Goal: Task Accomplishment & Management: Complete application form

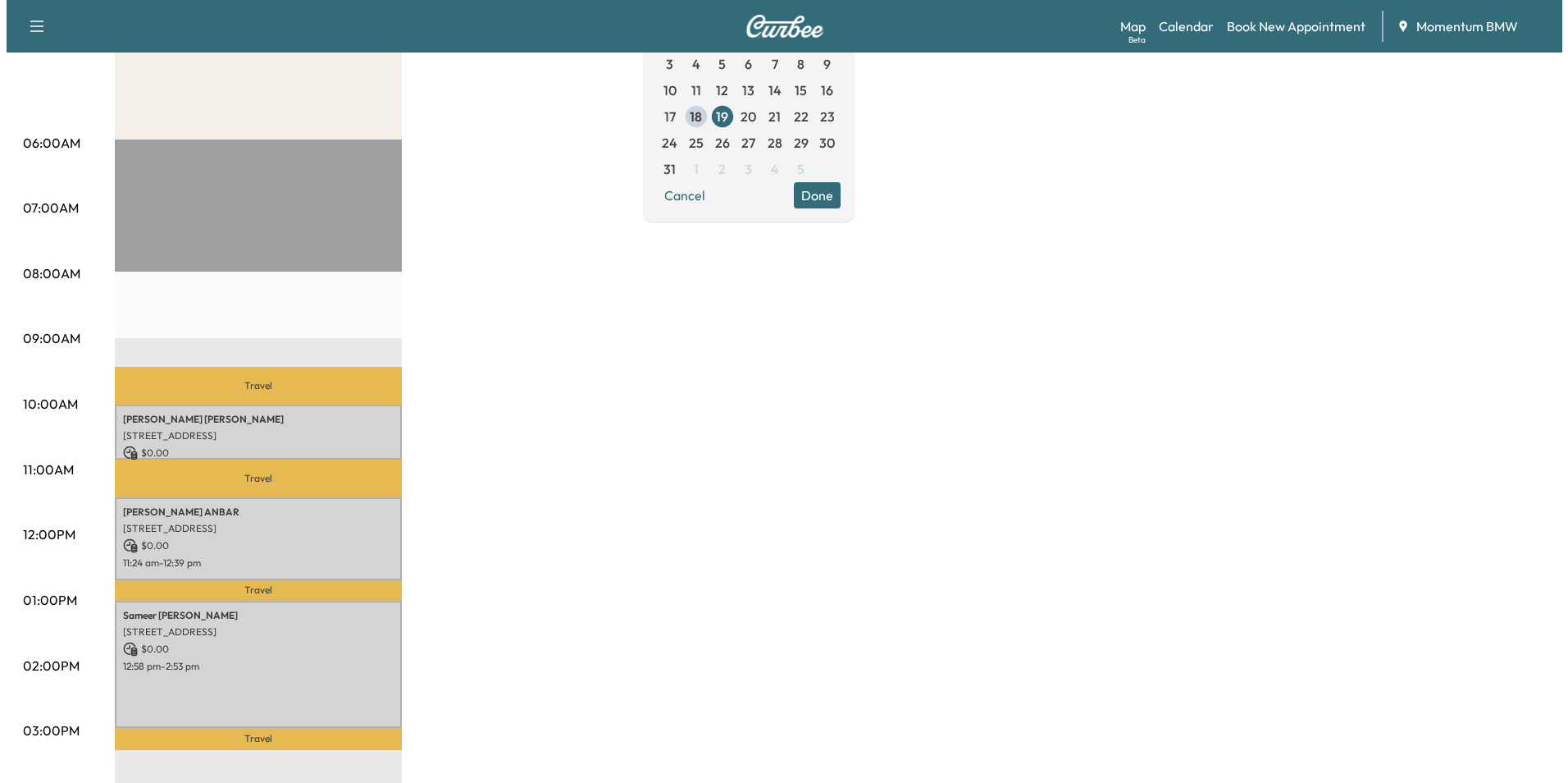
scroll to position [328, 0]
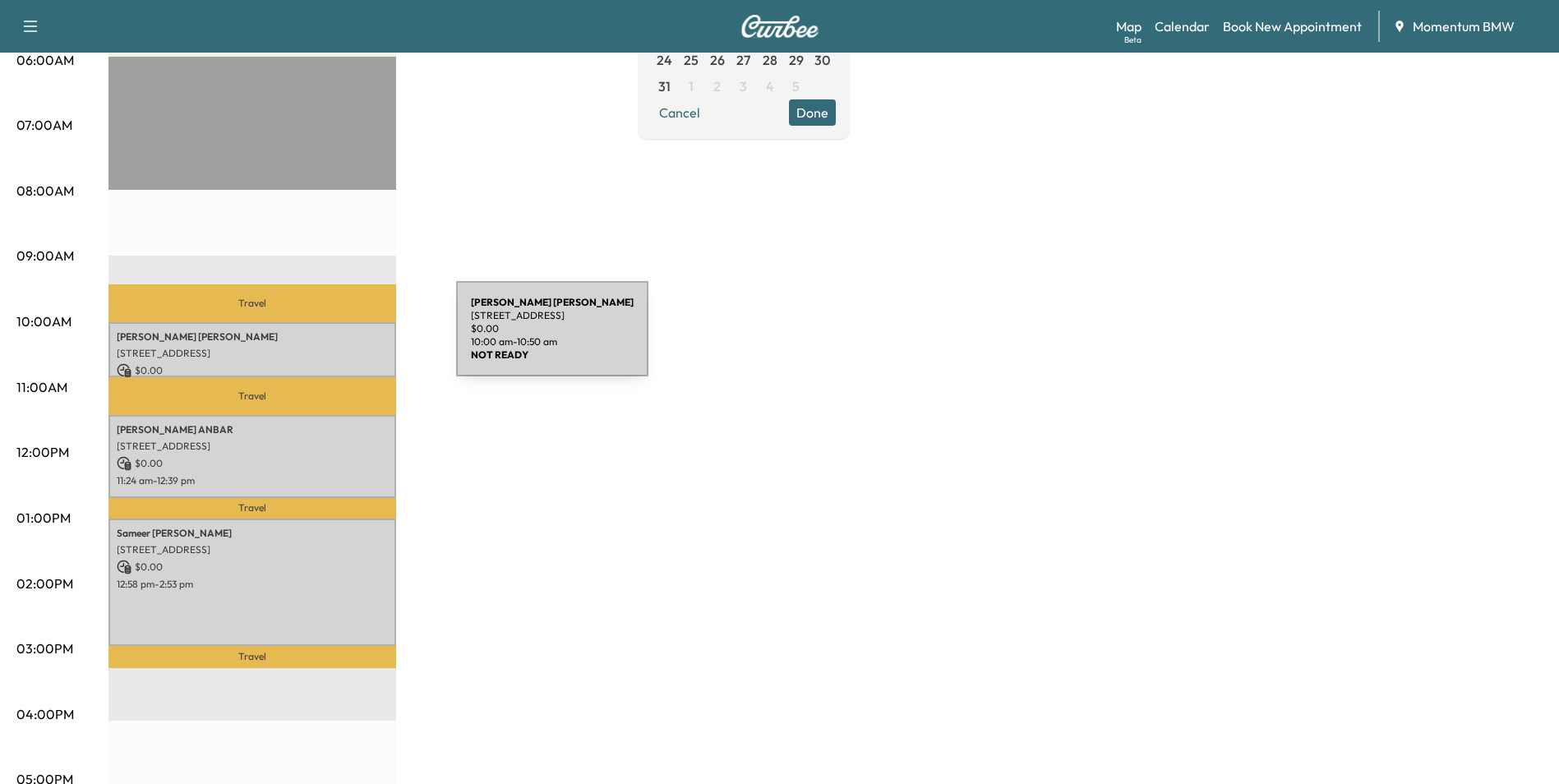
click at [333, 339] on p "[PERSON_NAME]" at bounding box center [252, 337] width 272 height 13
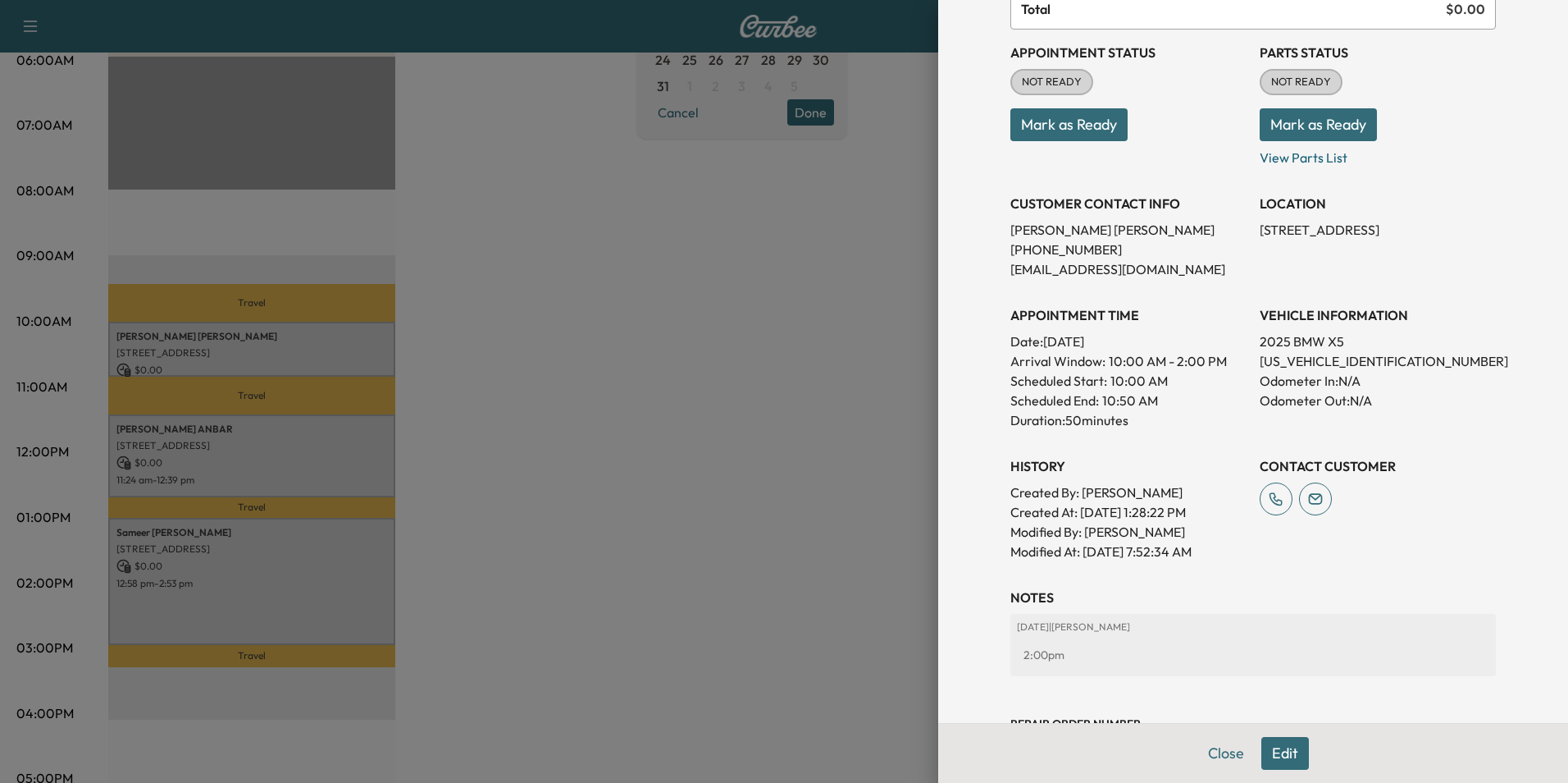
scroll to position [164, 0]
click at [357, 449] on div at bounding box center [784, 391] width 1568 height 783
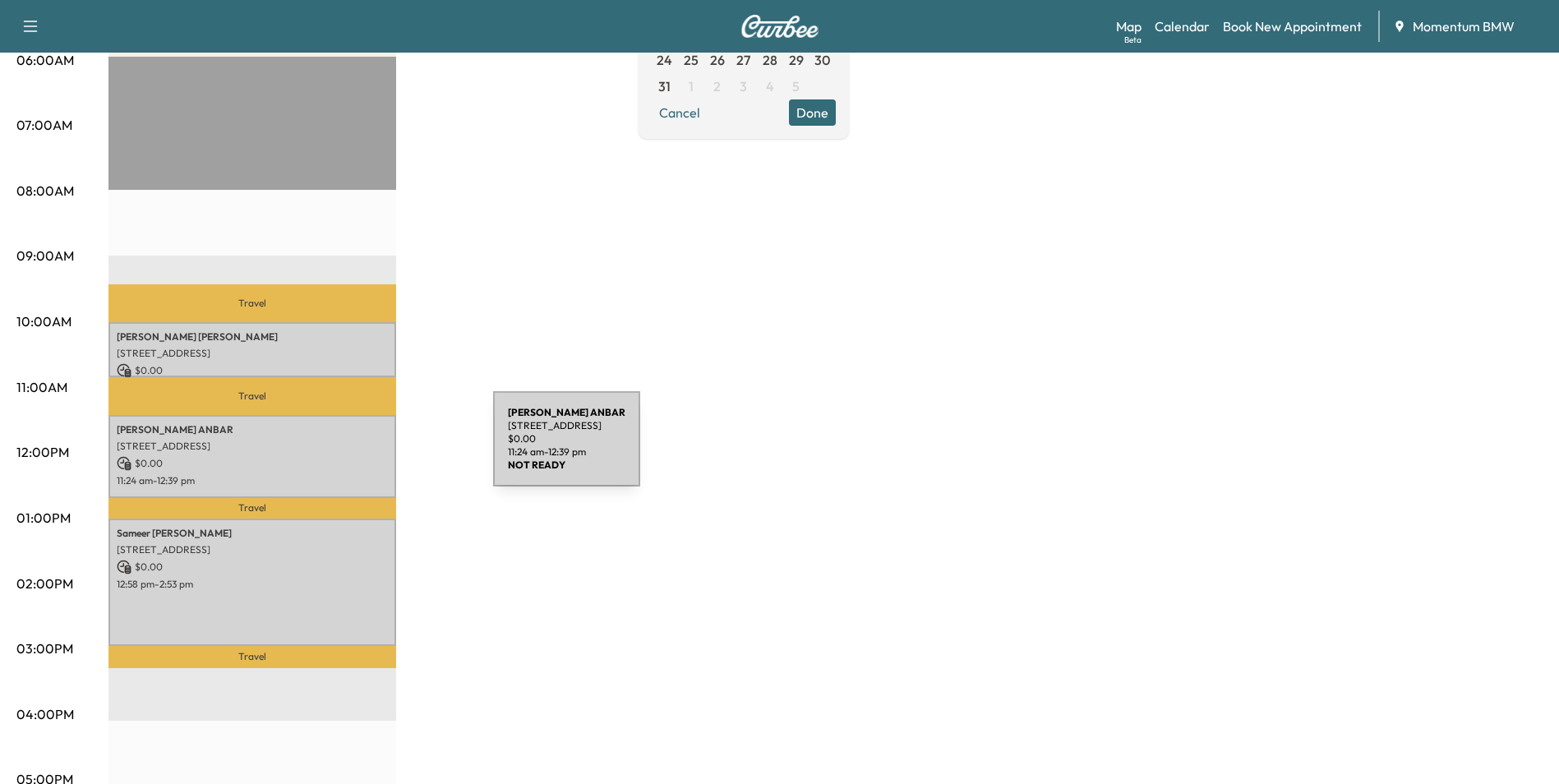
click at [370, 449] on div "[PERSON_NAME] [STREET_ADDRESS] $ 0.00 11:24 am - 12:39 pm" at bounding box center [253, 456] width 288 height 83
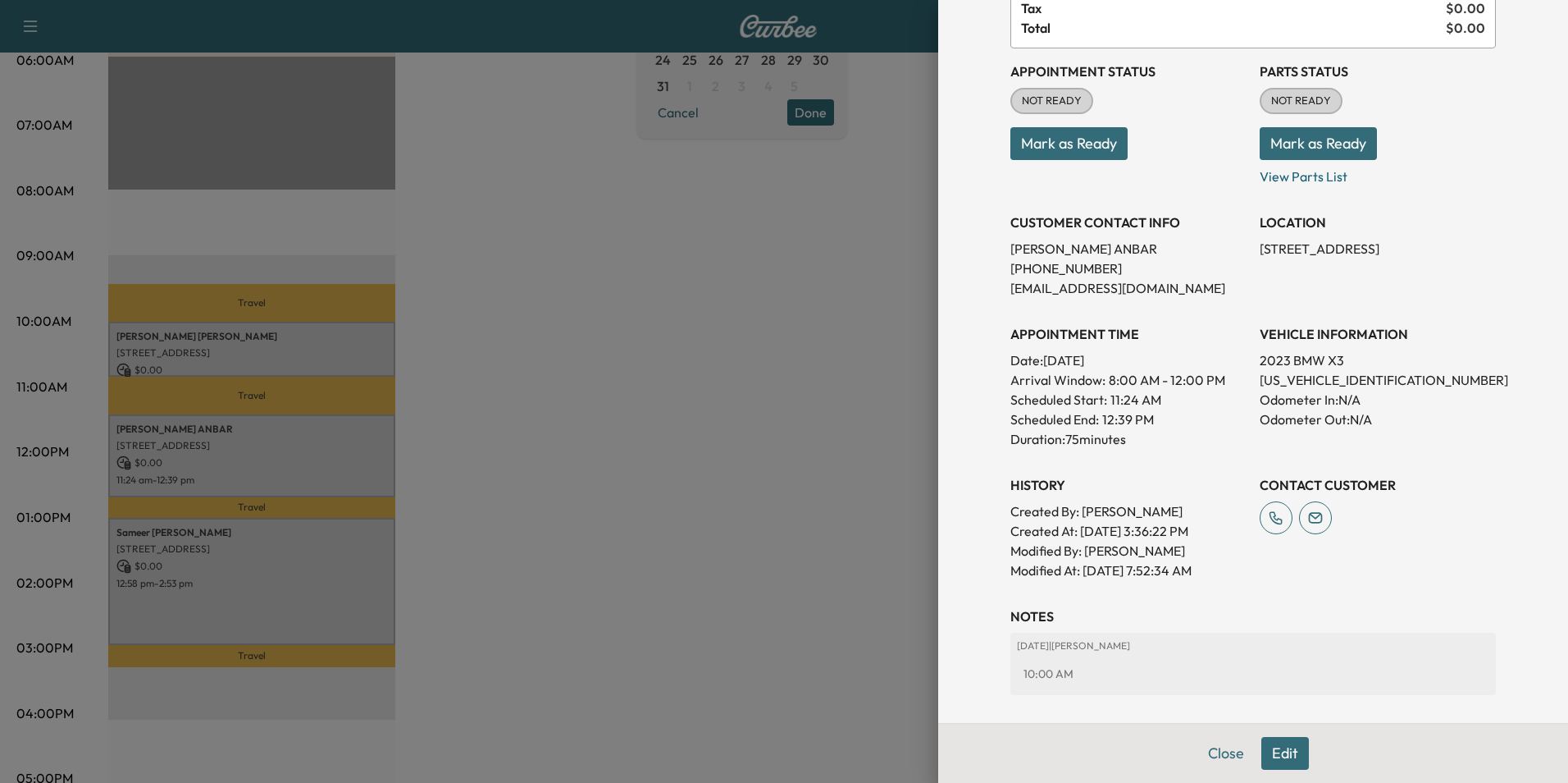
click at [325, 584] on div at bounding box center [784, 391] width 1568 height 783
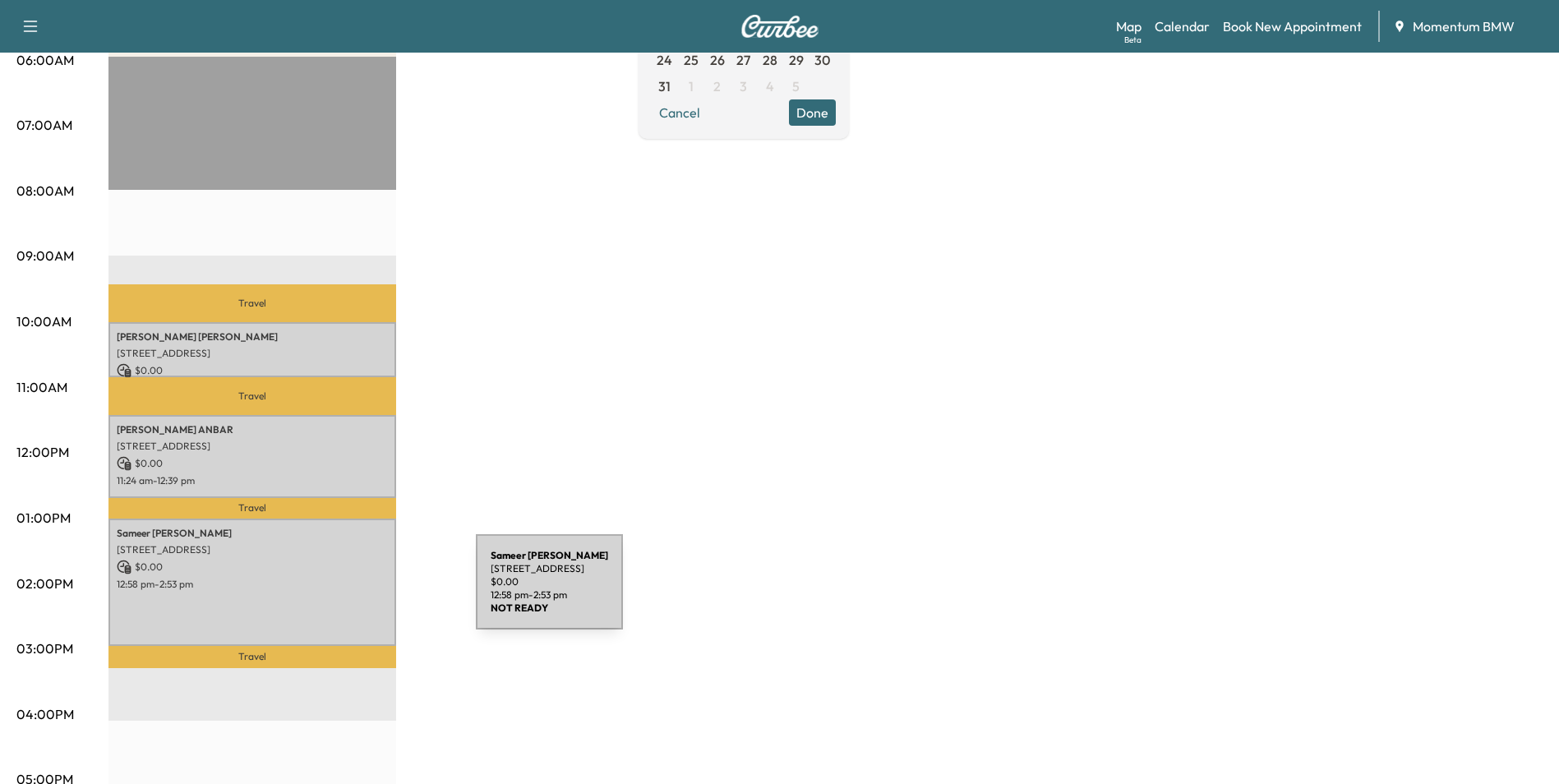
click at [353, 592] on div "[PERSON_NAME] 14 Honor Crest Run, [GEOGRAPHIC_DATA], [GEOGRAPHIC_DATA] $ 0.00 1…" at bounding box center [253, 582] width 288 height 128
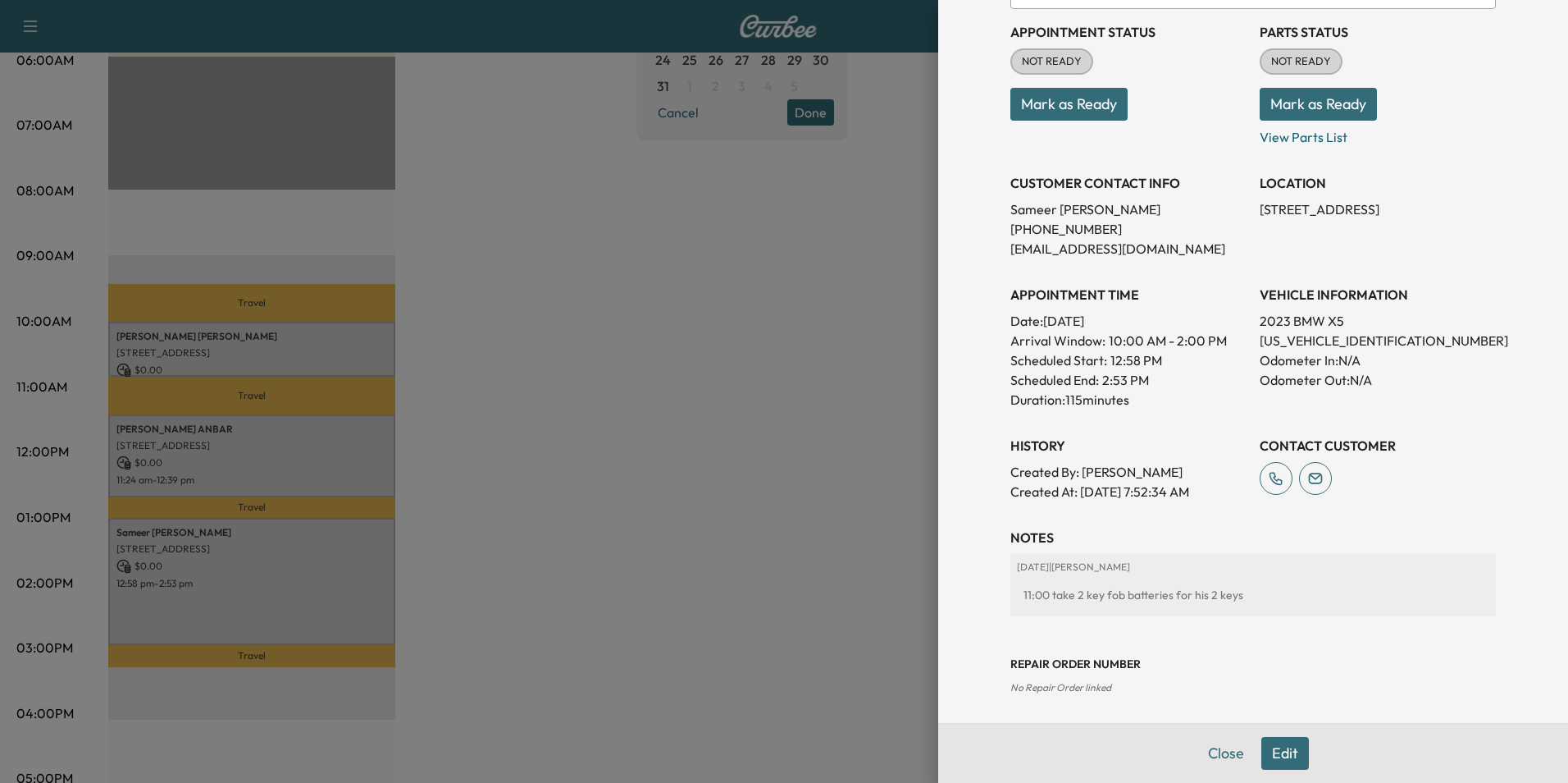
scroll to position [267, 0]
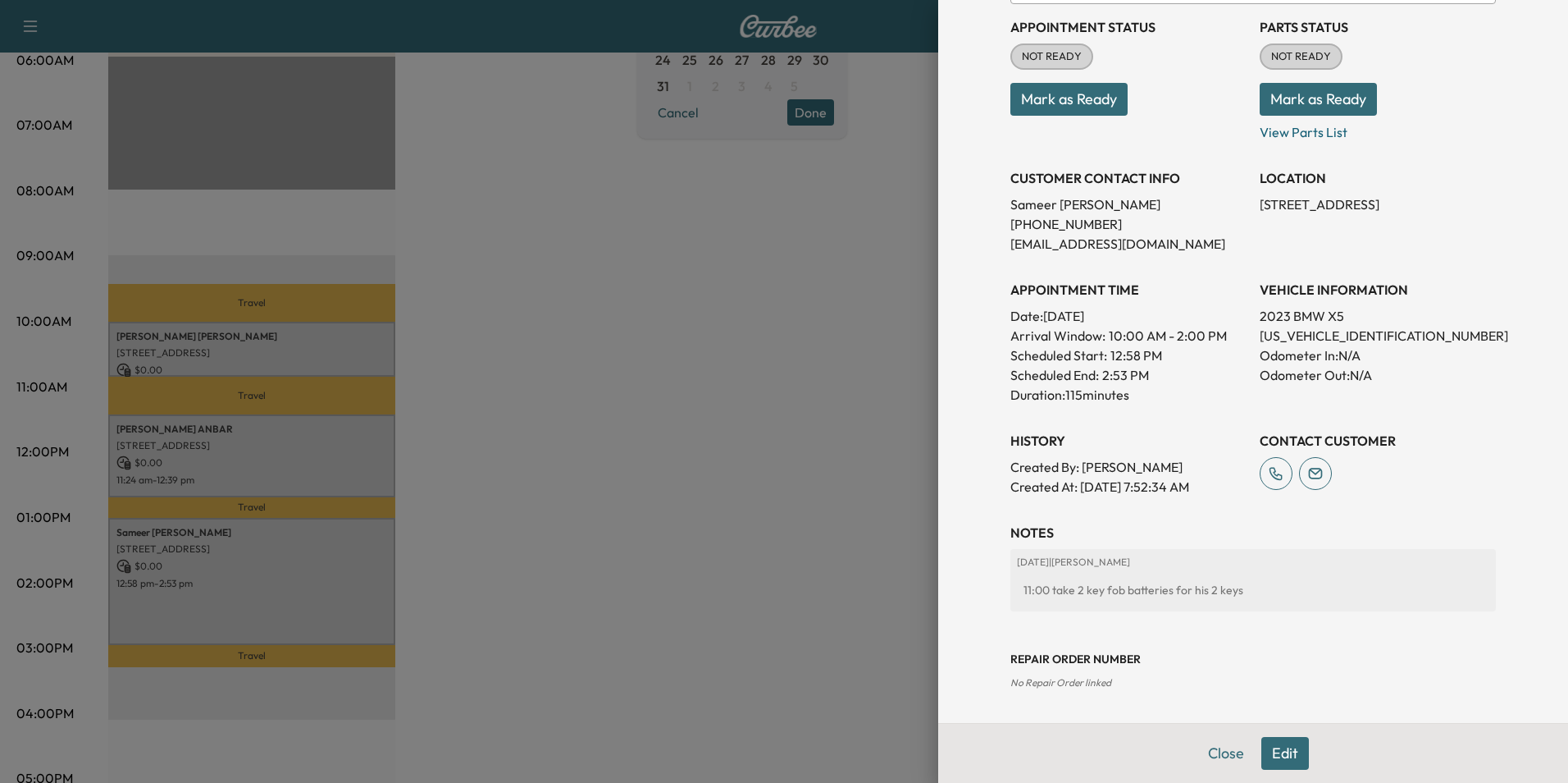
click at [358, 343] on div at bounding box center [784, 391] width 1568 height 783
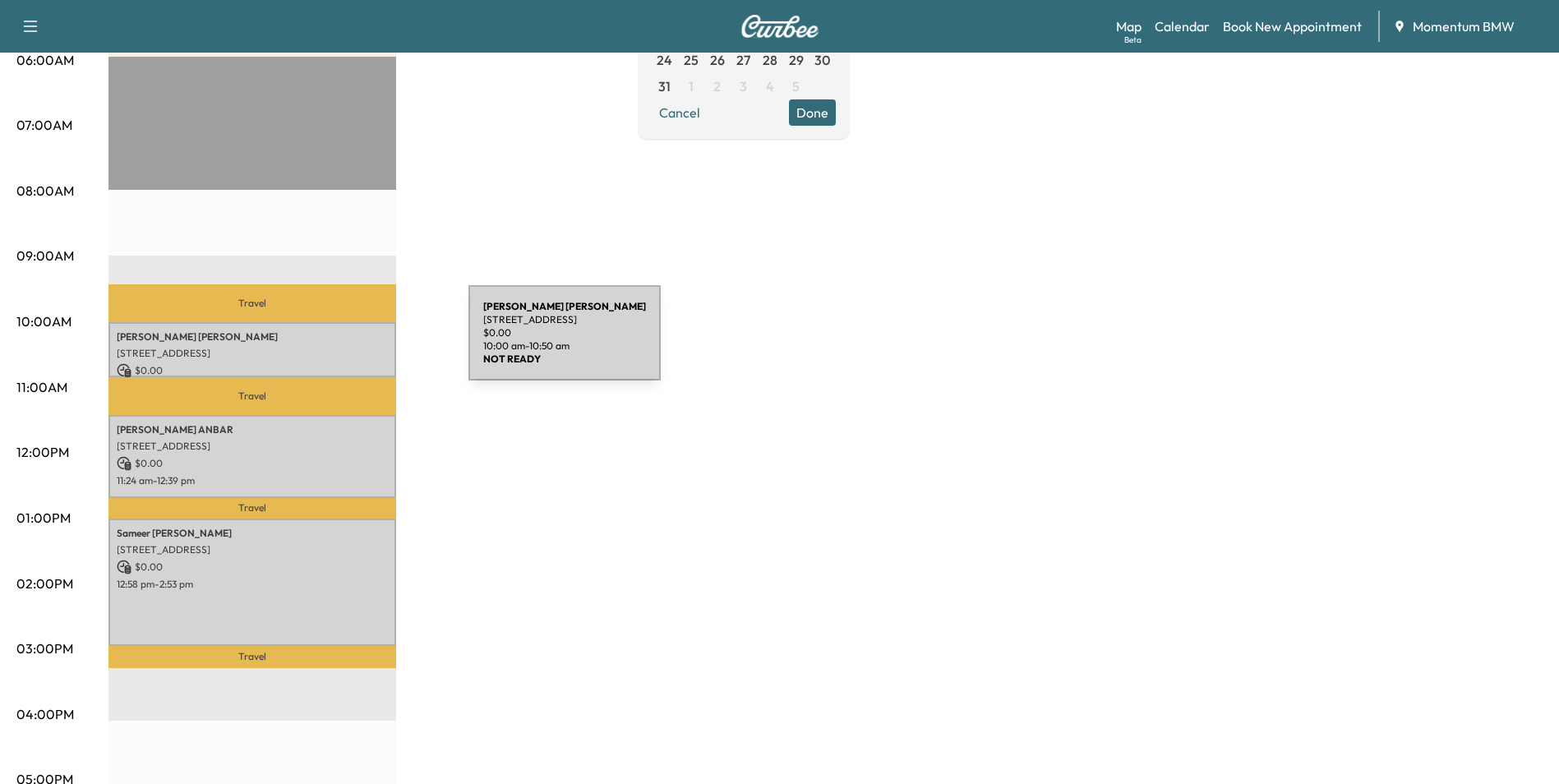
click at [345, 347] on p "[STREET_ADDRESS]" at bounding box center [252, 353] width 272 height 13
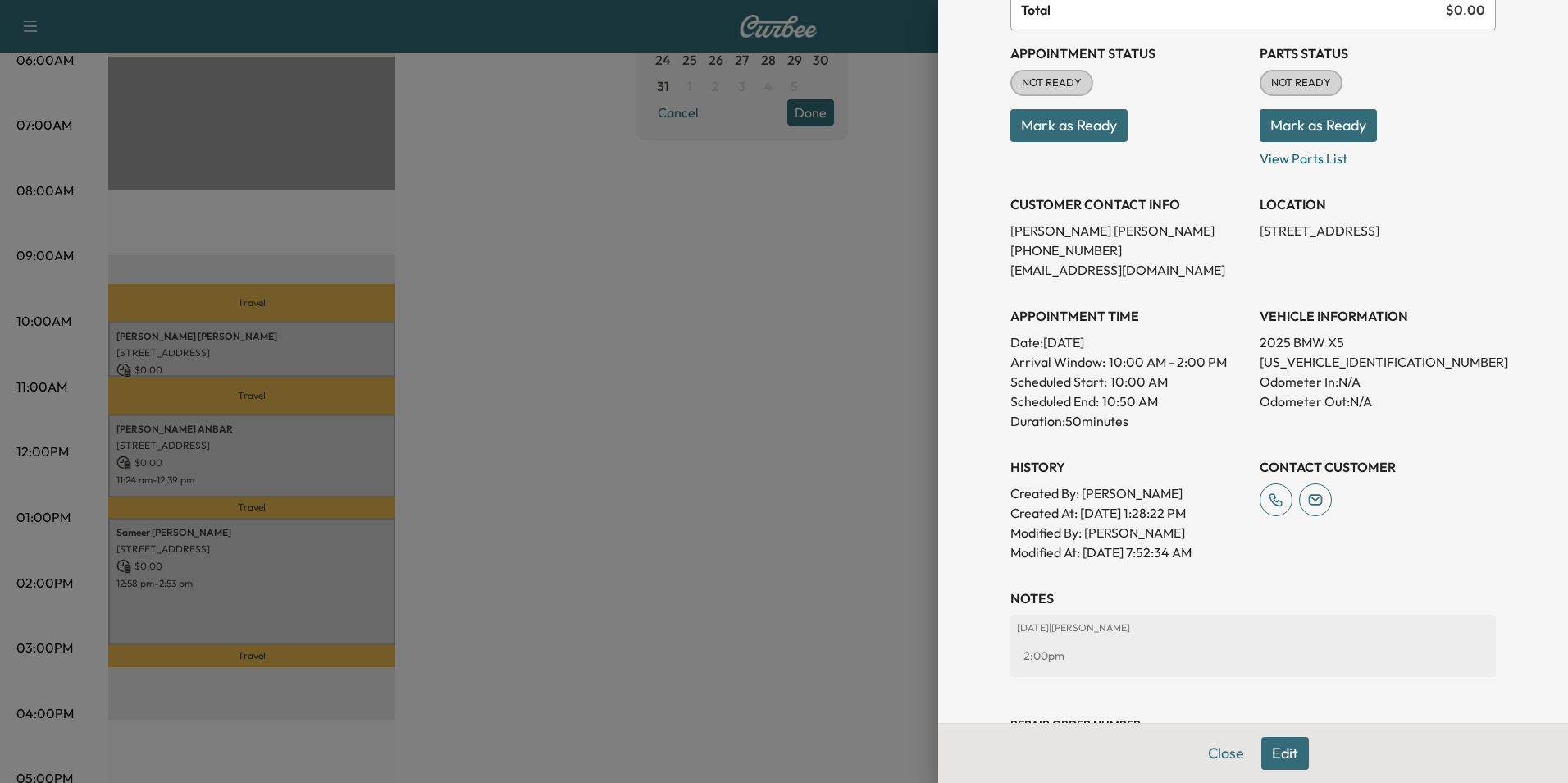
scroll to position [164, 0]
click at [347, 451] on div at bounding box center [784, 391] width 1568 height 783
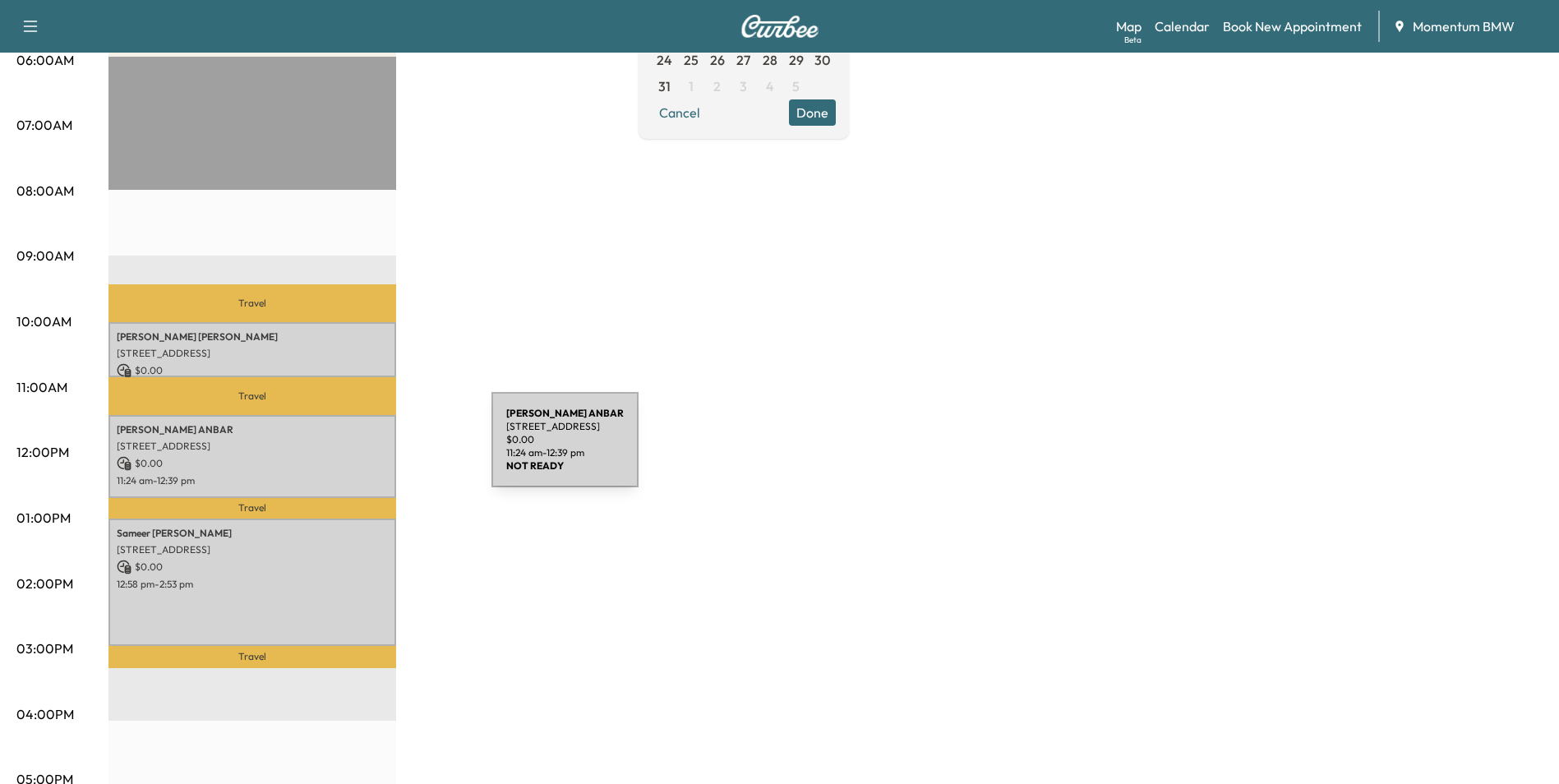
click at [368, 451] on div "[PERSON_NAME] [STREET_ADDRESS] $ 0.00 11:24 am - 12:39 pm" at bounding box center [253, 456] width 288 height 83
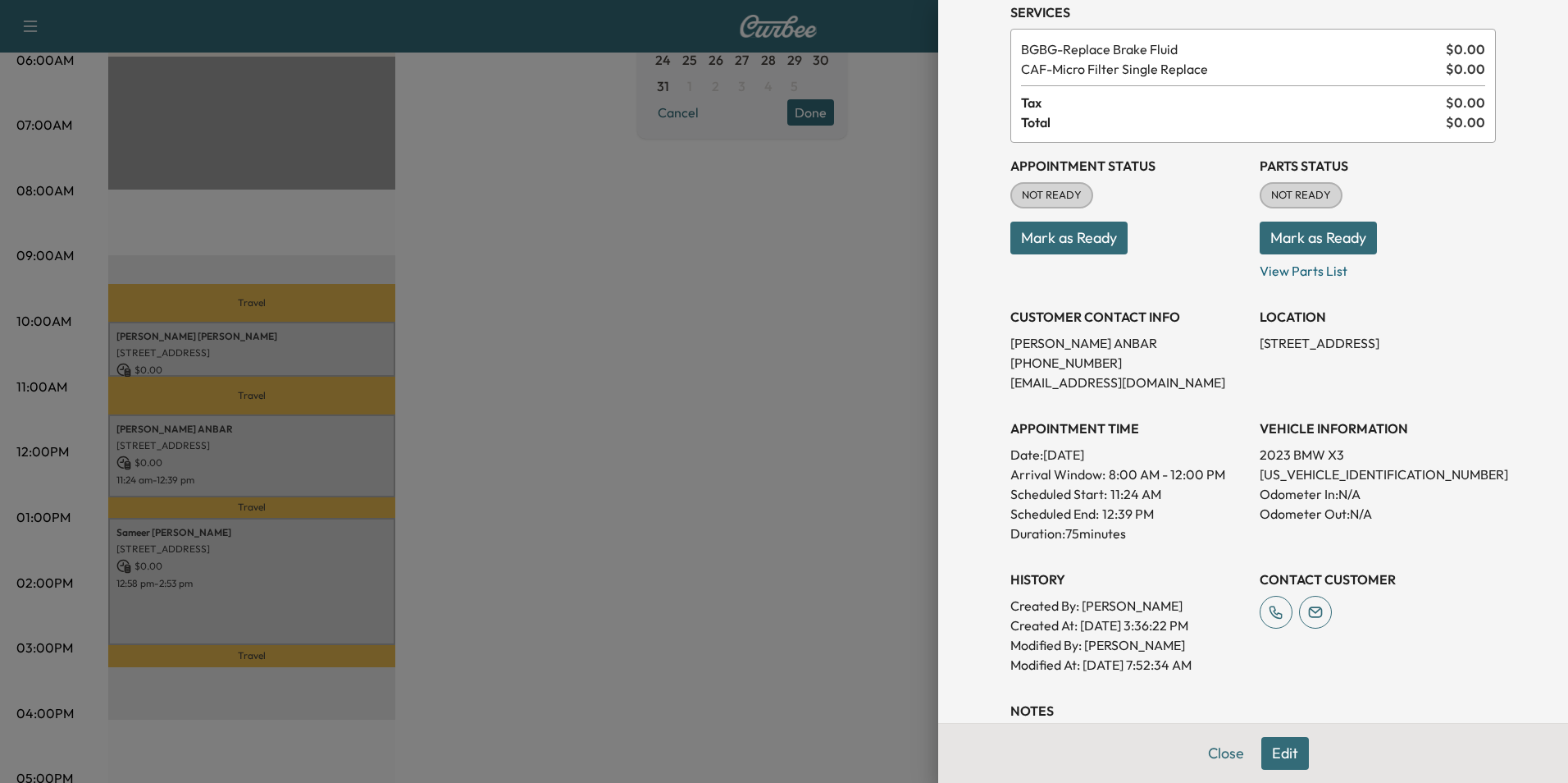
scroll to position [246, 0]
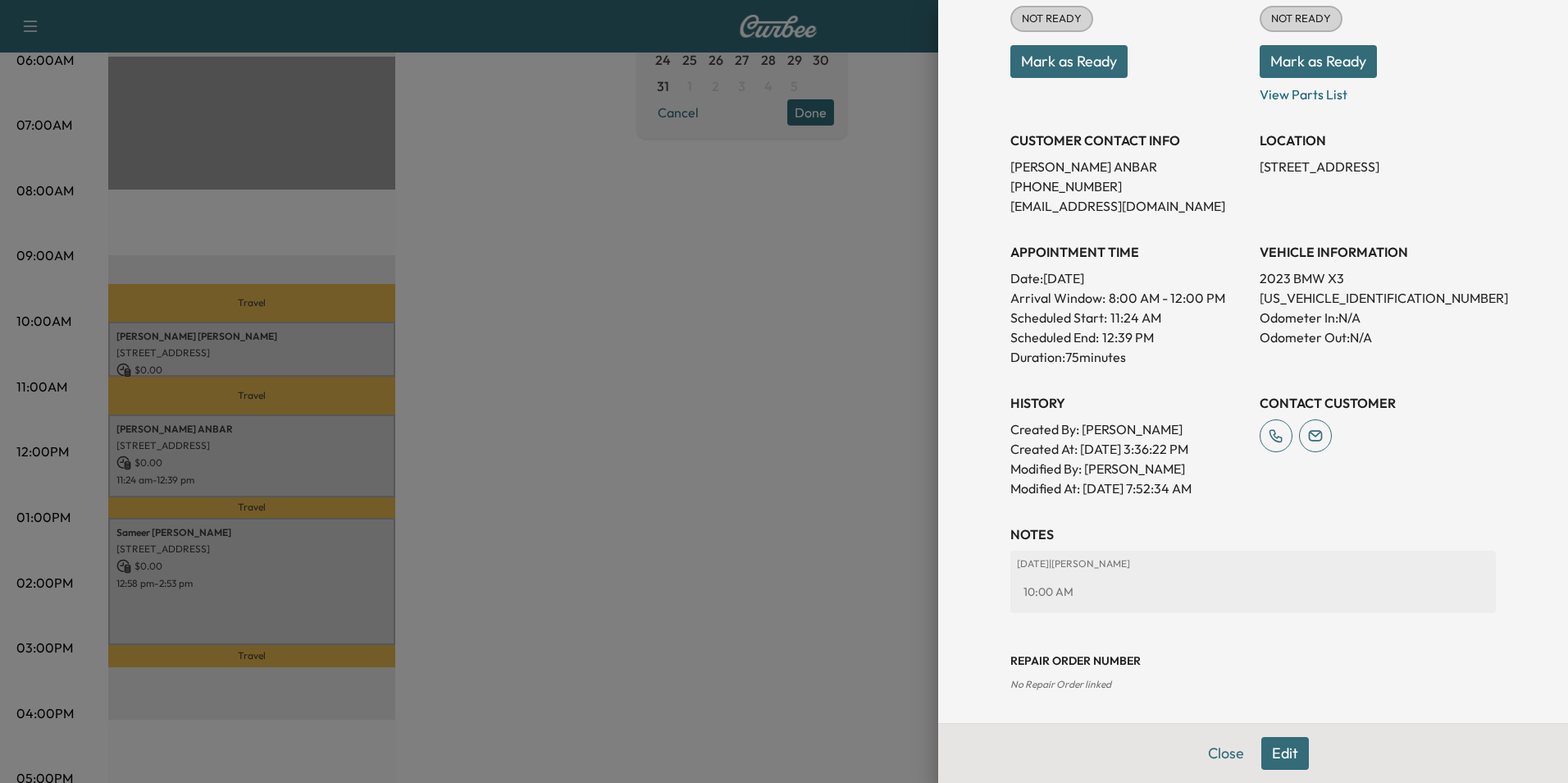
click at [355, 564] on div at bounding box center [784, 391] width 1568 height 783
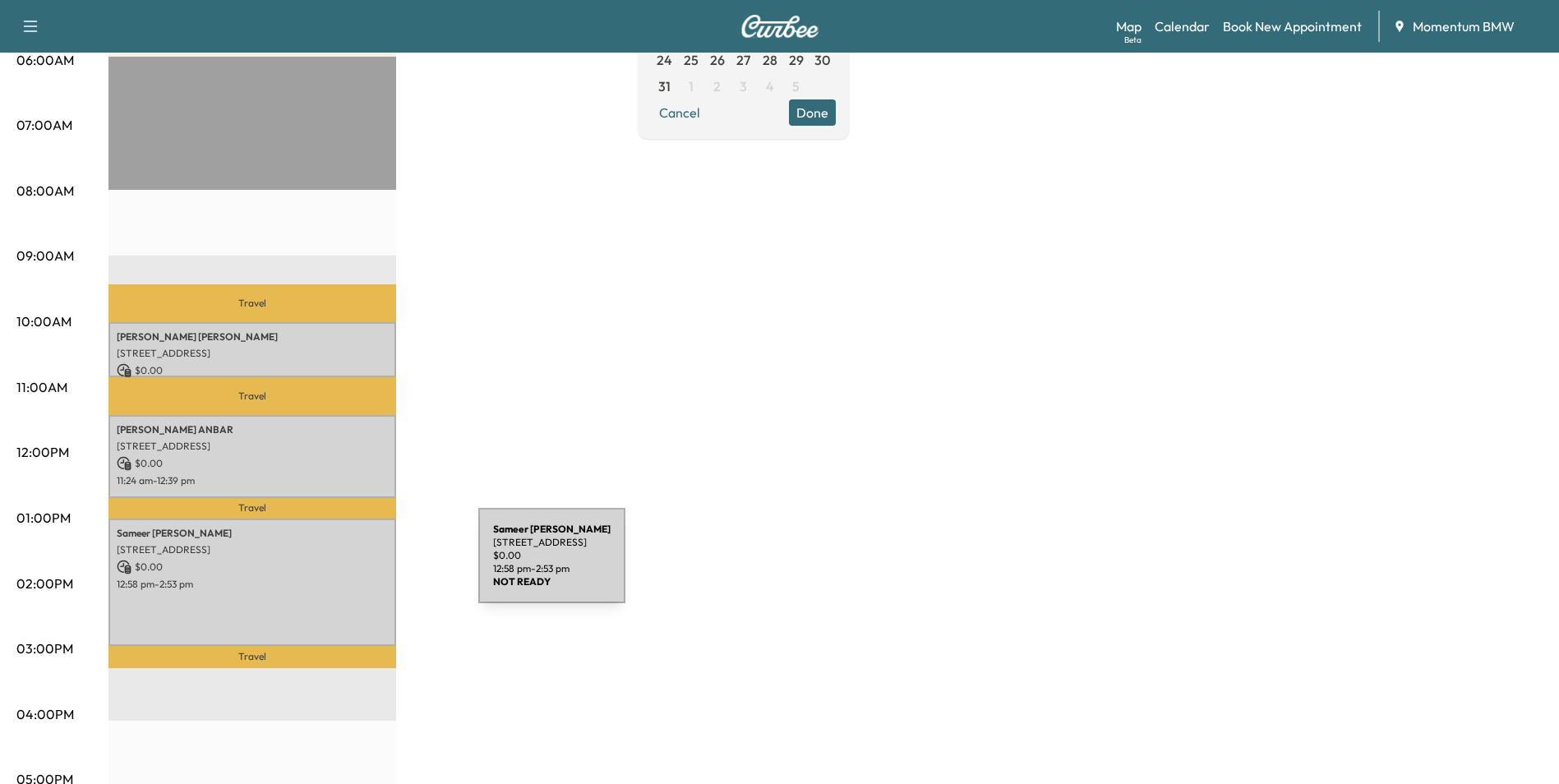
click at [355, 565] on p "$ 0.00" at bounding box center [252, 567] width 272 height 15
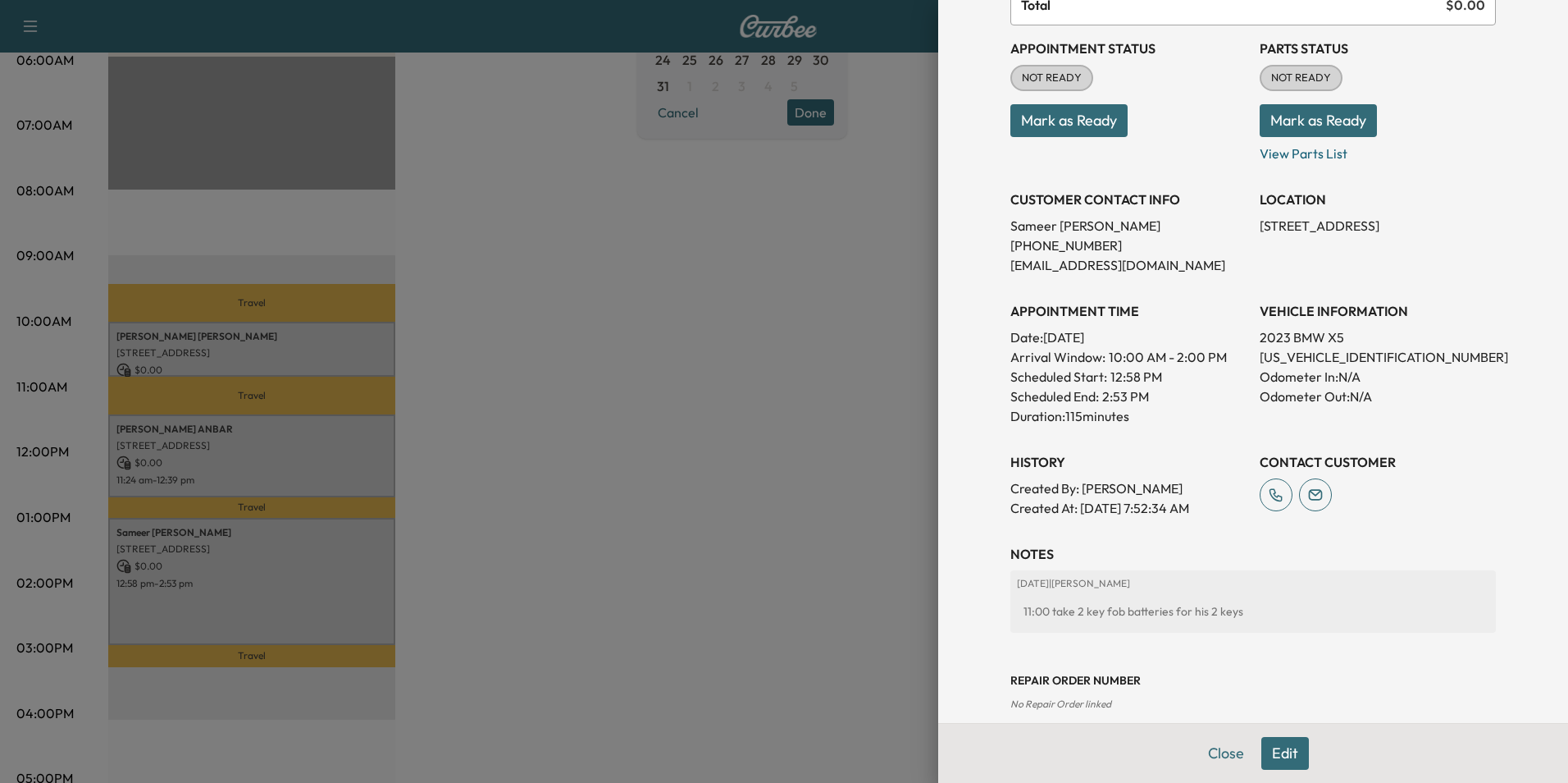
click at [362, 334] on div at bounding box center [784, 391] width 1568 height 783
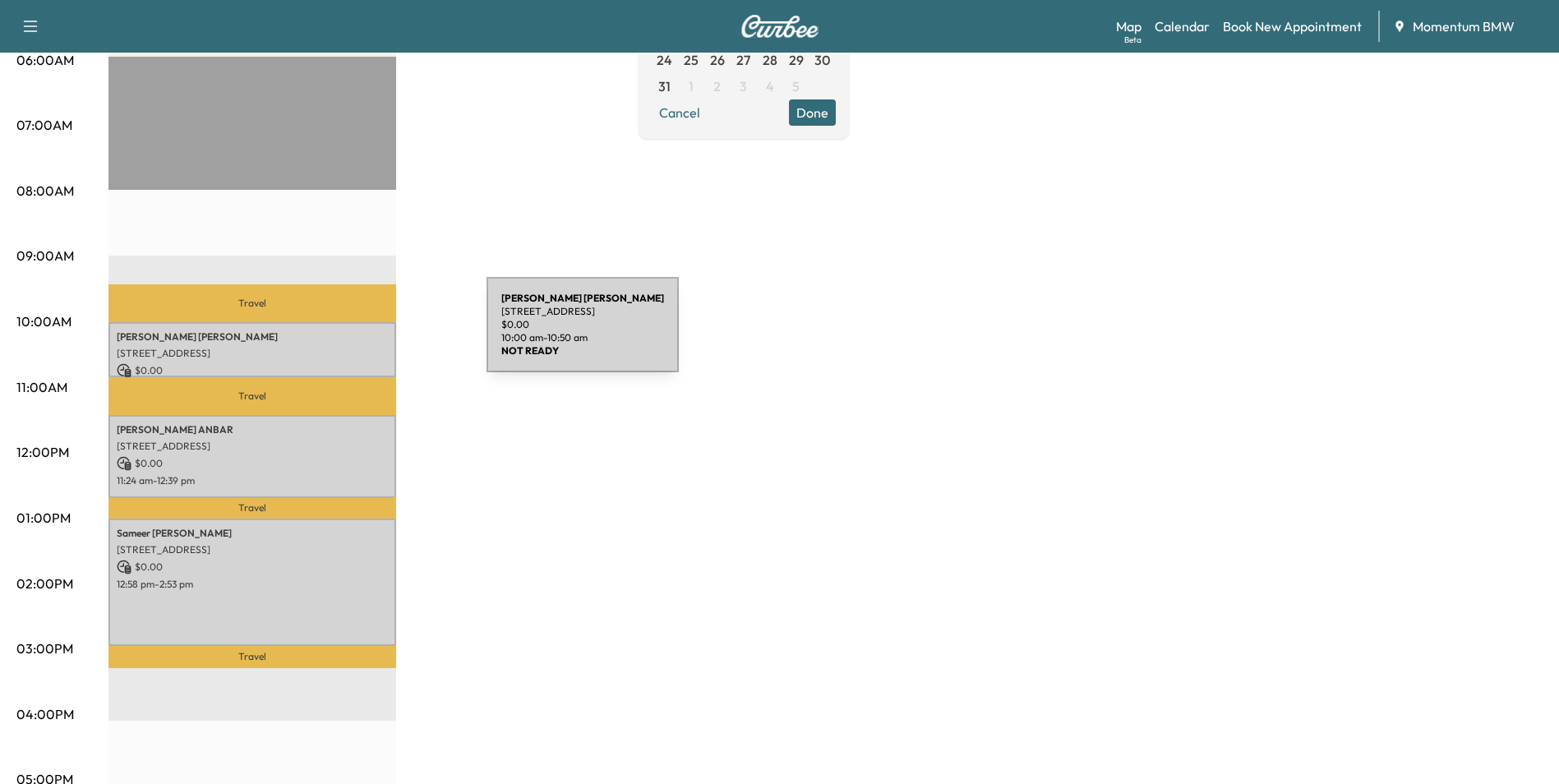
click at [363, 334] on p "[PERSON_NAME]" at bounding box center [252, 337] width 272 height 13
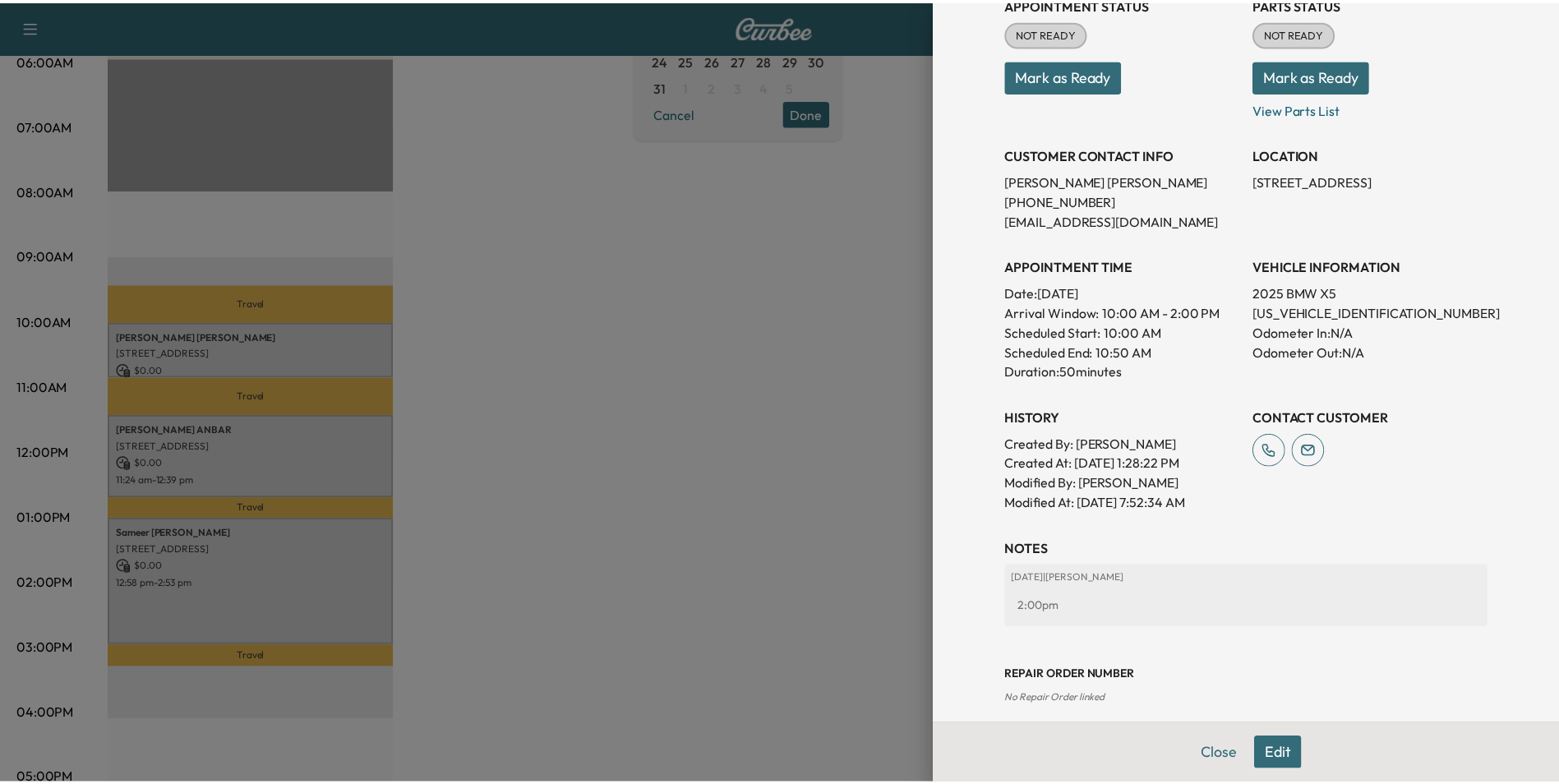
scroll to position [229, 0]
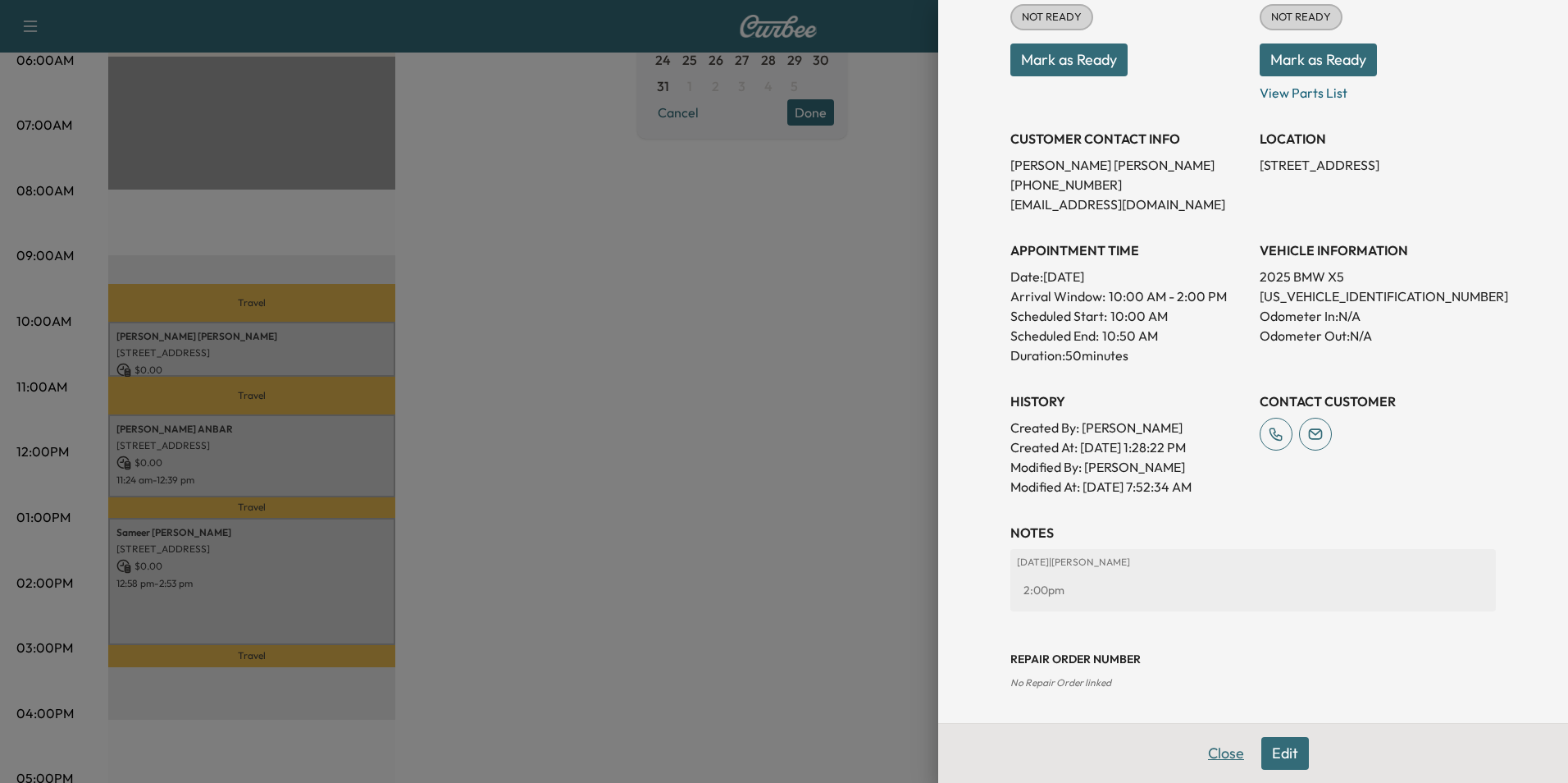
click at [1214, 755] on button "Close" at bounding box center [1226, 753] width 57 height 32
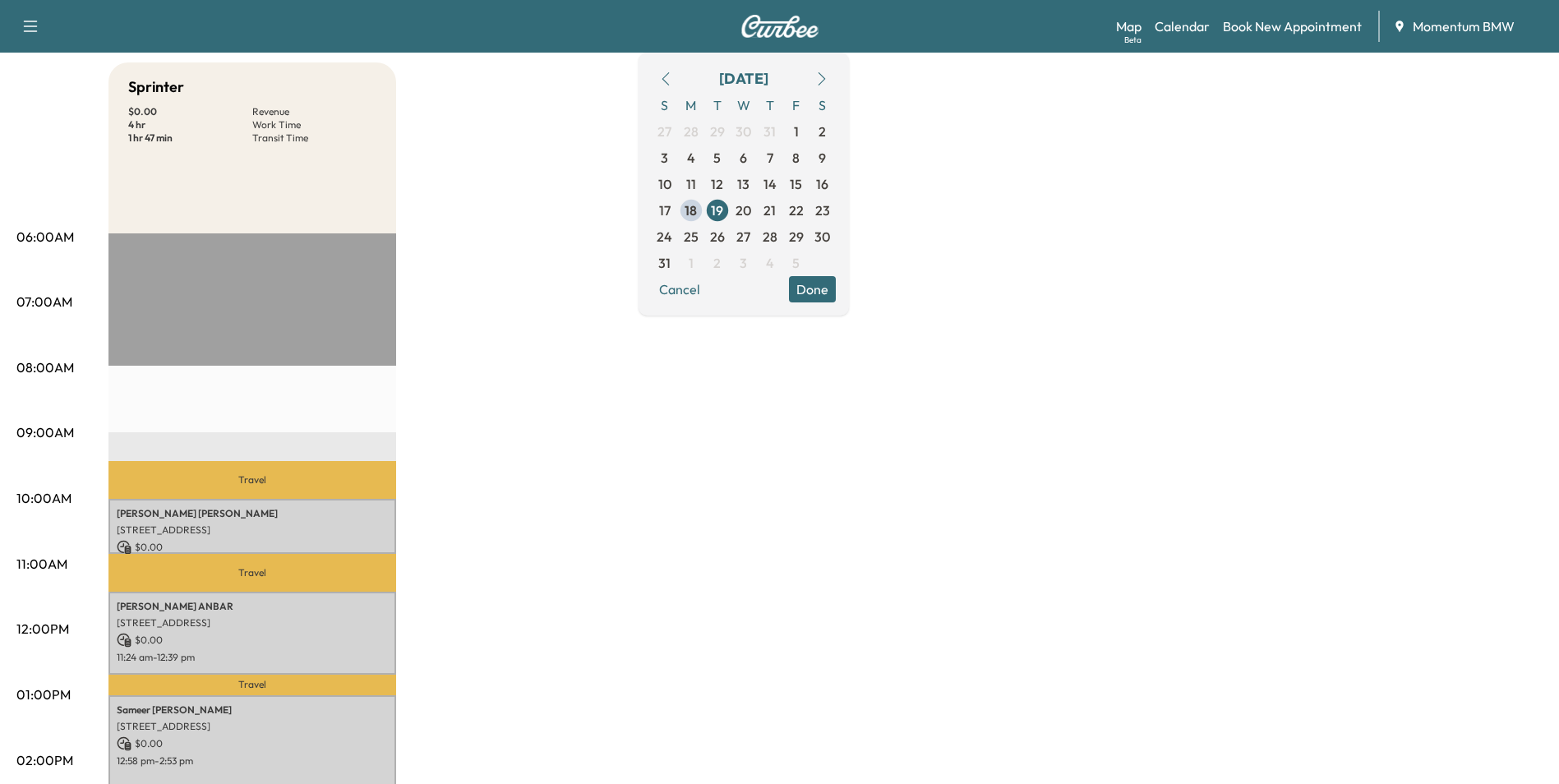
scroll to position [0, 0]
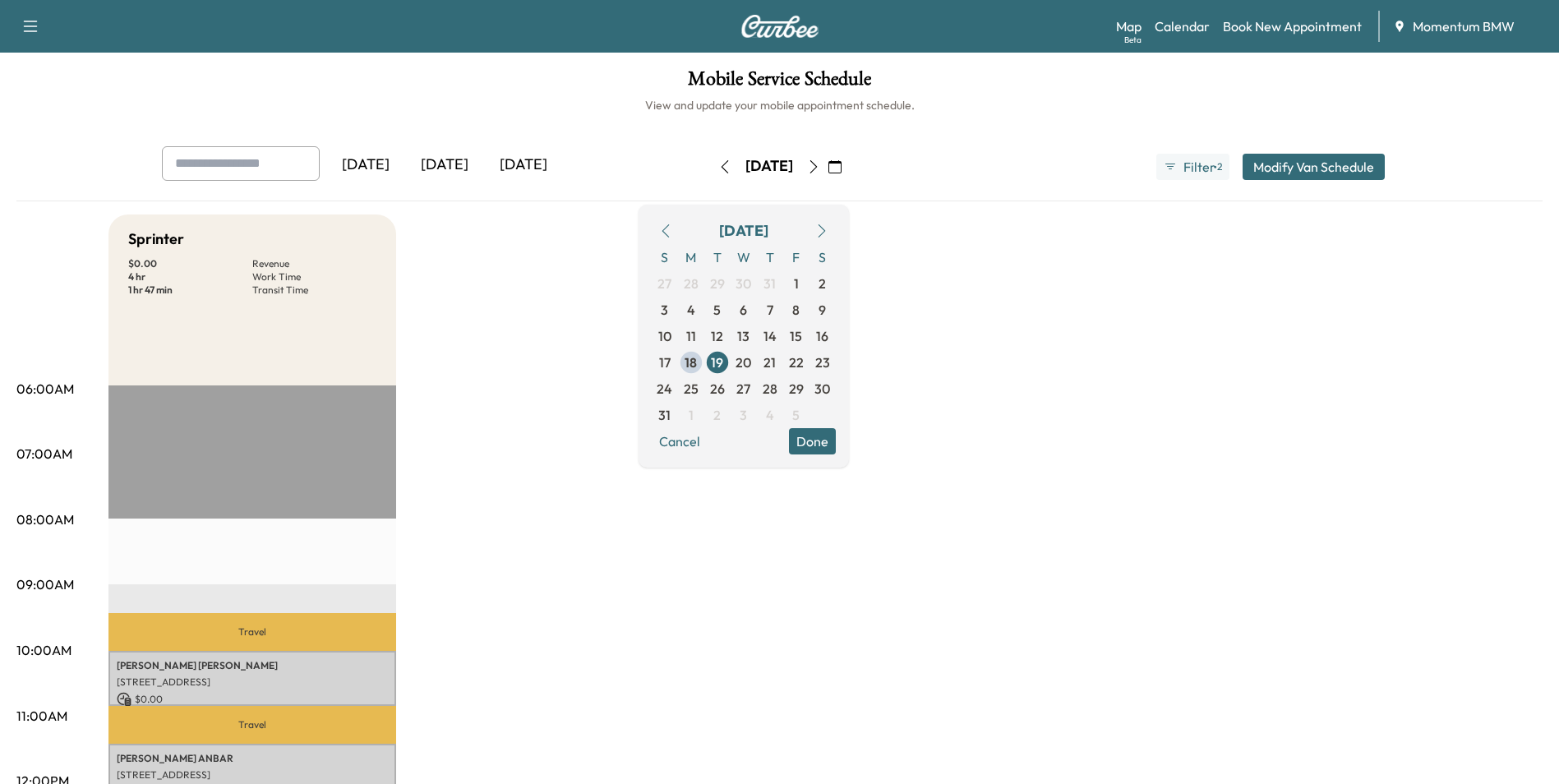
click at [719, 162] on icon "button" at bounding box center [725, 167] width 13 height 13
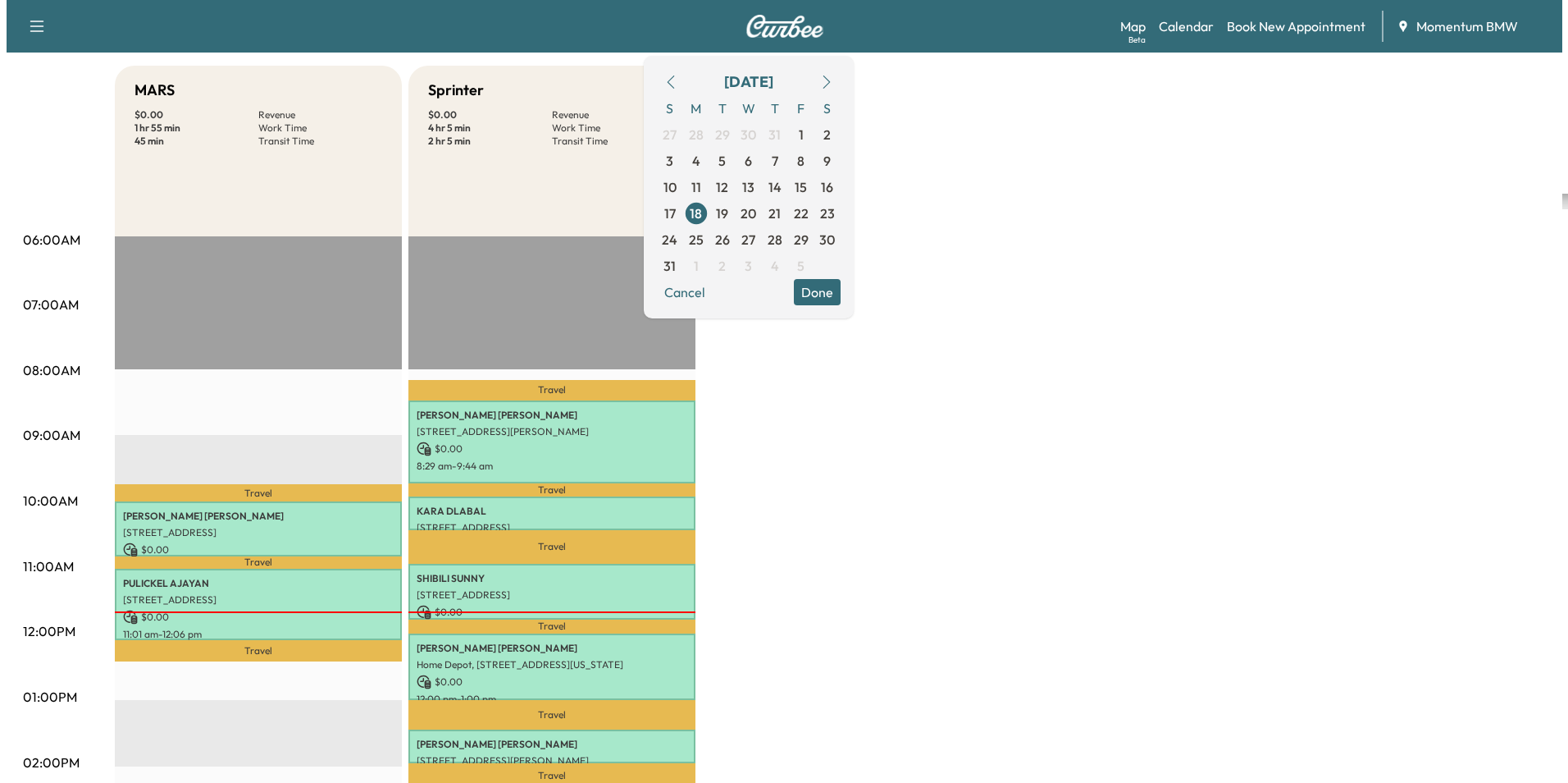
scroll to position [164, 0]
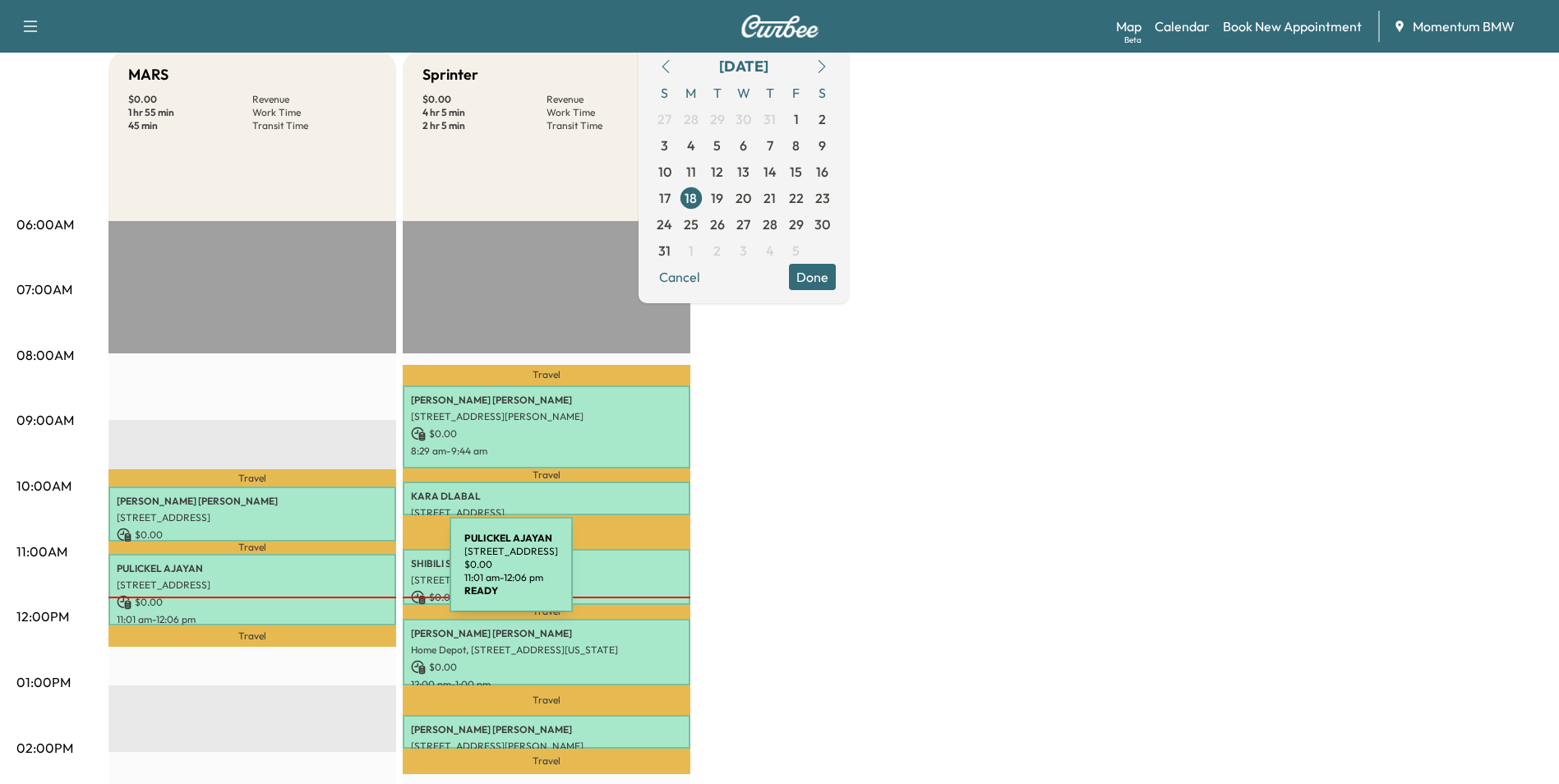
click at [326, 578] on p "[STREET_ADDRESS]" at bounding box center [252, 585] width 272 height 13
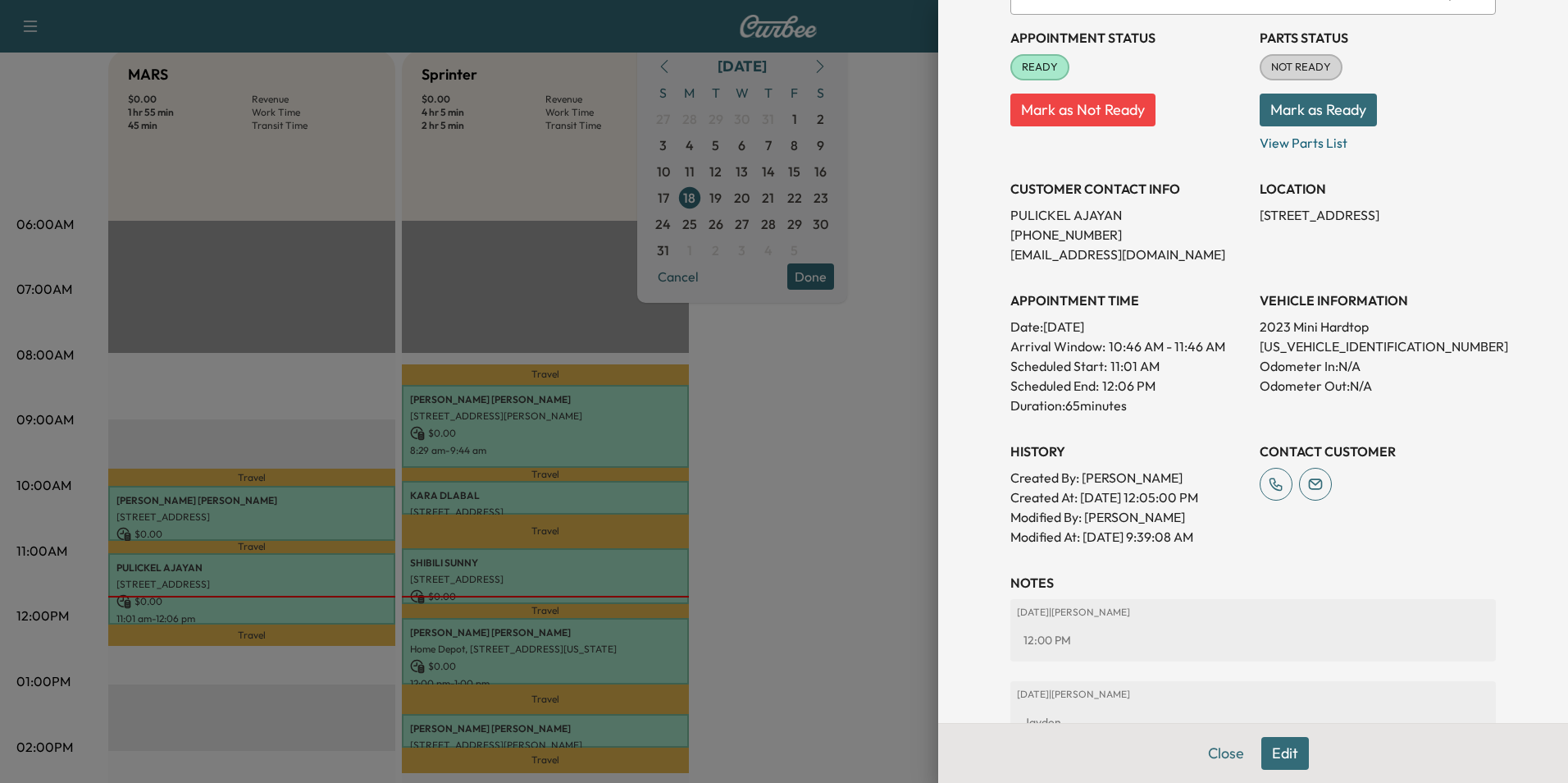
scroll to position [246, 0]
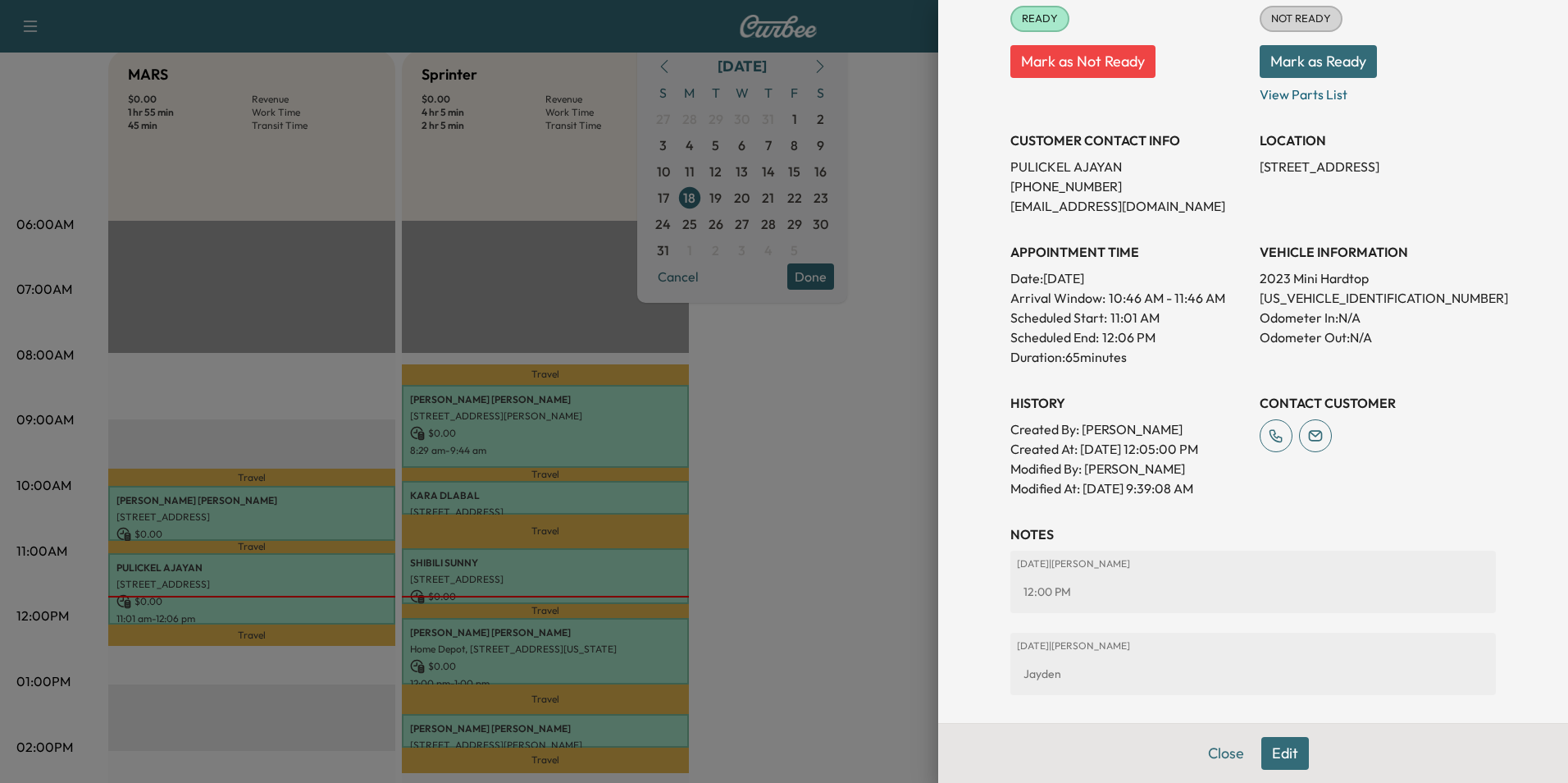
click at [1283, 299] on p "[US_VEHICLE_IDENTIFICATION_NUMBER]" at bounding box center [1378, 298] width 236 height 20
copy p "[US_VEHICLE_IDENTIFICATION_NUMBER]"
drag, startPoint x: 1248, startPoint y: 166, endPoint x: 1446, endPoint y: 190, distance: 199.4
click at [1446, 190] on div "LOCATION [STREET_ADDRESS]" at bounding box center [1378, 166] width 236 height 98
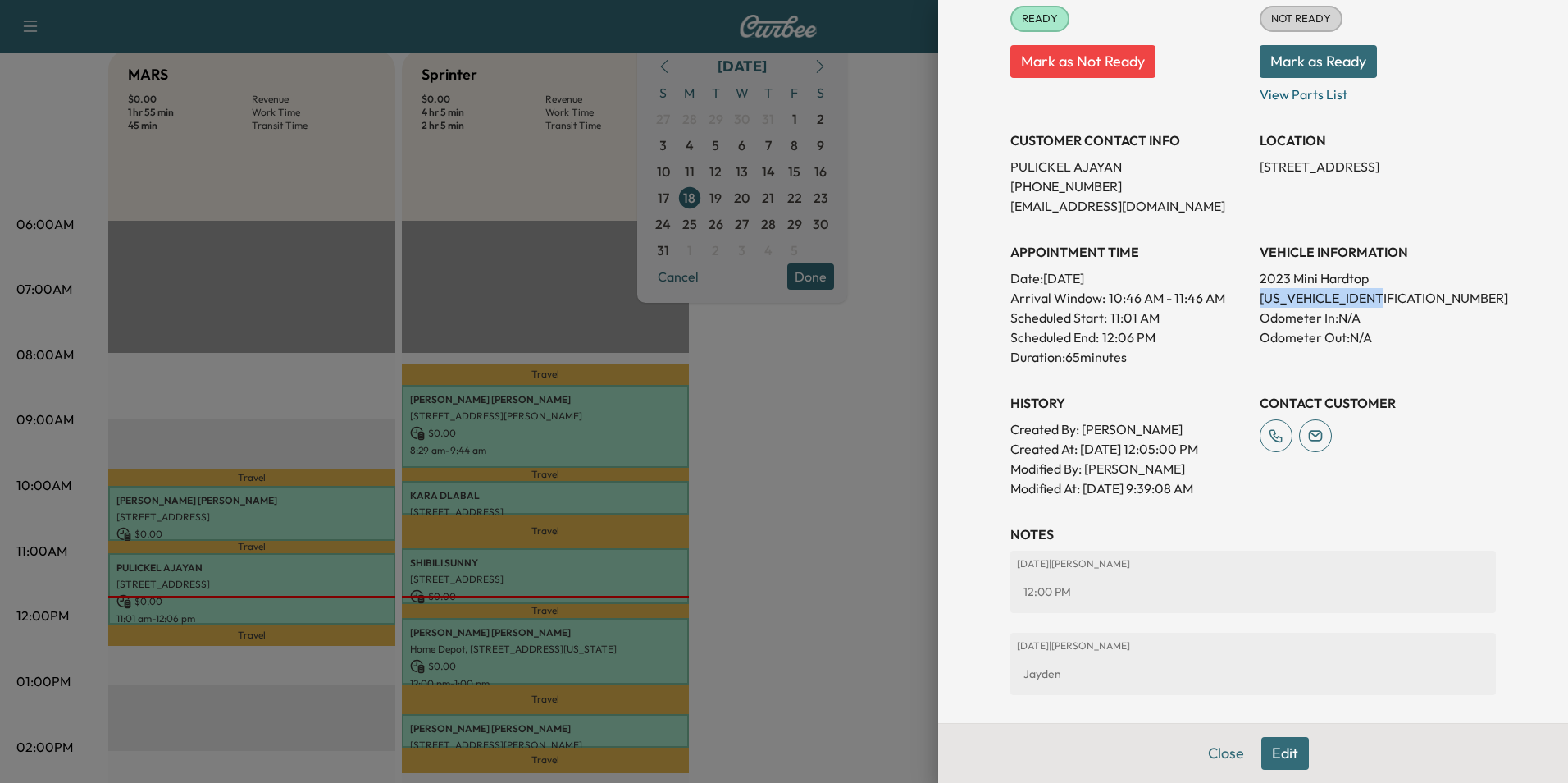
copy p "[STREET_ADDRESS],"
click at [1213, 760] on button "Close" at bounding box center [1226, 753] width 57 height 32
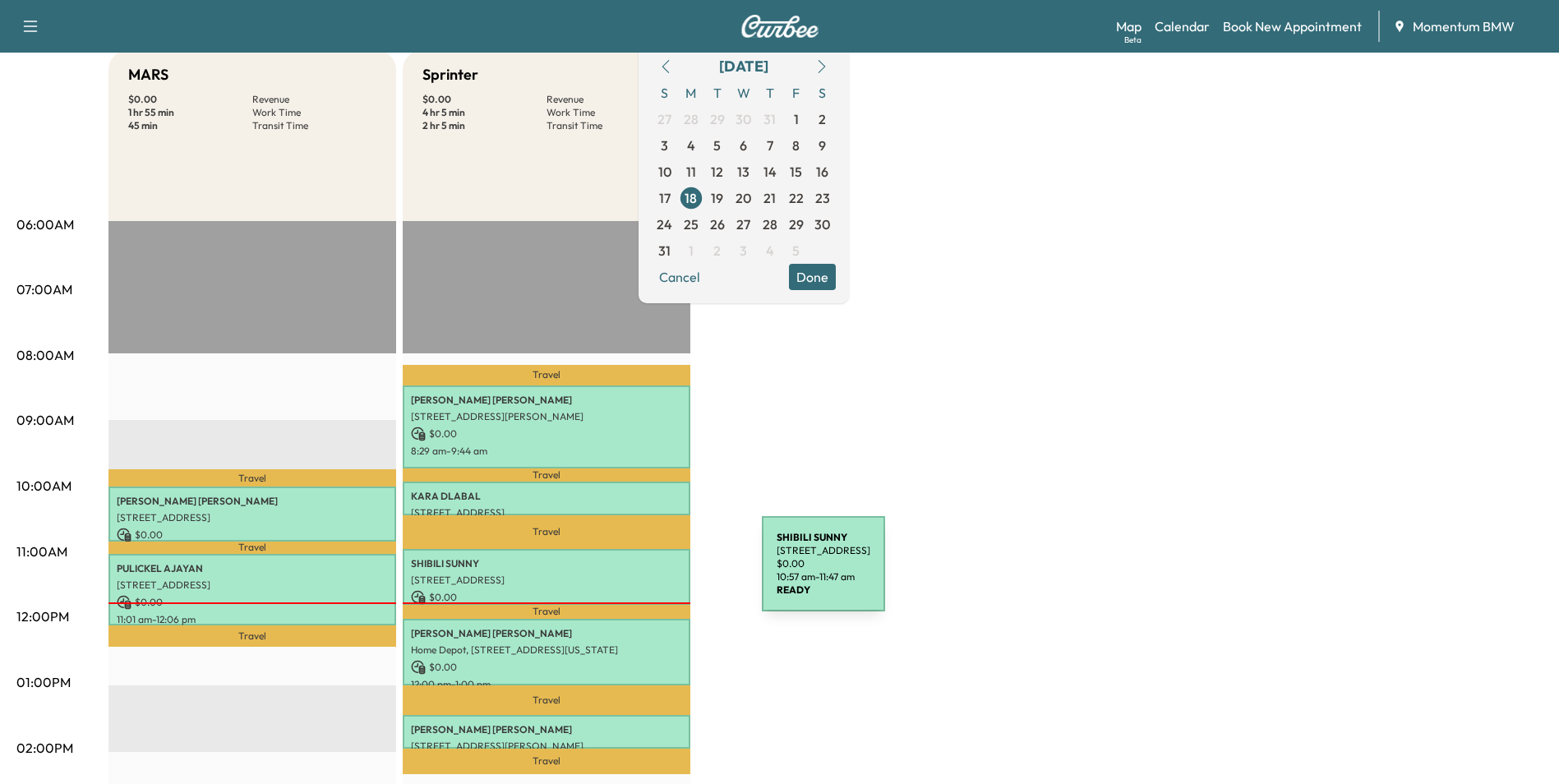
click at [638, 573] on p "[STREET_ADDRESS]" at bounding box center [546, 580] width 272 height 13
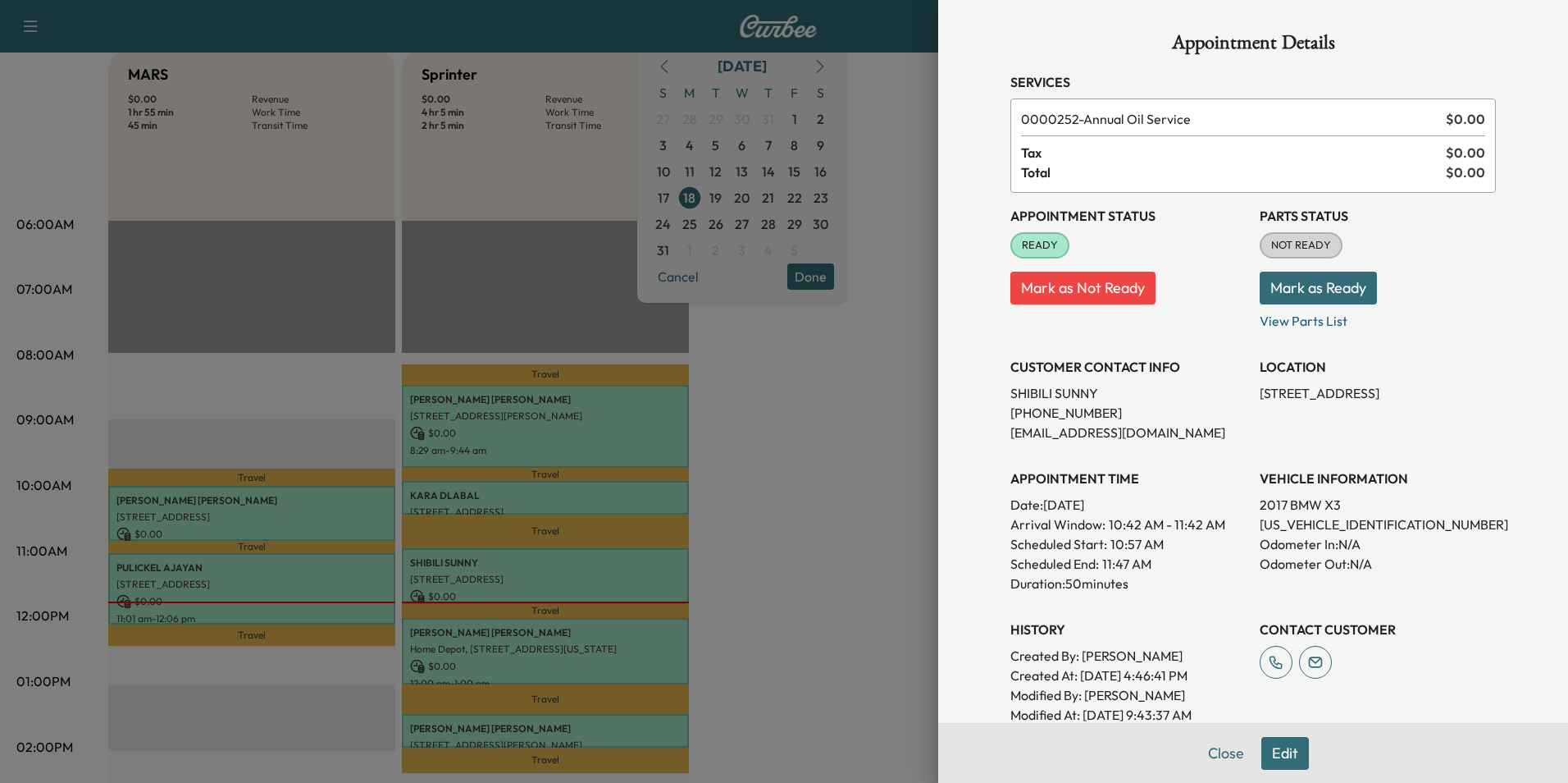
click at [623, 721] on div at bounding box center [784, 391] width 1568 height 783
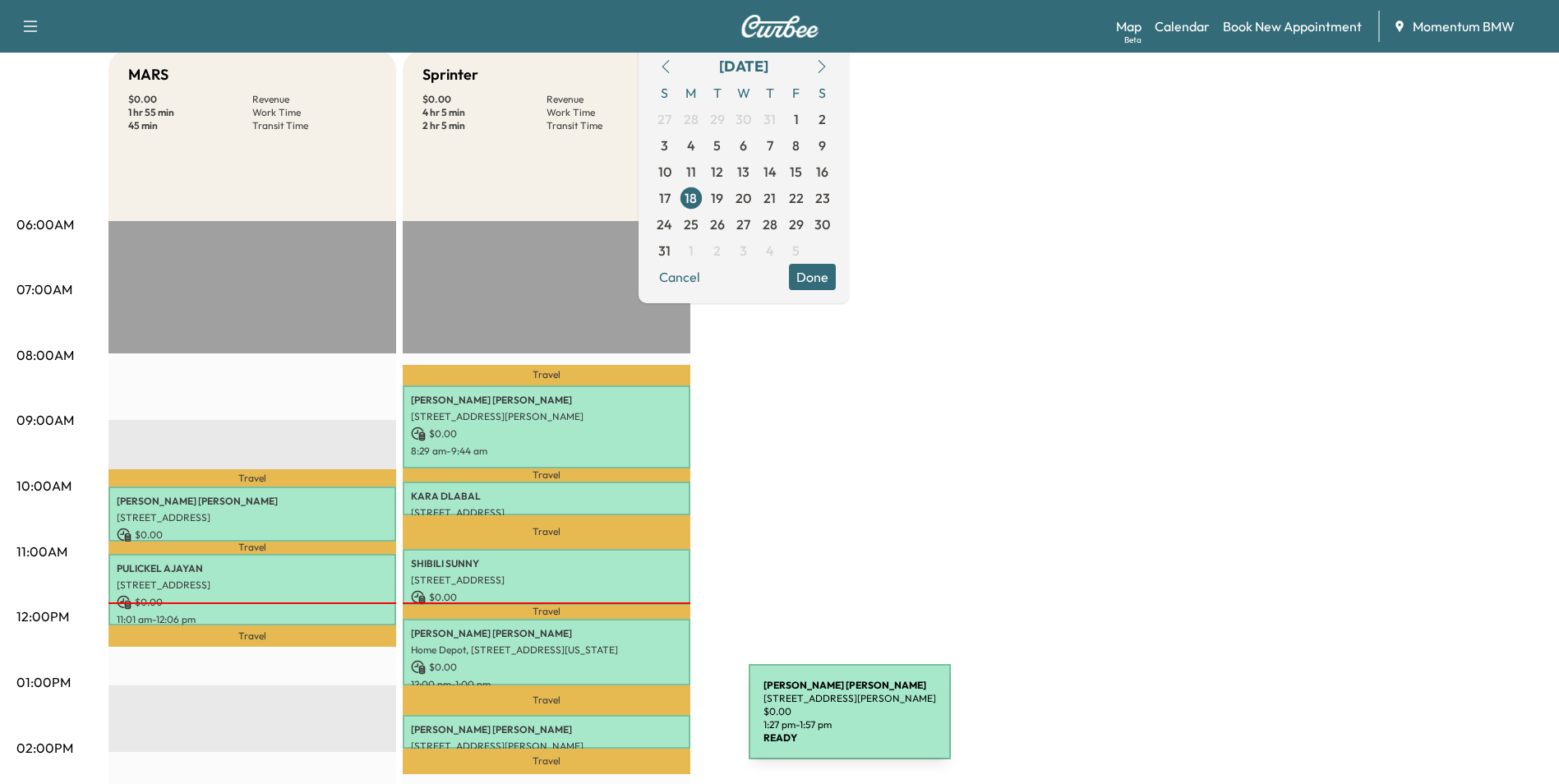
click at [625, 723] on p "[PERSON_NAME]" at bounding box center [546, 730] width 272 height 13
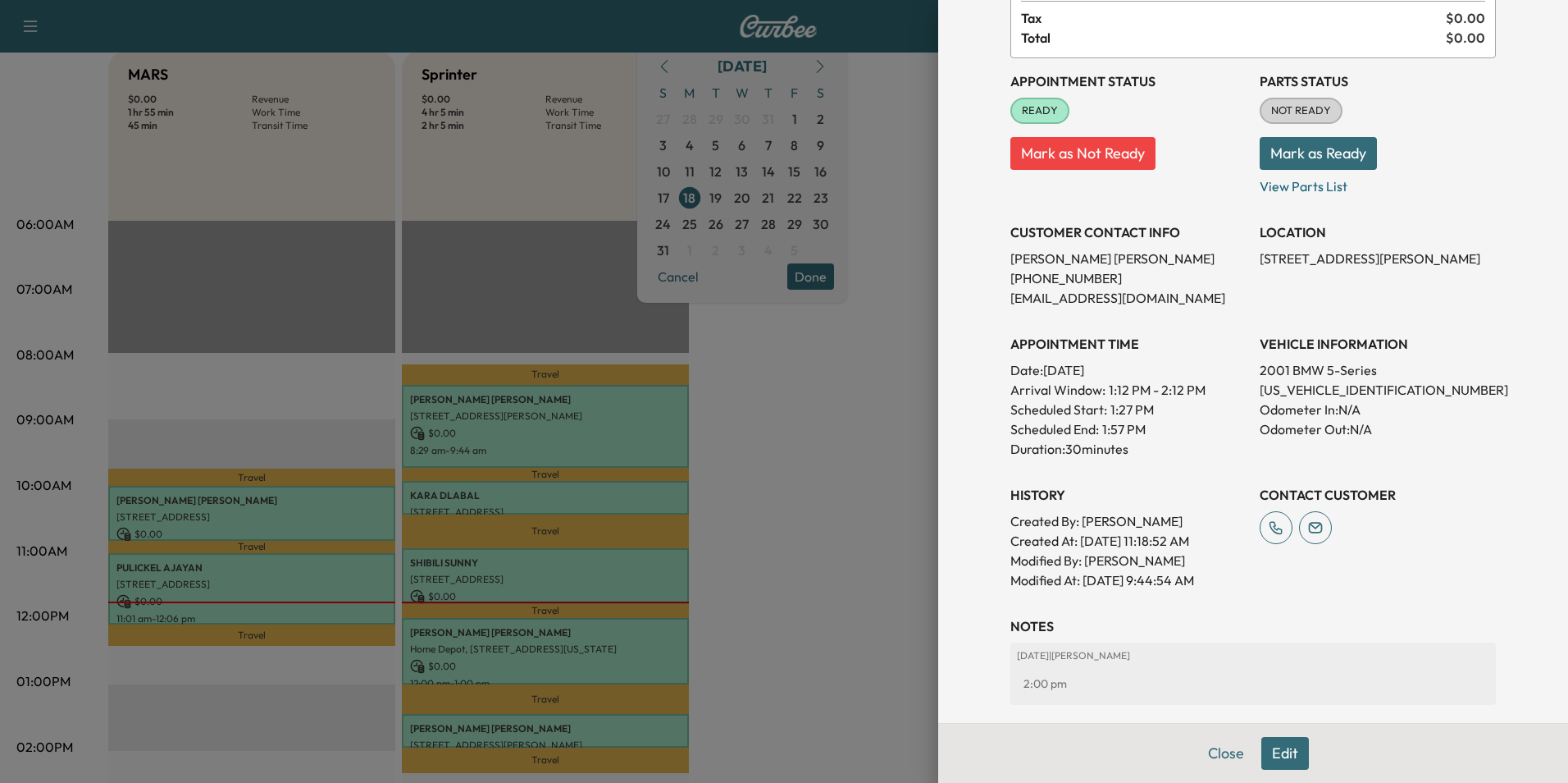
scroll to position [164, 0]
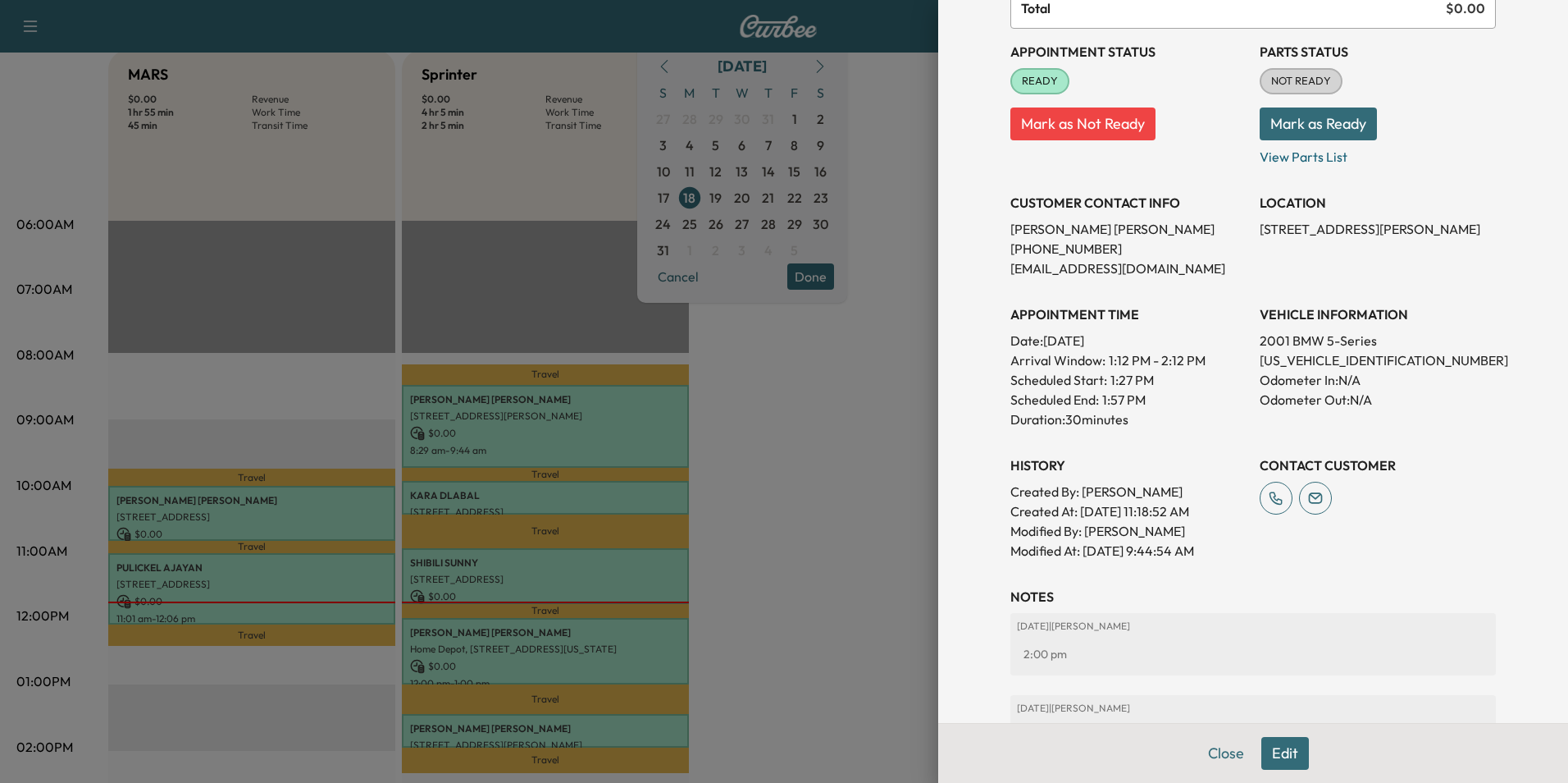
click at [652, 653] on div at bounding box center [784, 391] width 1568 height 783
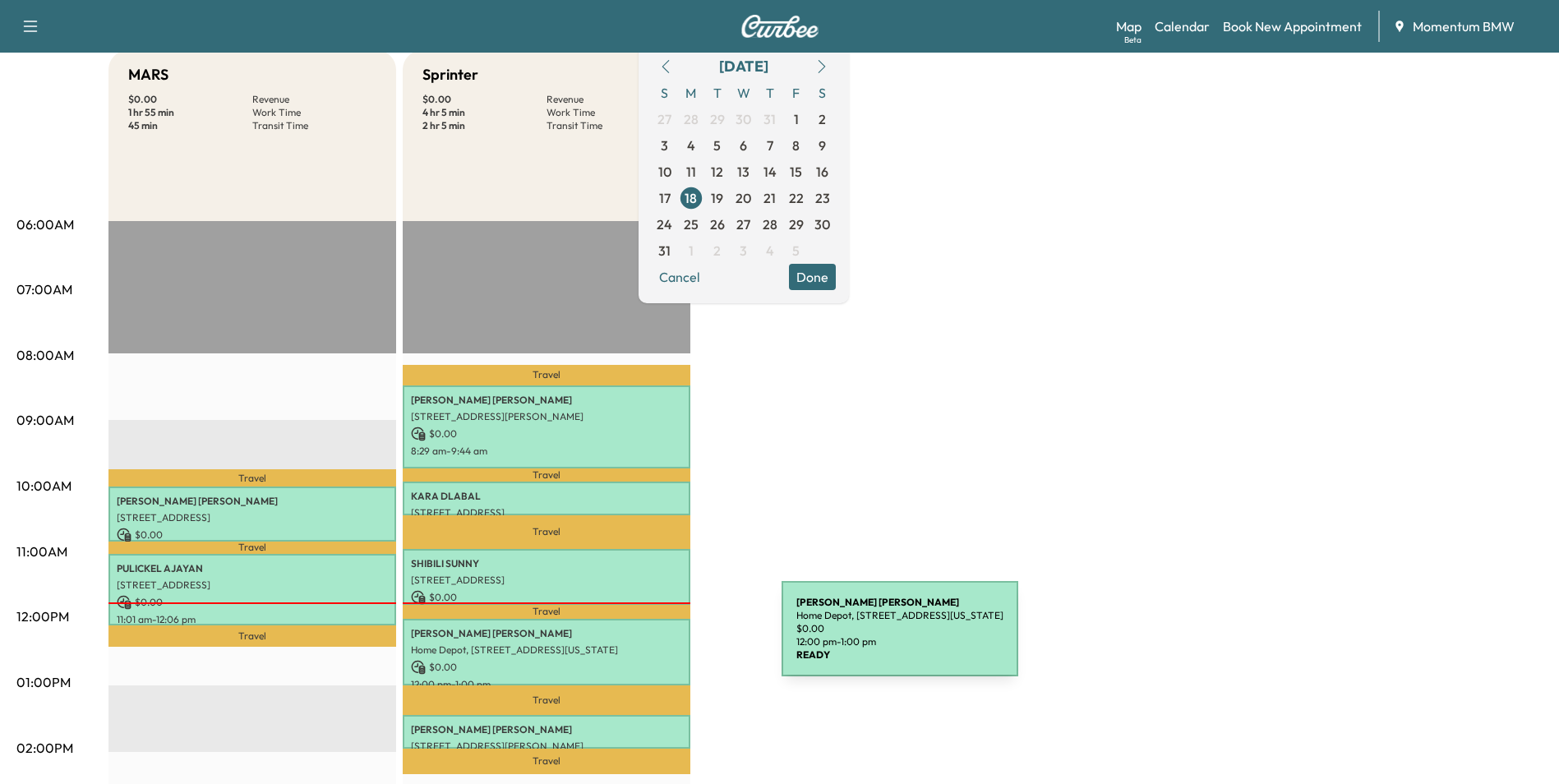
click at [658, 643] on p "Home Depot, [STREET_ADDRESS][US_STATE]" at bounding box center [546, 650] width 272 height 13
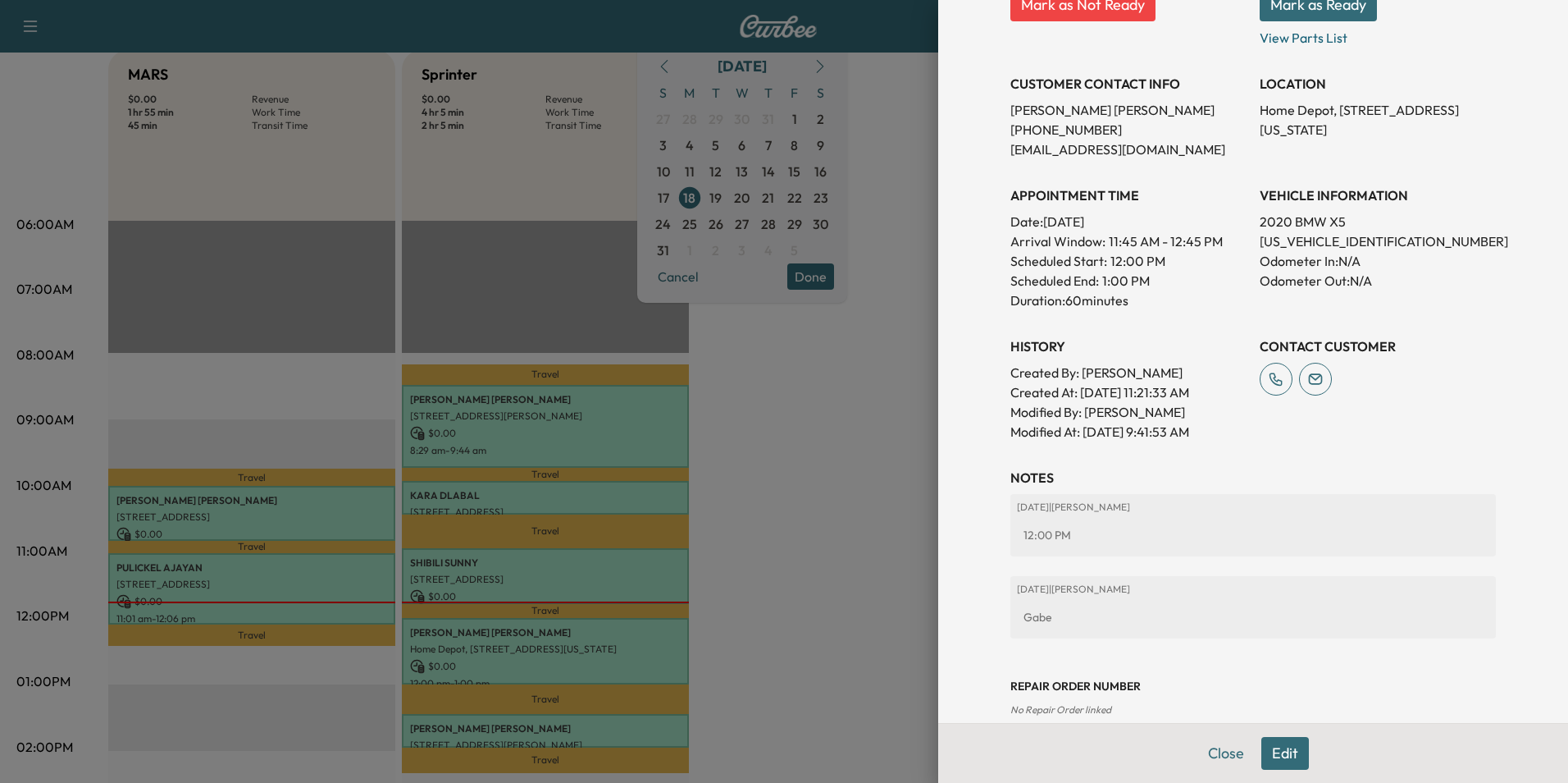
scroll to position [310, 0]
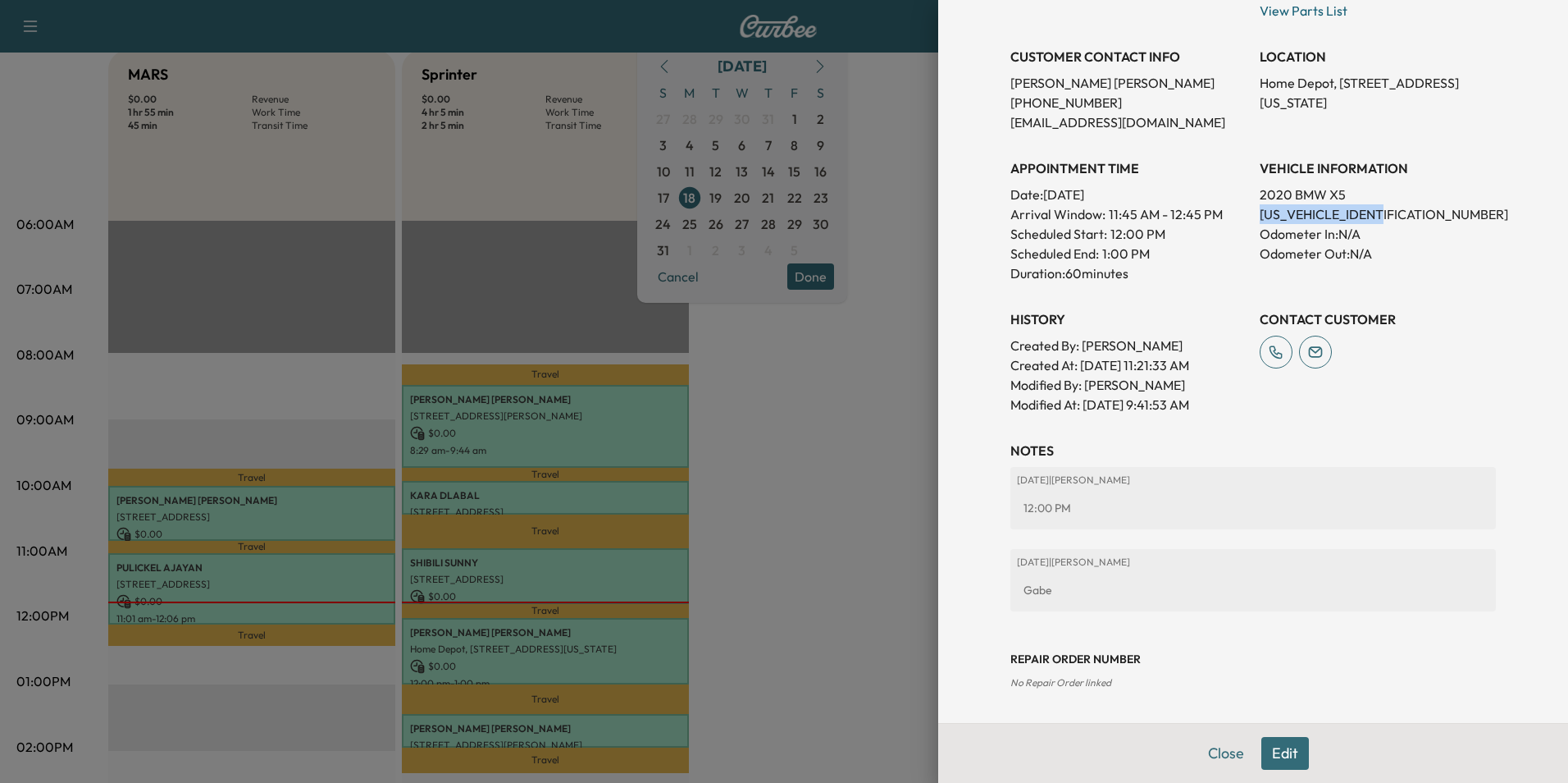
drag, startPoint x: 1245, startPoint y: 217, endPoint x: 1394, endPoint y: 213, distance: 149.1
click at [1394, 213] on div "Appointment Status READY Mark as Not Ready Parts Status NOT READY Mark as Ready…" at bounding box center [1253, 148] width 486 height 532
copy p "[US_VEHICLE_IDENTIFICATION_NUMBER]"
drag, startPoint x: 1090, startPoint y: 100, endPoint x: 993, endPoint y: 98, distance: 97.0
click at [993, 98] on div "Appointment Details Services BGBG - Replace Brake Fluid $ 0.00 Tax $ 0.00 Total…" at bounding box center [1253, 206] width 525 height 1033
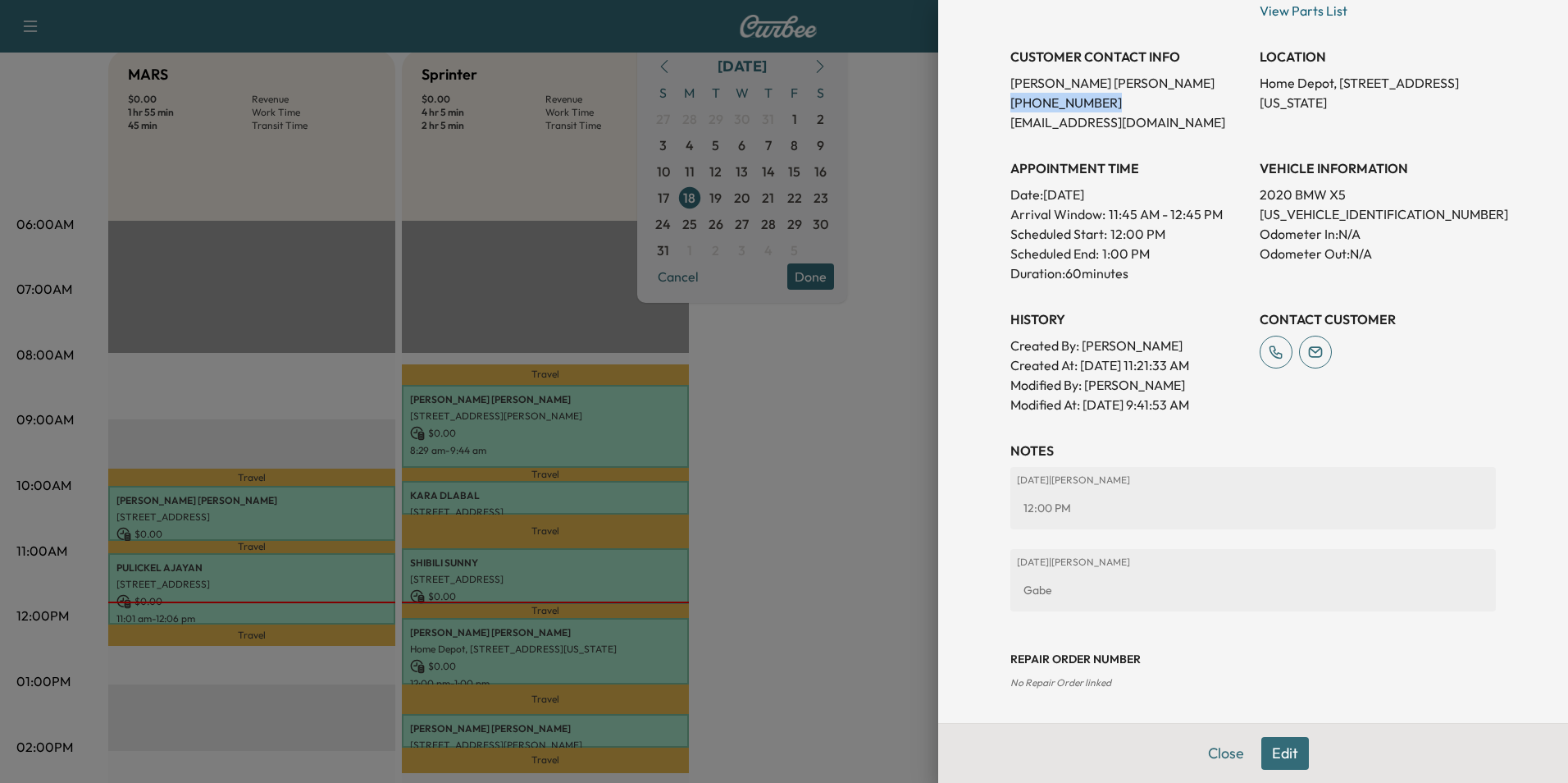
copy p "[PHONE_NUMBER]"
click at [1500, 298] on div "Appointment Details Services BGBG - Replace Brake Fluid $ 0.00 Tax $ 0.00 Total…" at bounding box center [1253, 206] width 525 height 1033
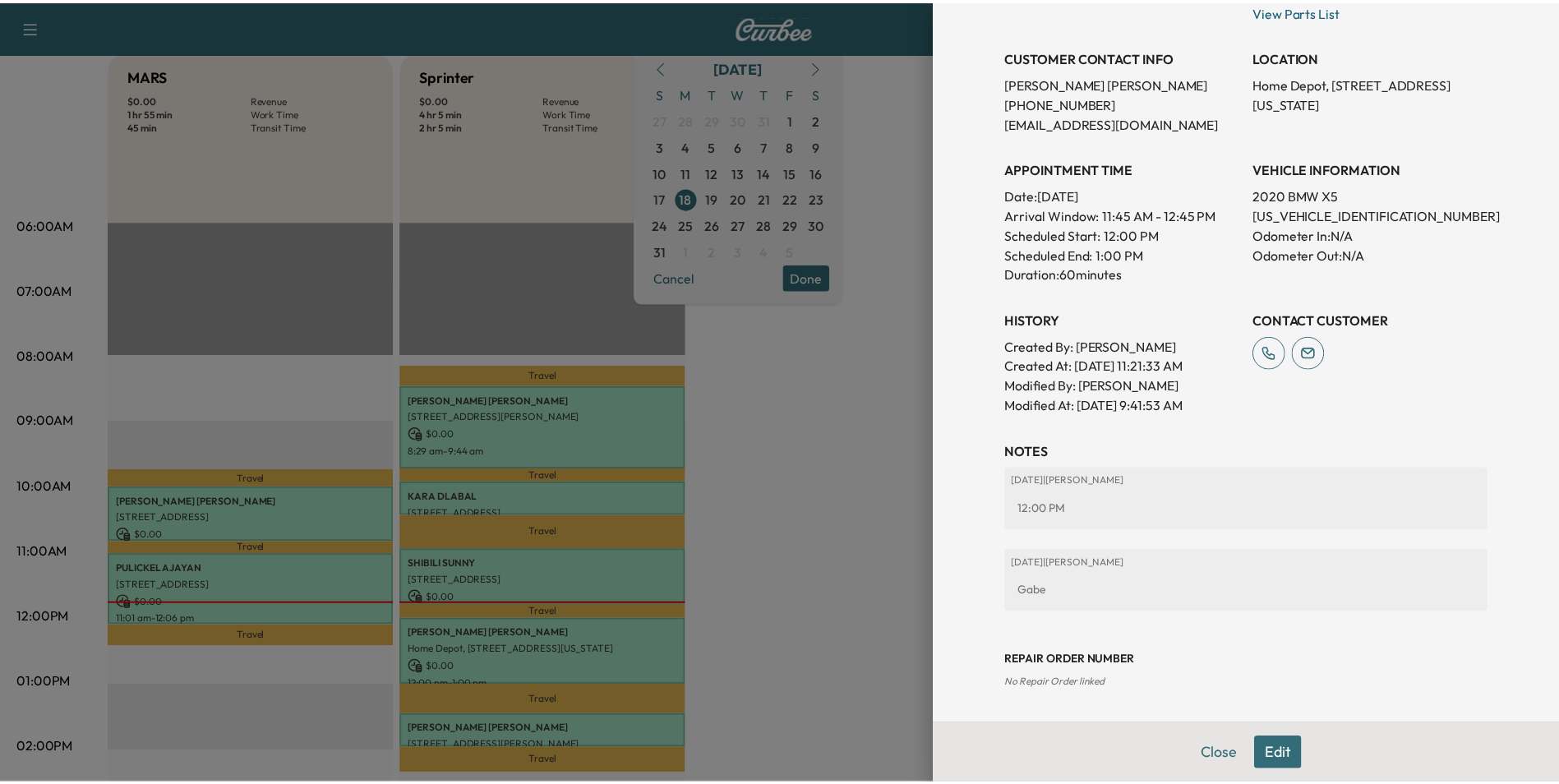
scroll to position [229, 0]
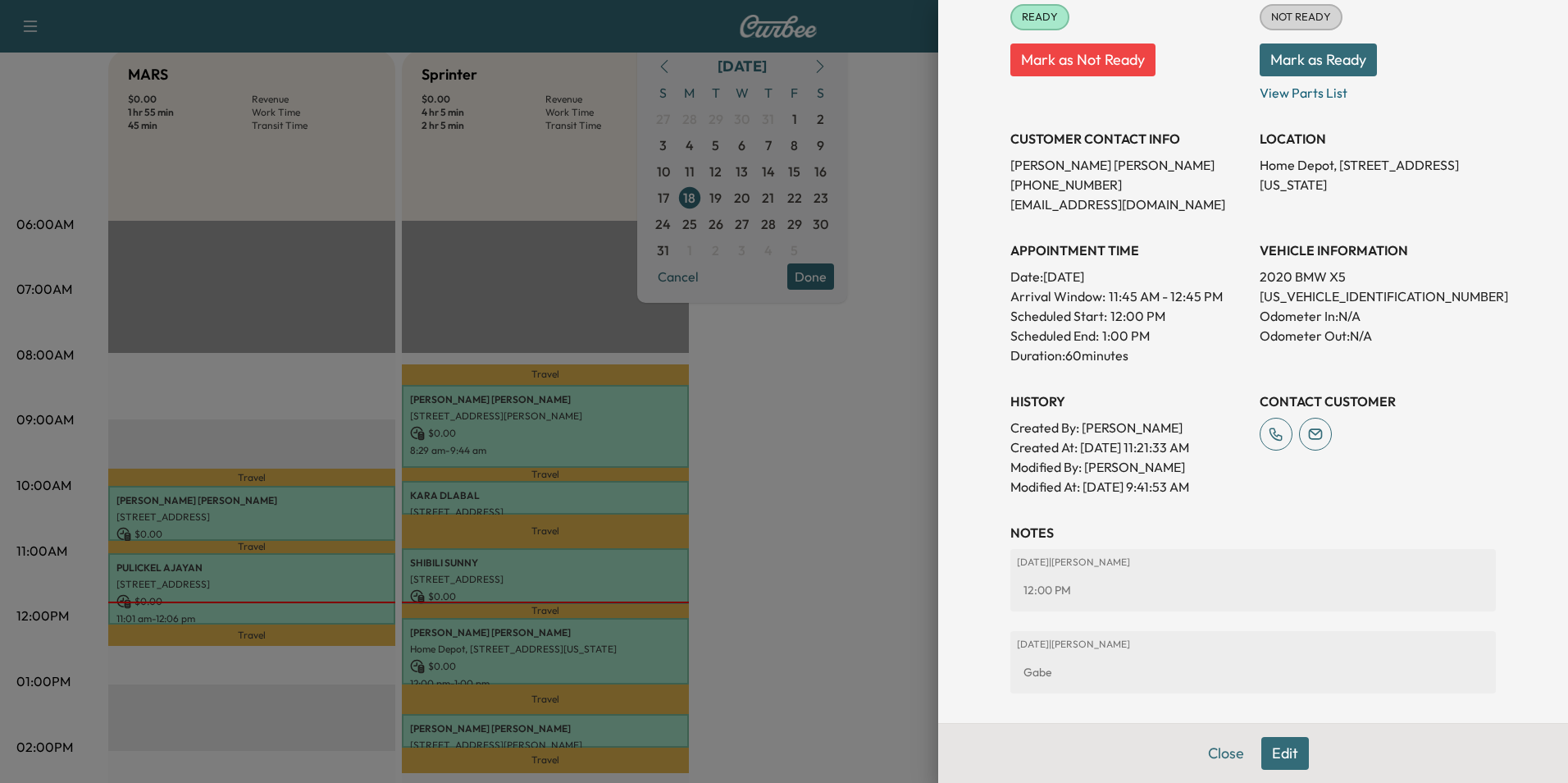
drag, startPoint x: 1245, startPoint y: 163, endPoint x: 1345, endPoint y: 181, distance: 101.6
click at [1345, 181] on div "Appointment Status READY Mark as Not Ready Parts Status NOT READY Mark as Ready…" at bounding box center [1253, 230] width 486 height 532
copy p "Home Depot, [STREET_ADDRESS][US_STATE]"
click at [1215, 754] on button "Close" at bounding box center [1226, 753] width 57 height 32
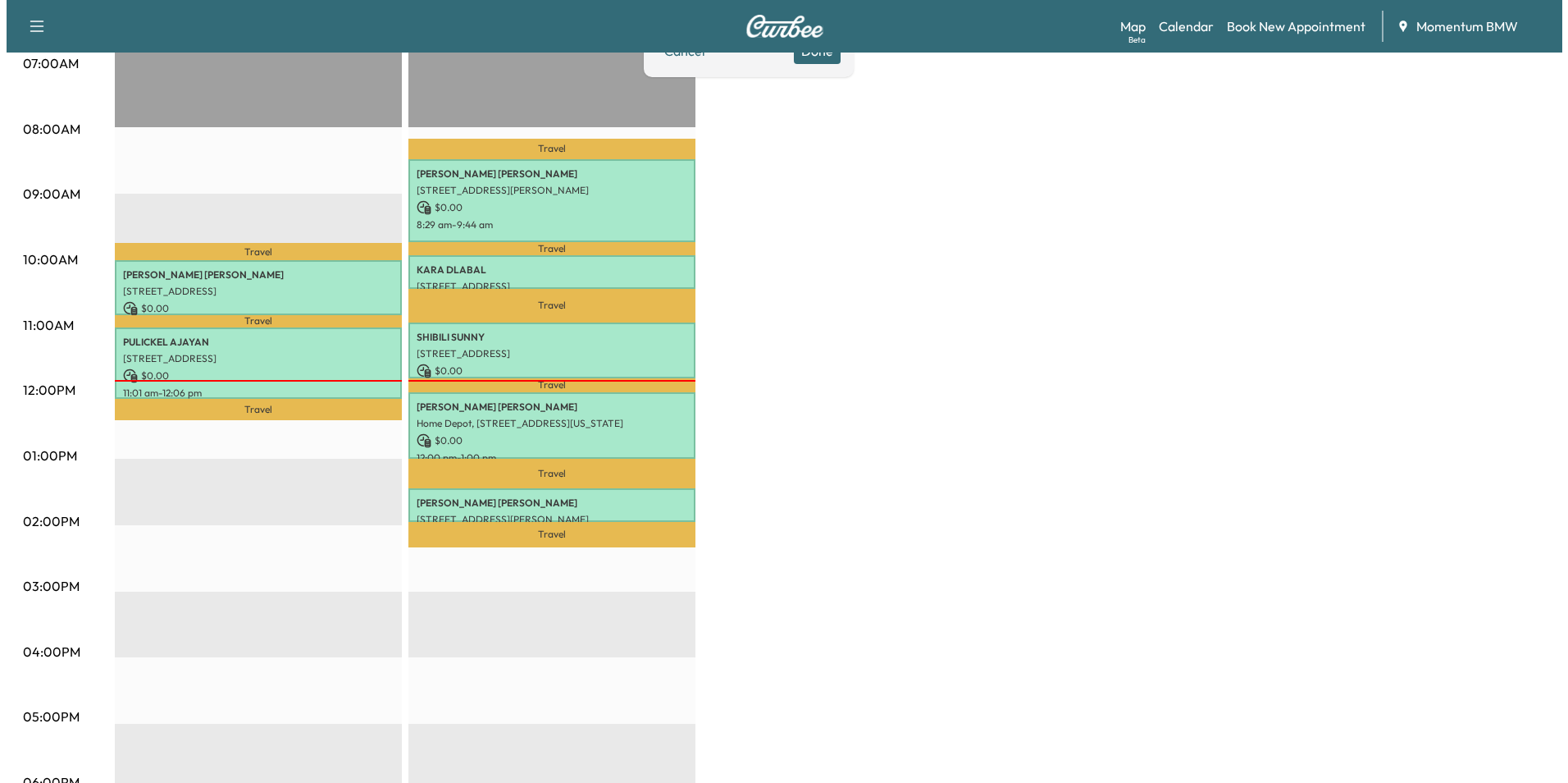
scroll to position [410, 0]
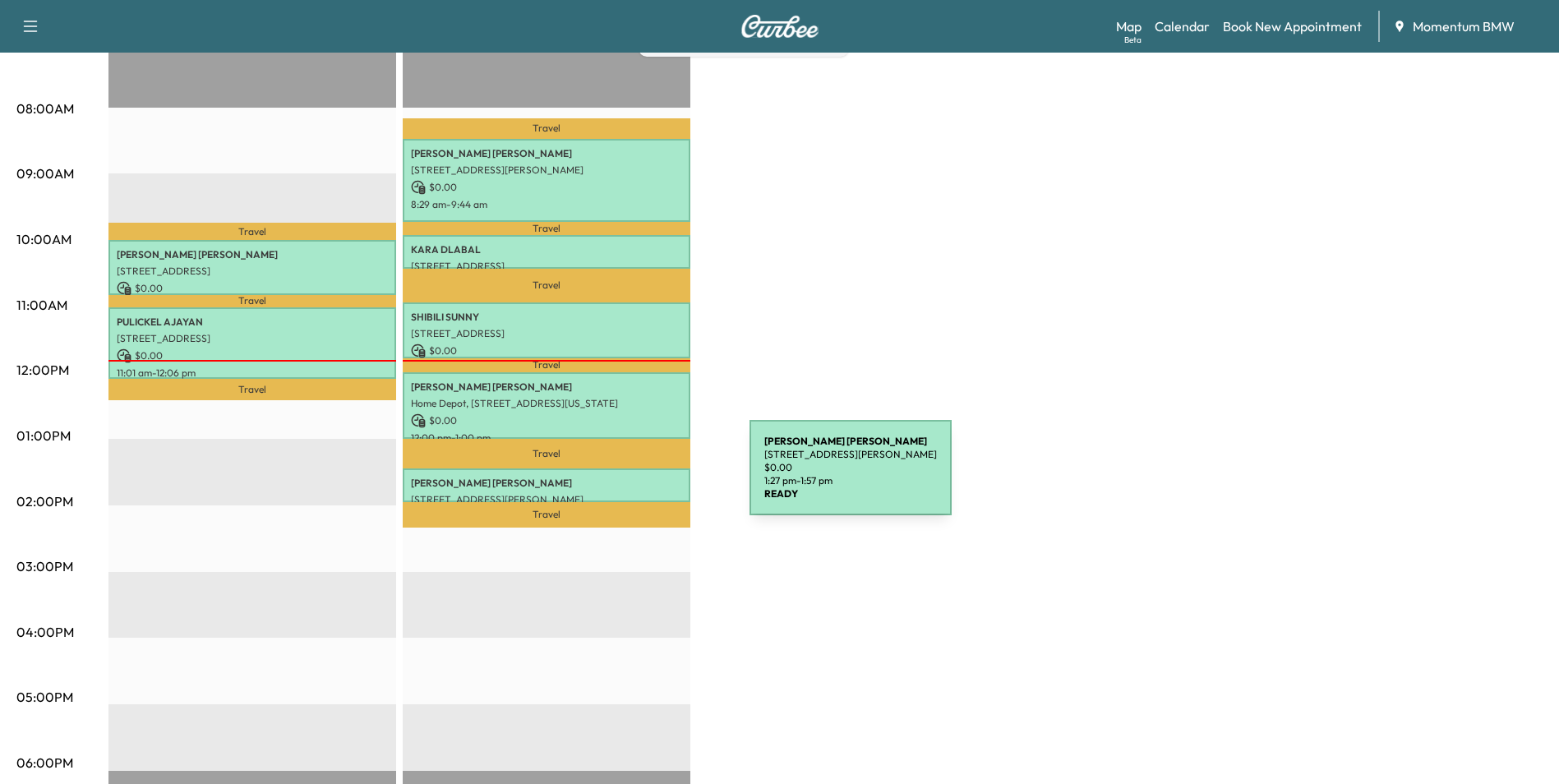
click at [626, 477] on p "[PERSON_NAME]" at bounding box center [546, 483] width 272 height 13
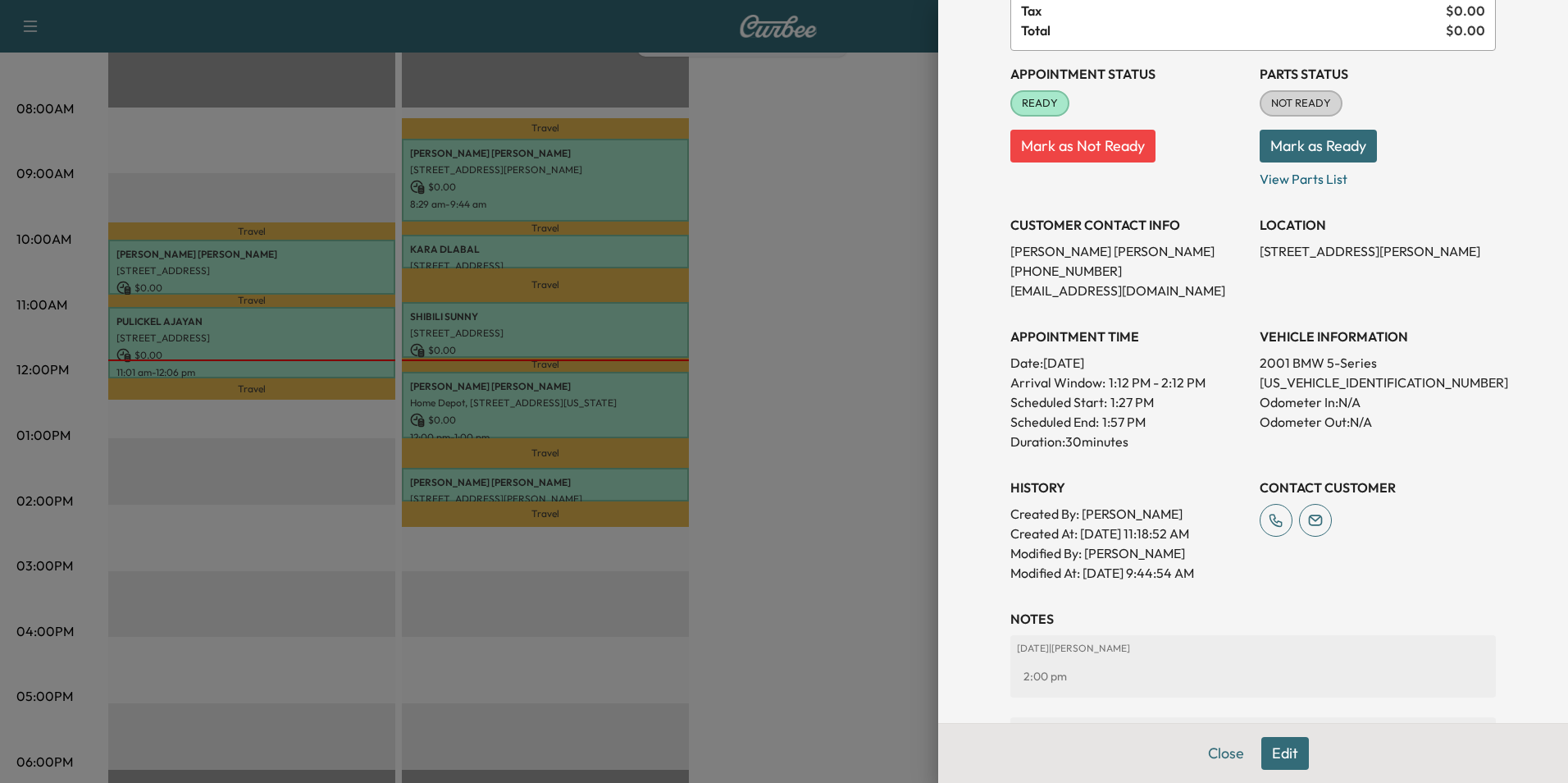
scroll to position [164, 0]
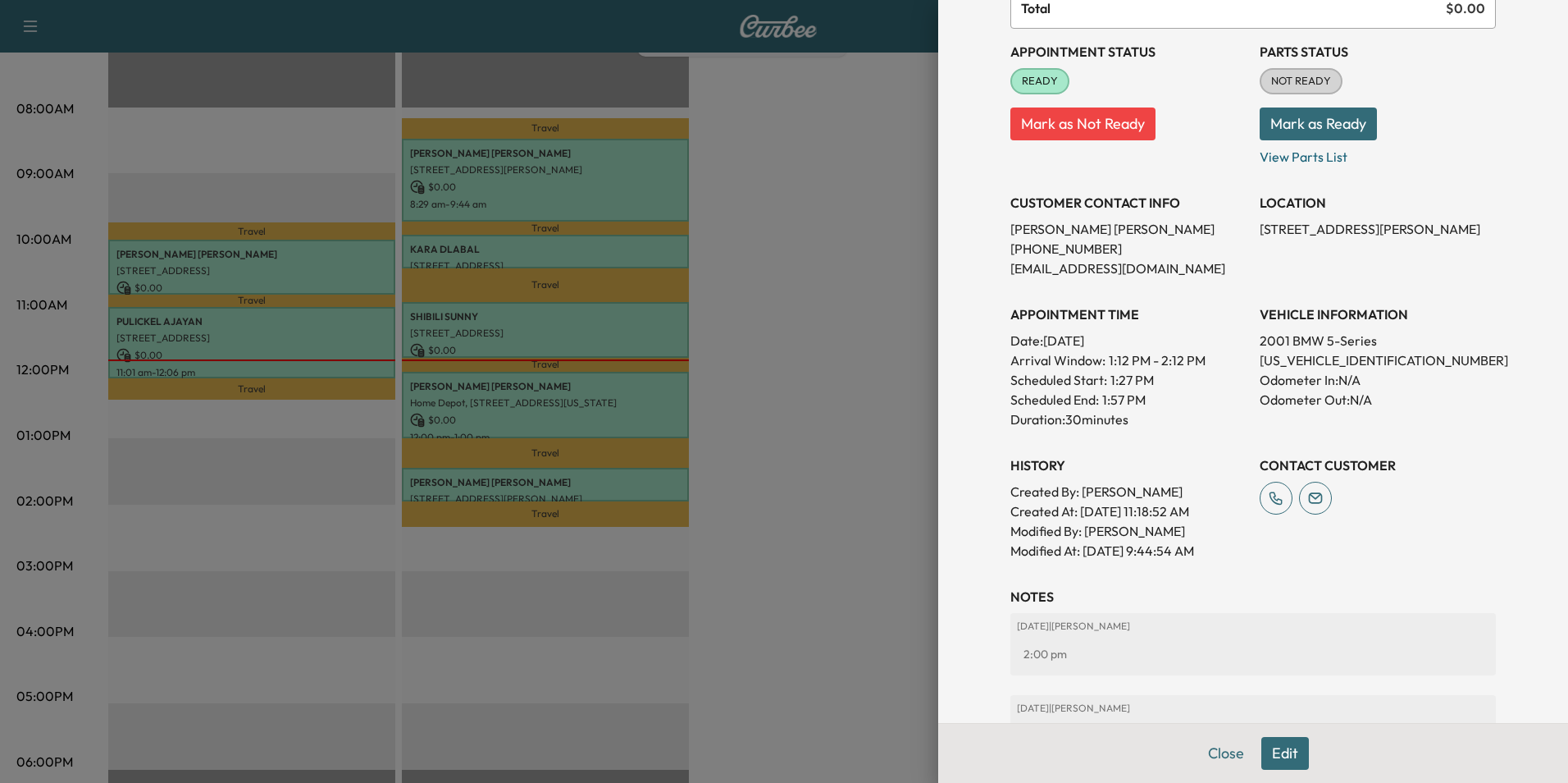
click at [1210, 754] on button "Close" at bounding box center [1226, 753] width 57 height 32
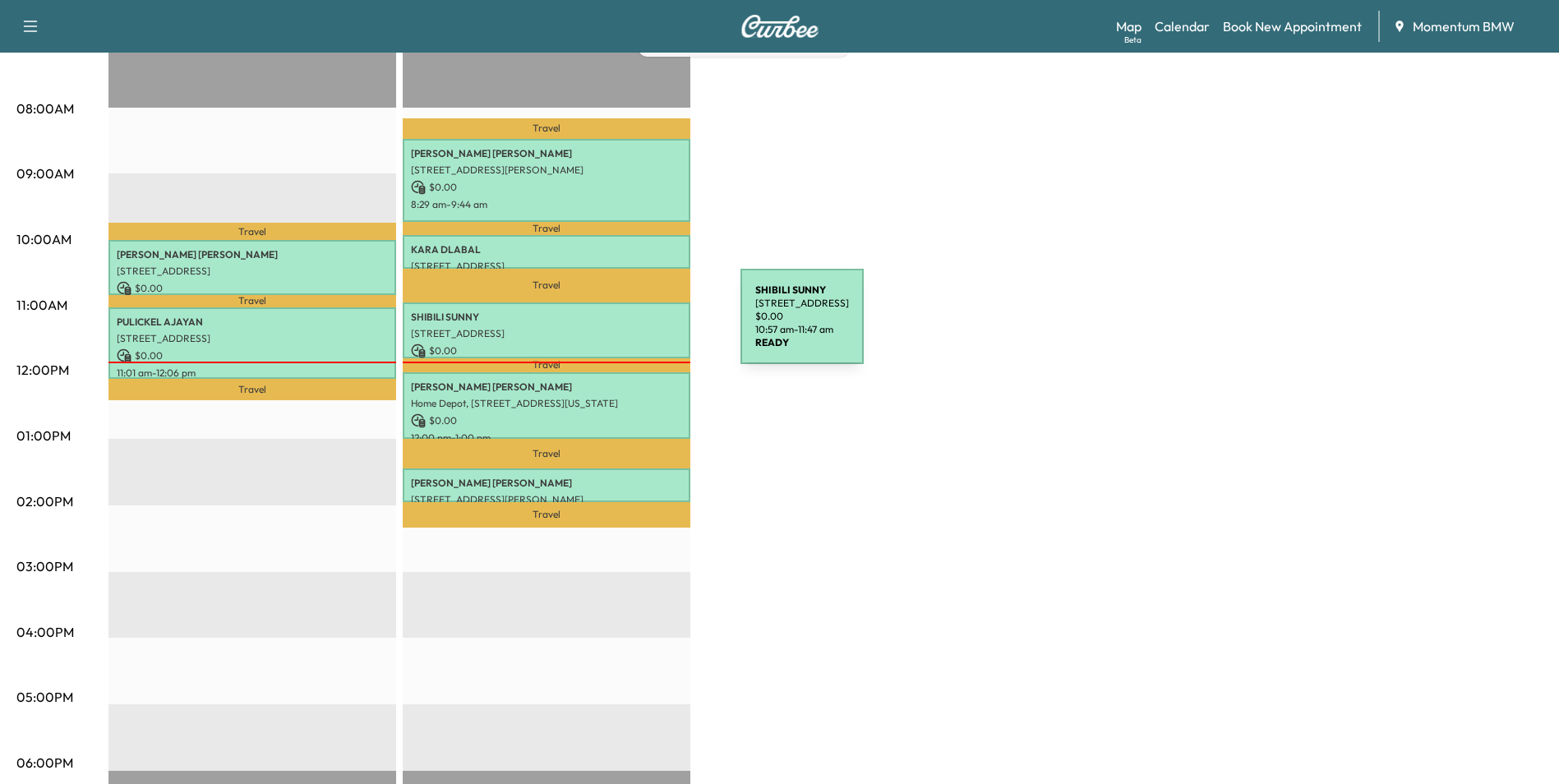
click at [618, 327] on p "[STREET_ADDRESS]" at bounding box center [546, 333] width 272 height 13
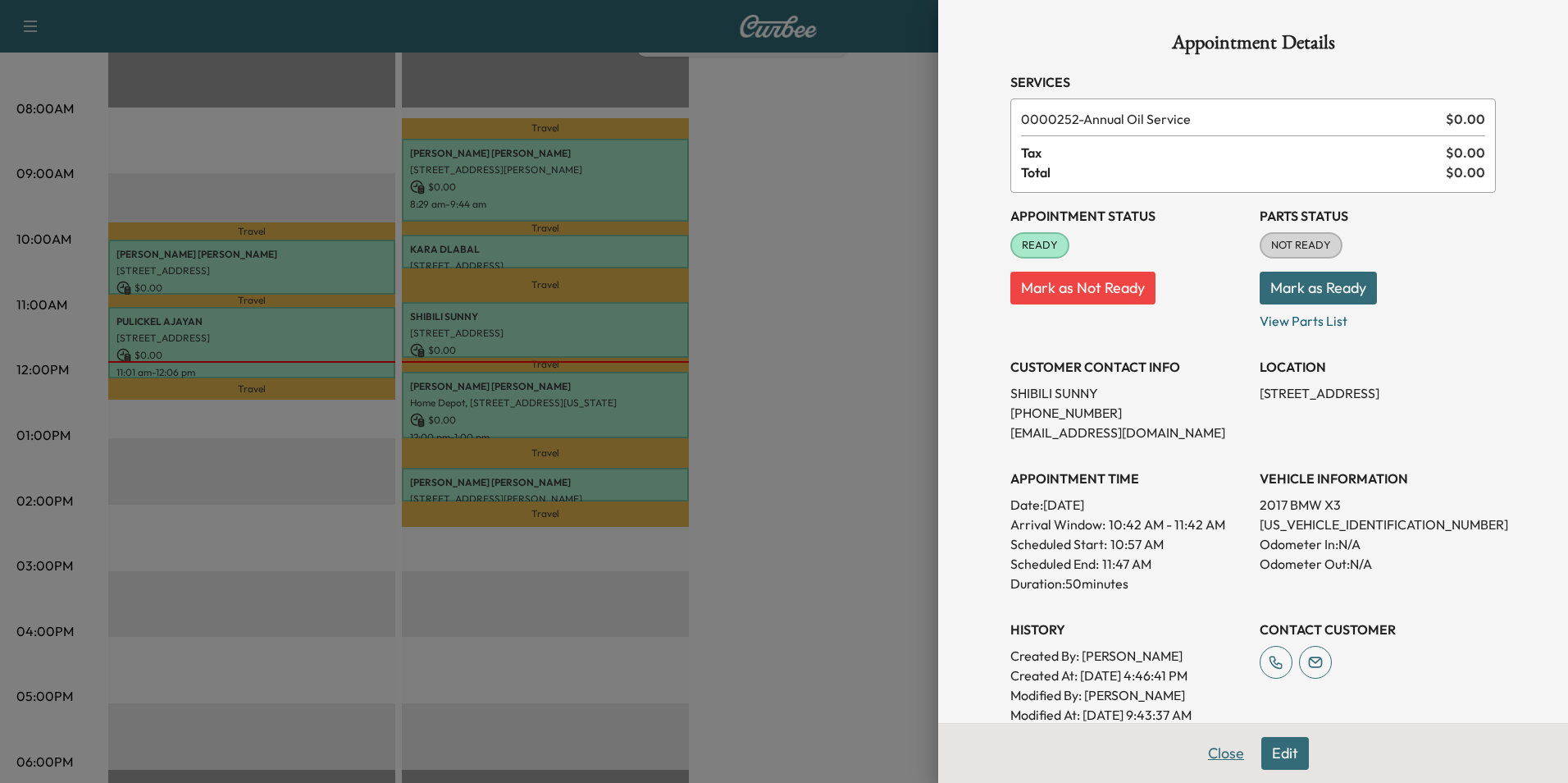
click at [1211, 752] on button "Close" at bounding box center [1226, 753] width 57 height 32
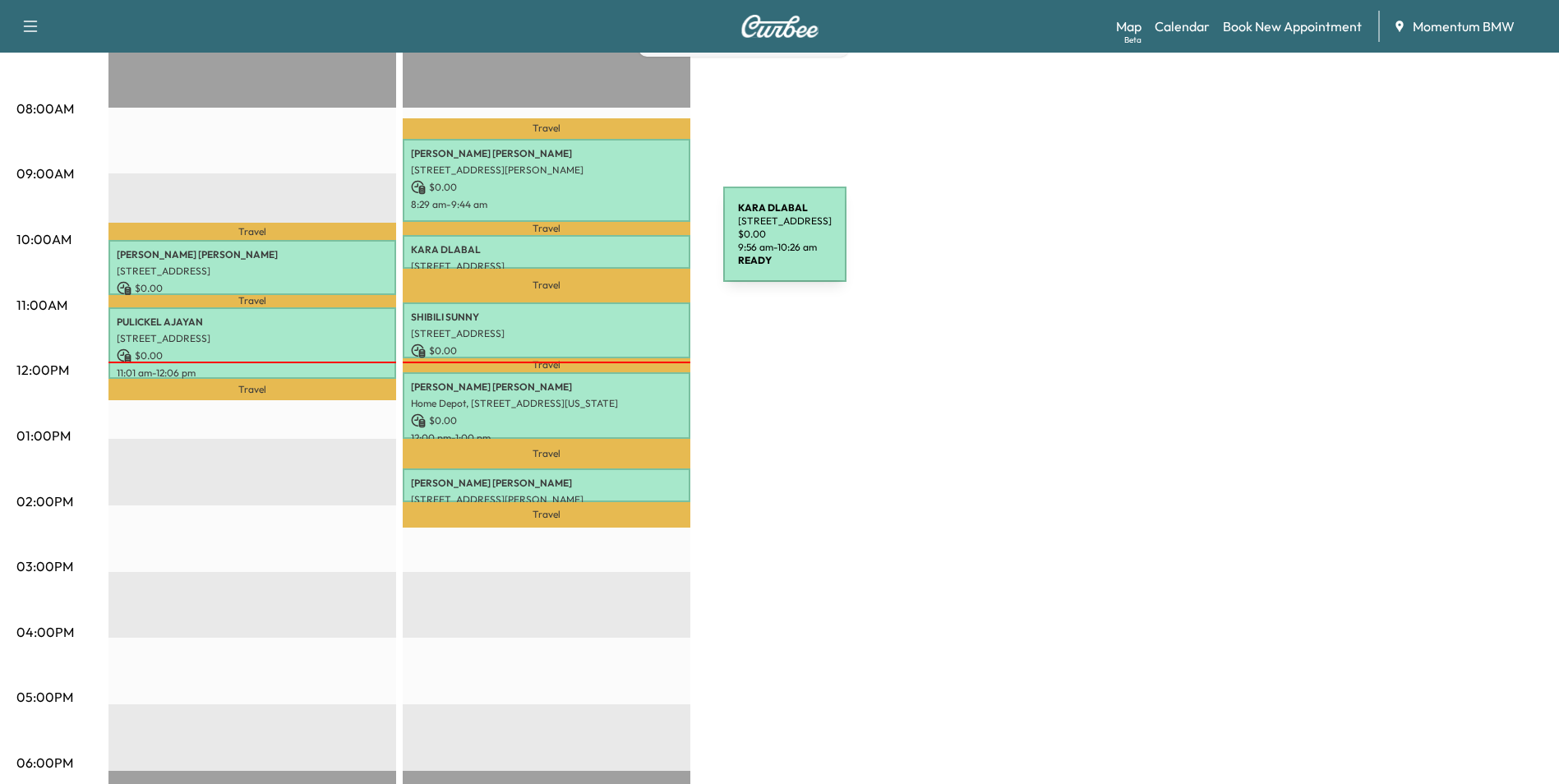
click at [600, 245] on p "[PERSON_NAME]" at bounding box center [546, 250] width 272 height 13
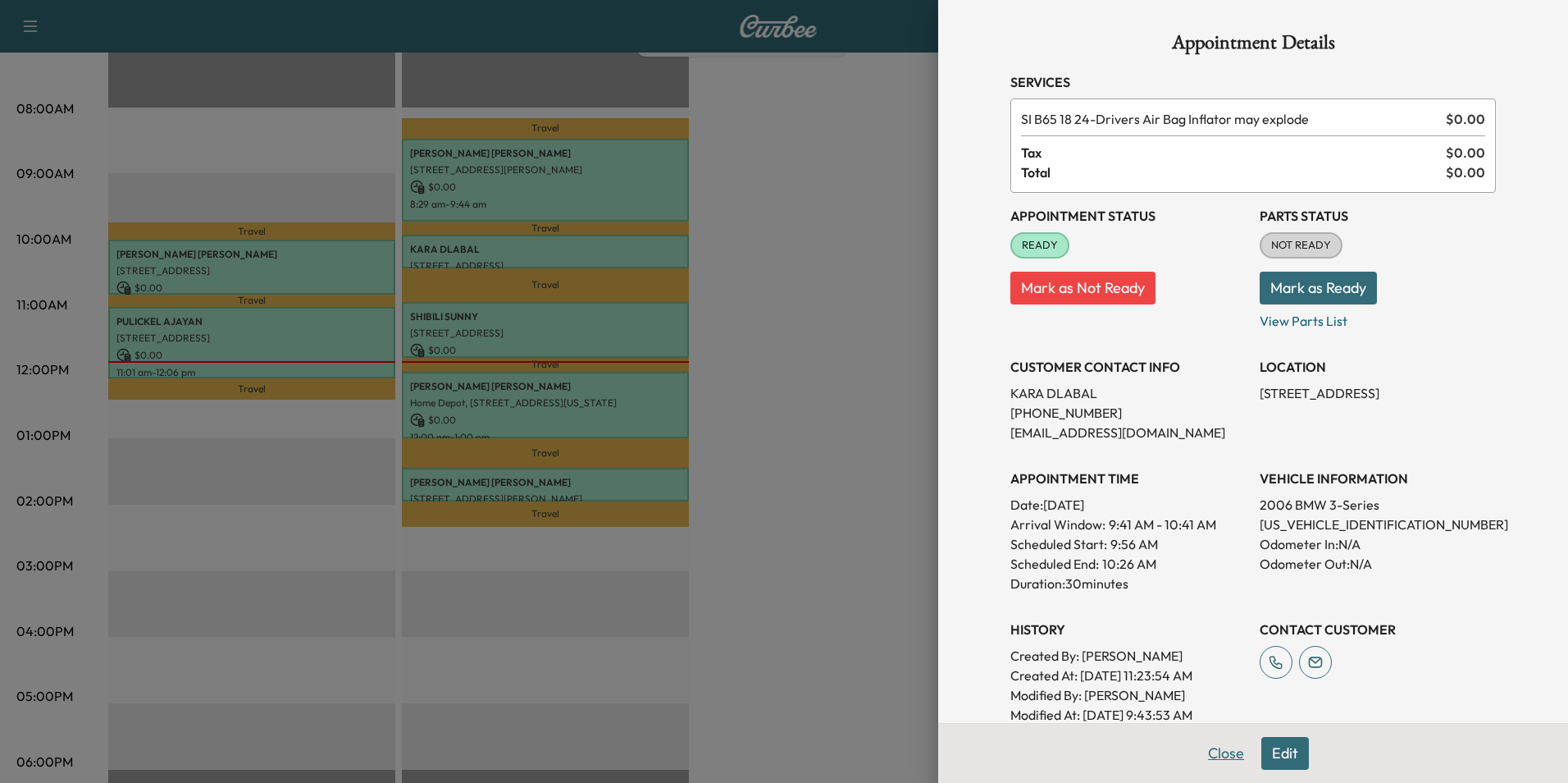
click at [1213, 754] on button "Close" at bounding box center [1226, 753] width 57 height 32
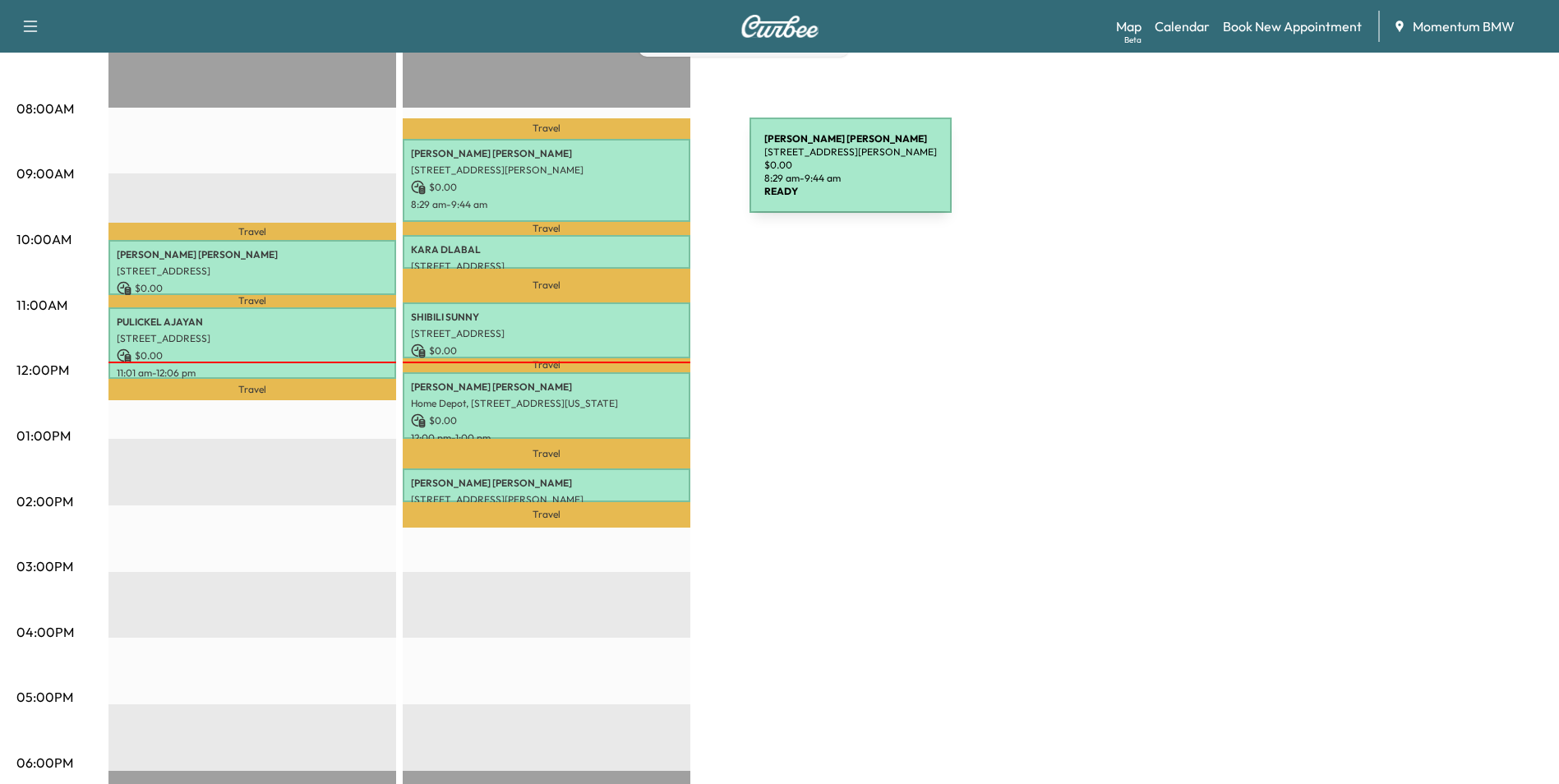
click at [626, 176] on div "[PERSON_NAME] [STREET_ADDRESS][PERSON_NAME] $ 0.00 8:29 am - 9:44 am" at bounding box center [547, 180] width 288 height 83
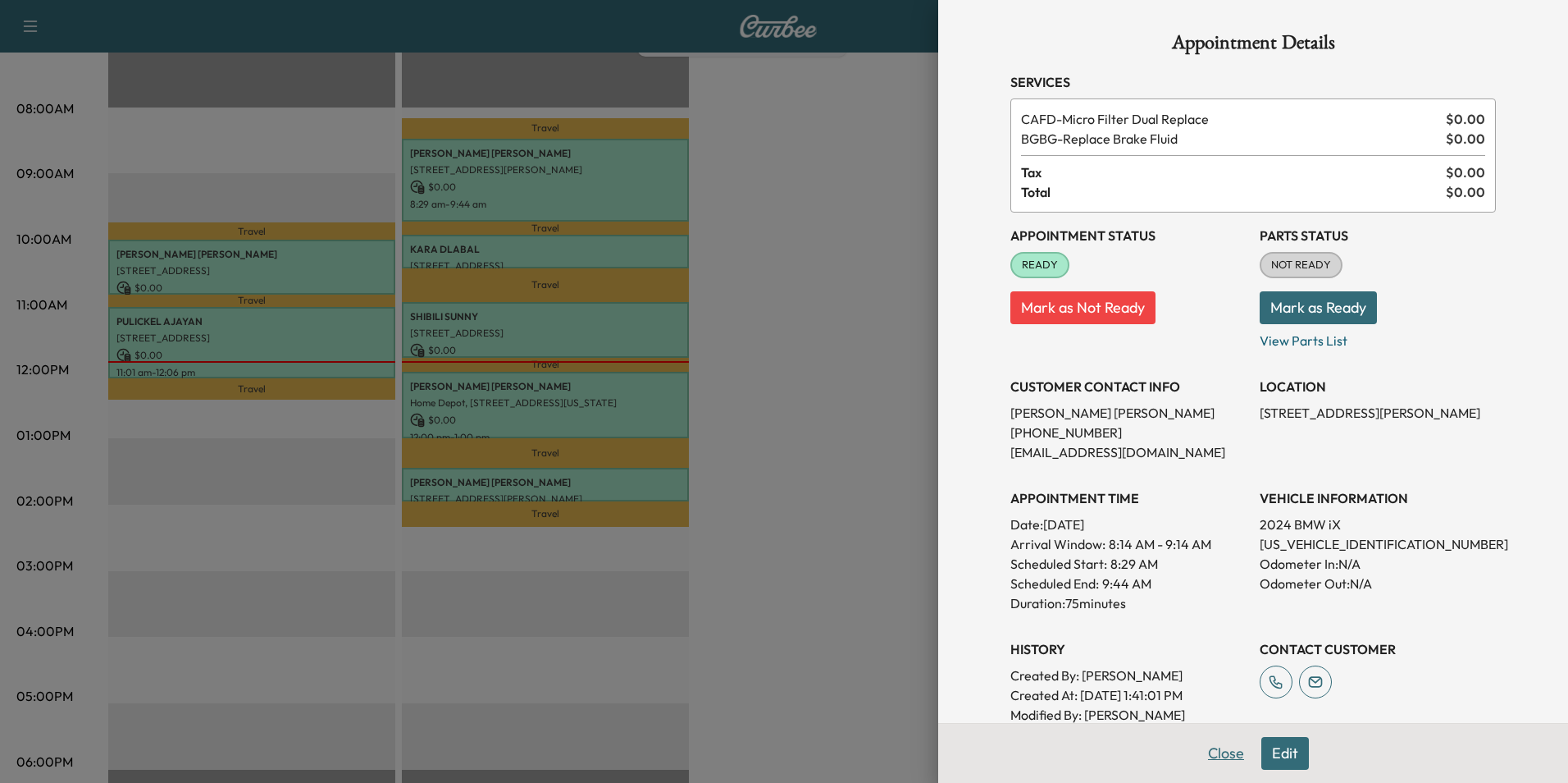
click at [1202, 752] on button "Close" at bounding box center [1226, 753] width 57 height 32
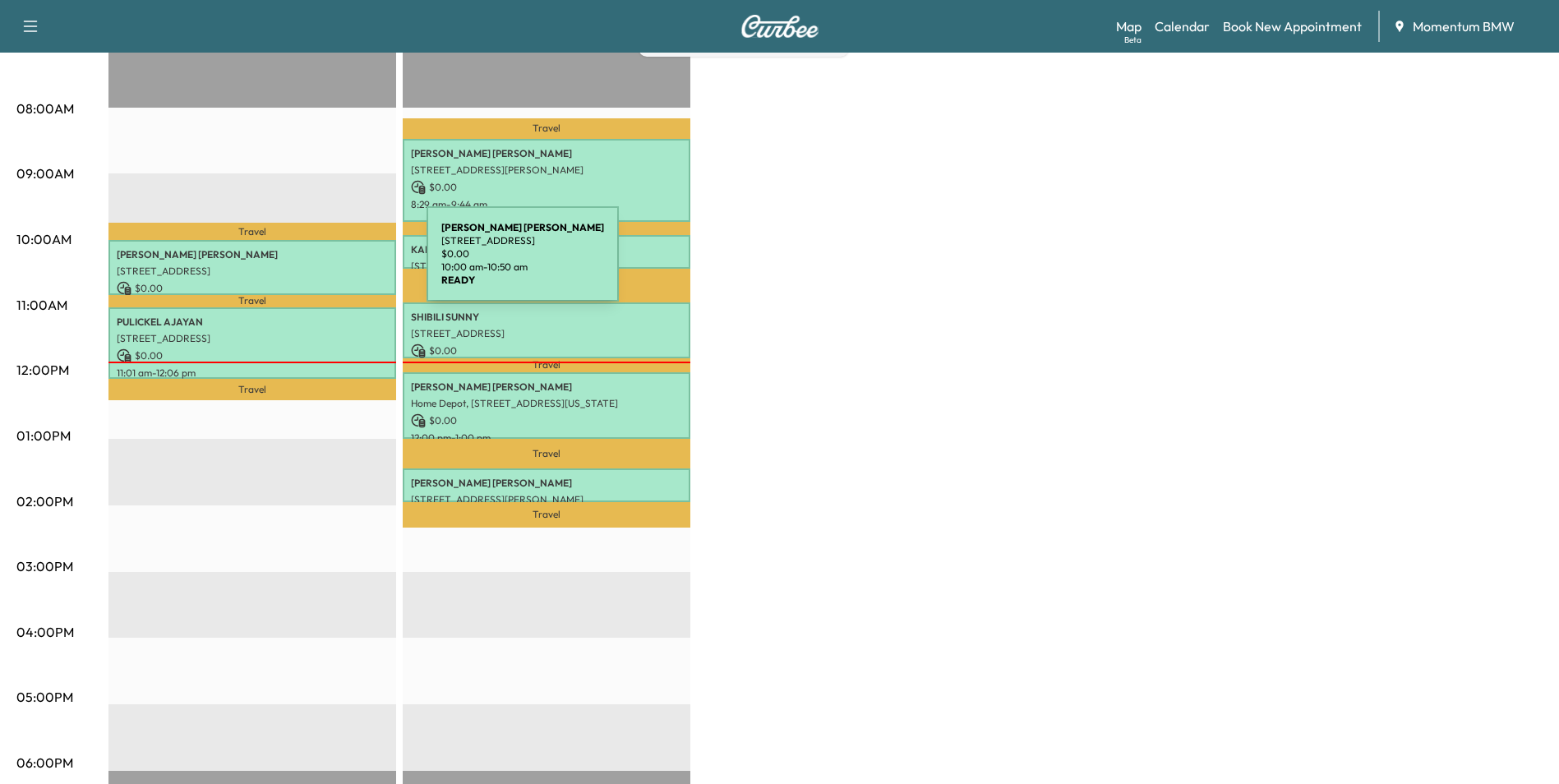
click at [303, 265] on p "[STREET_ADDRESS]" at bounding box center [252, 271] width 272 height 13
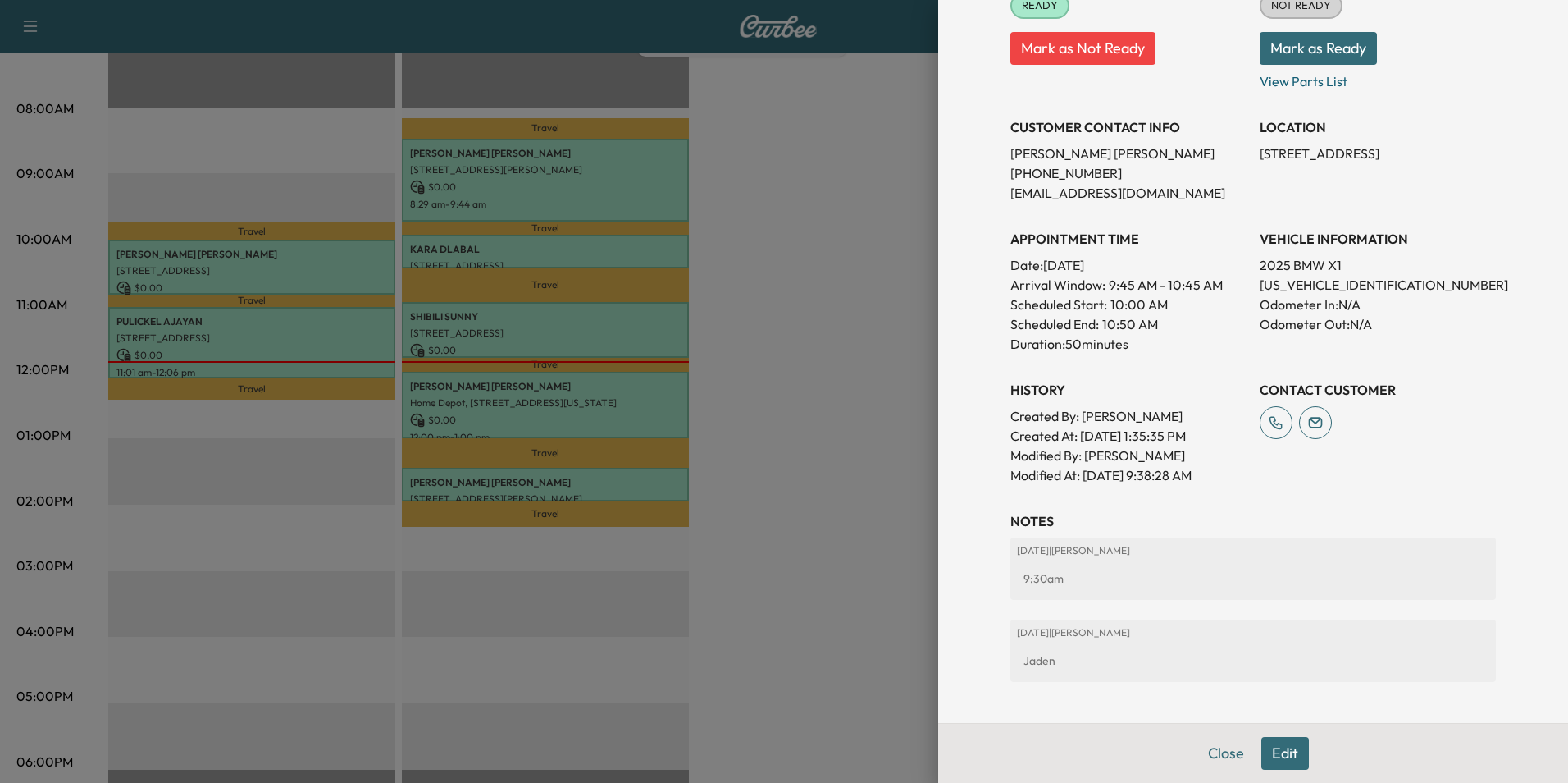
scroll to position [246, 0]
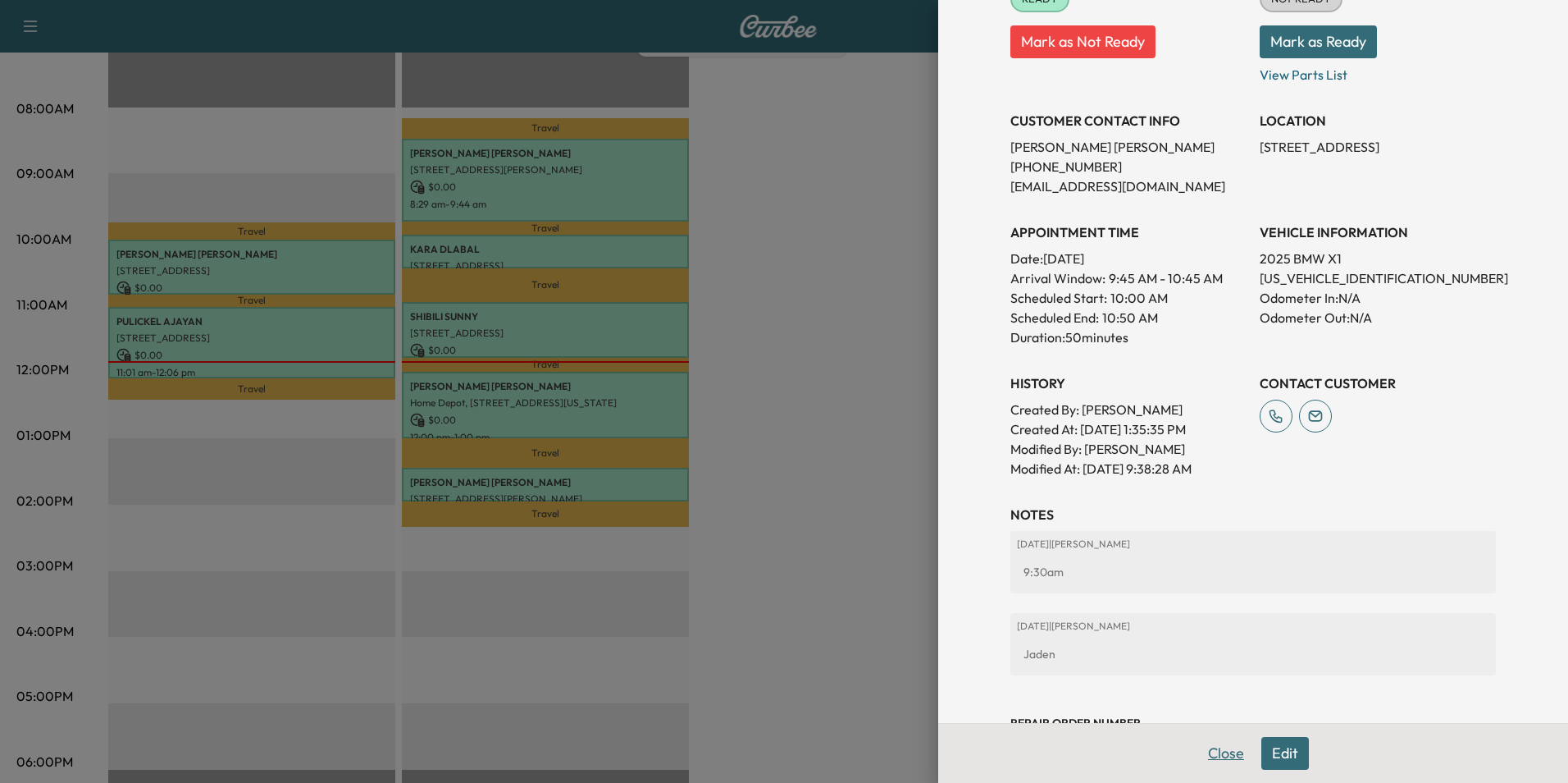
click at [1222, 754] on button "Close" at bounding box center [1226, 753] width 57 height 32
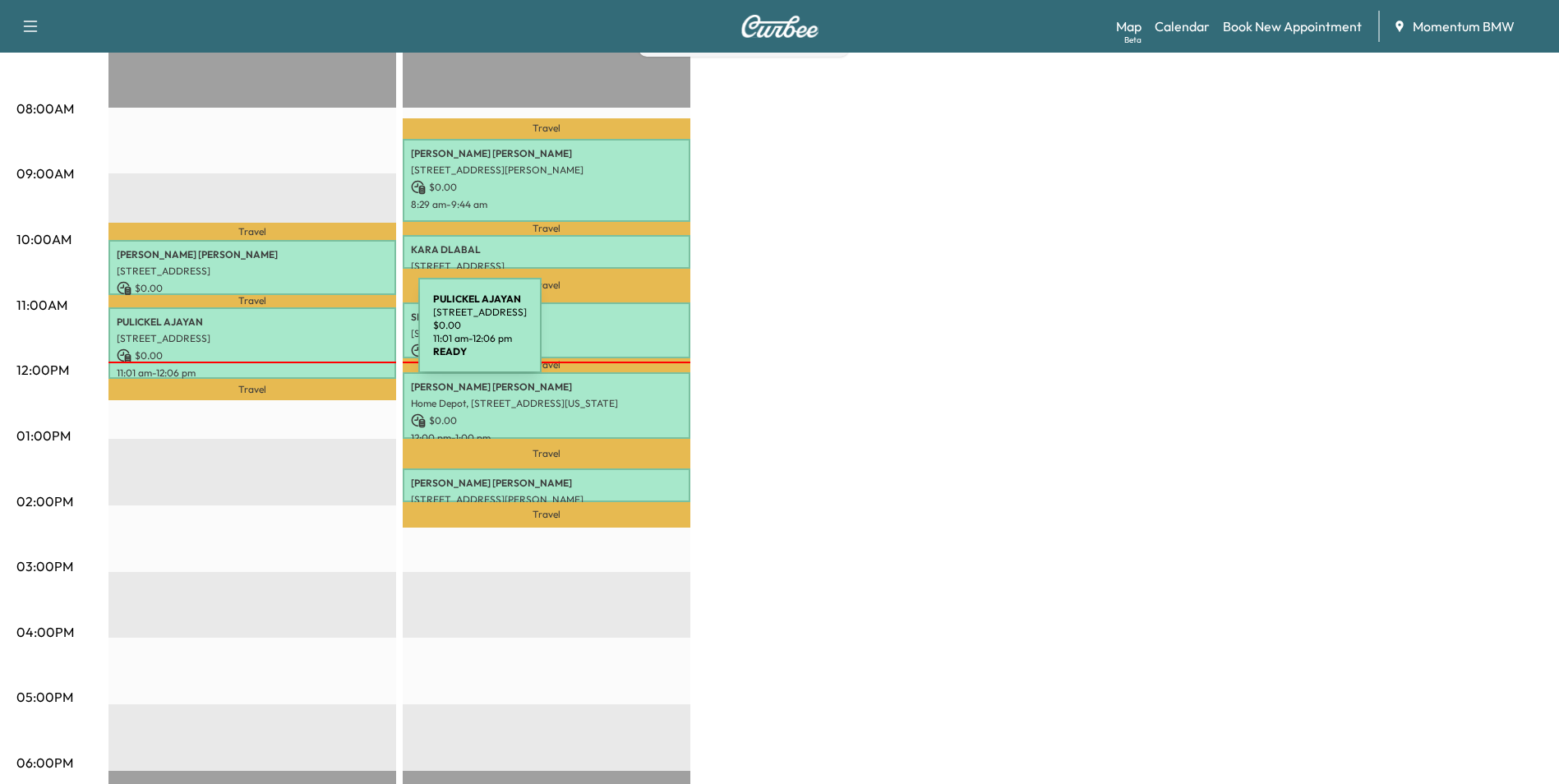
click at [295, 335] on p "[STREET_ADDRESS]" at bounding box center [252, 338] width 272 height 13
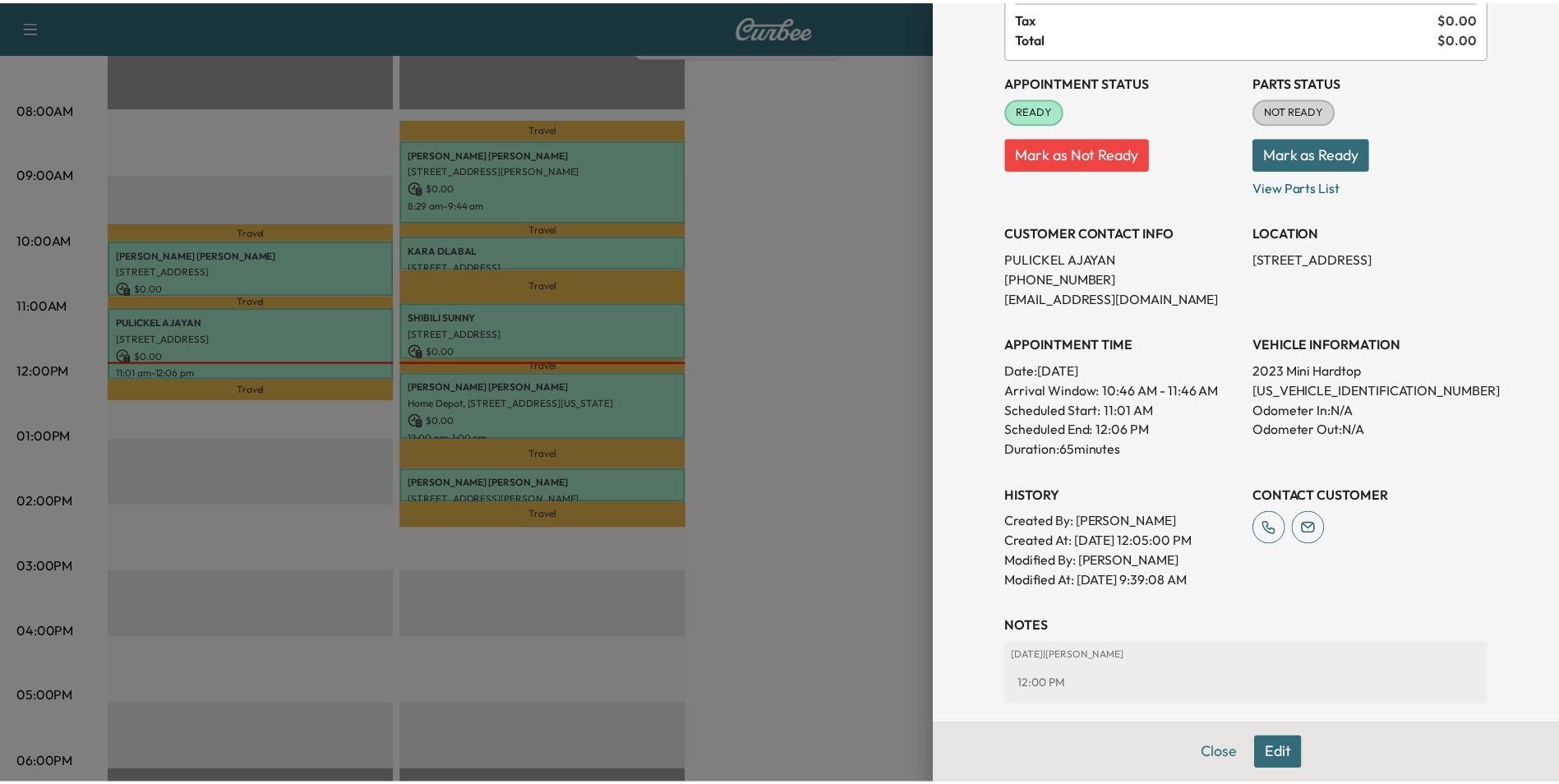
scroll to position [0, 0]
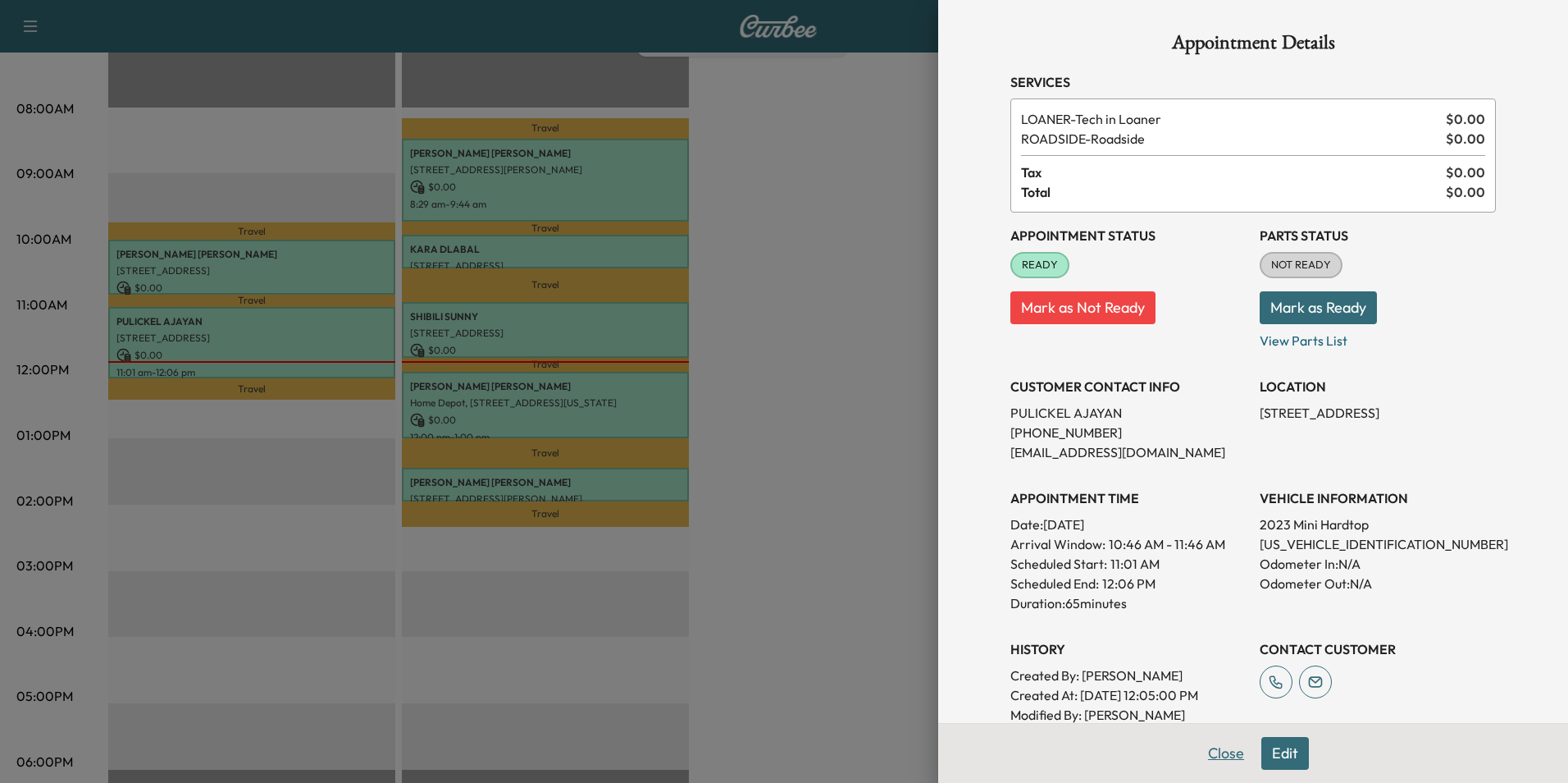
click at [1213, 758] on button "Close" at bounding box center [1226, 753] width 57 height 32
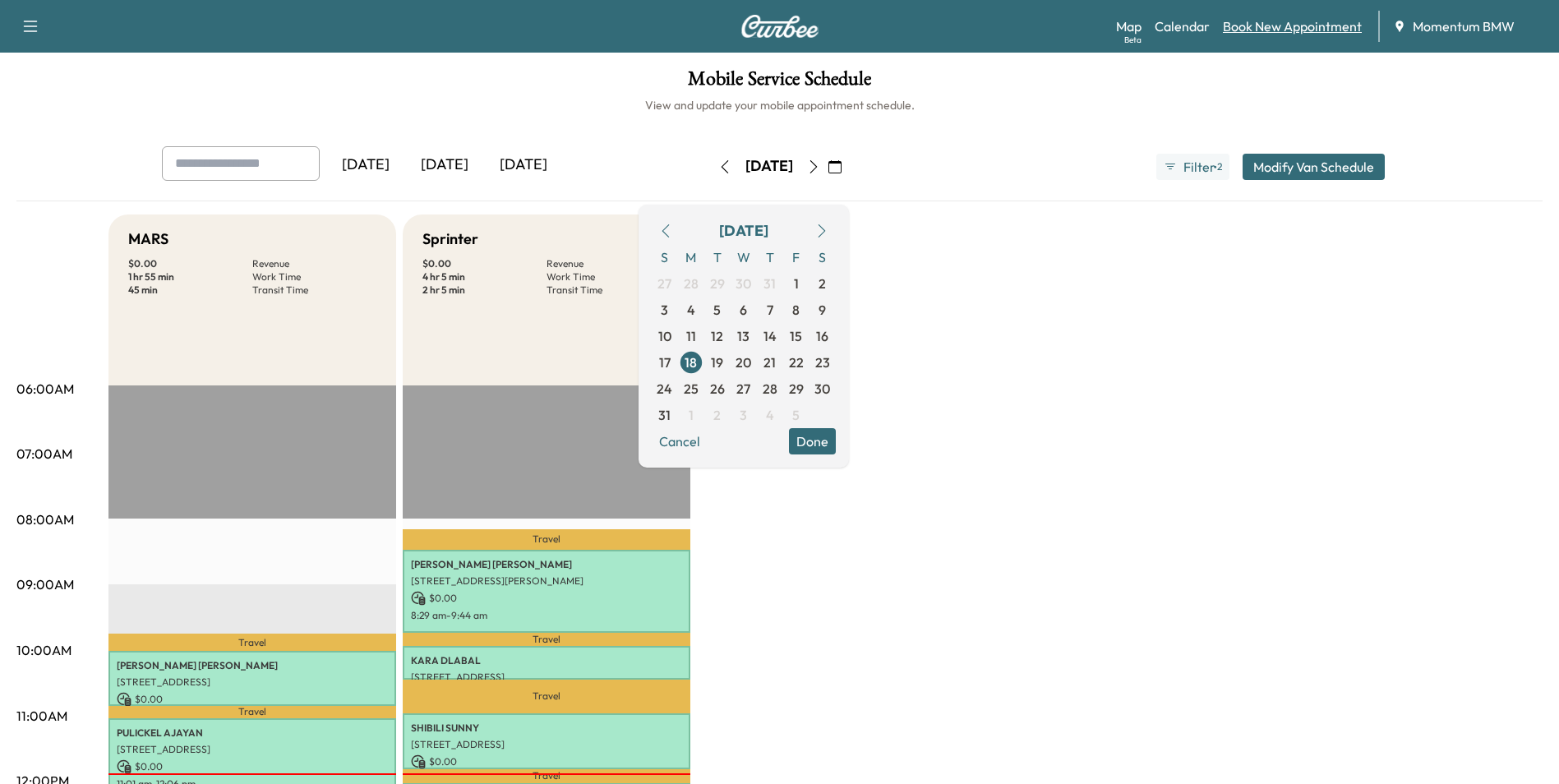
click at [1294, 33] on link "Book New Appointment" at bounding box center [1292, 26] width 139 height 20
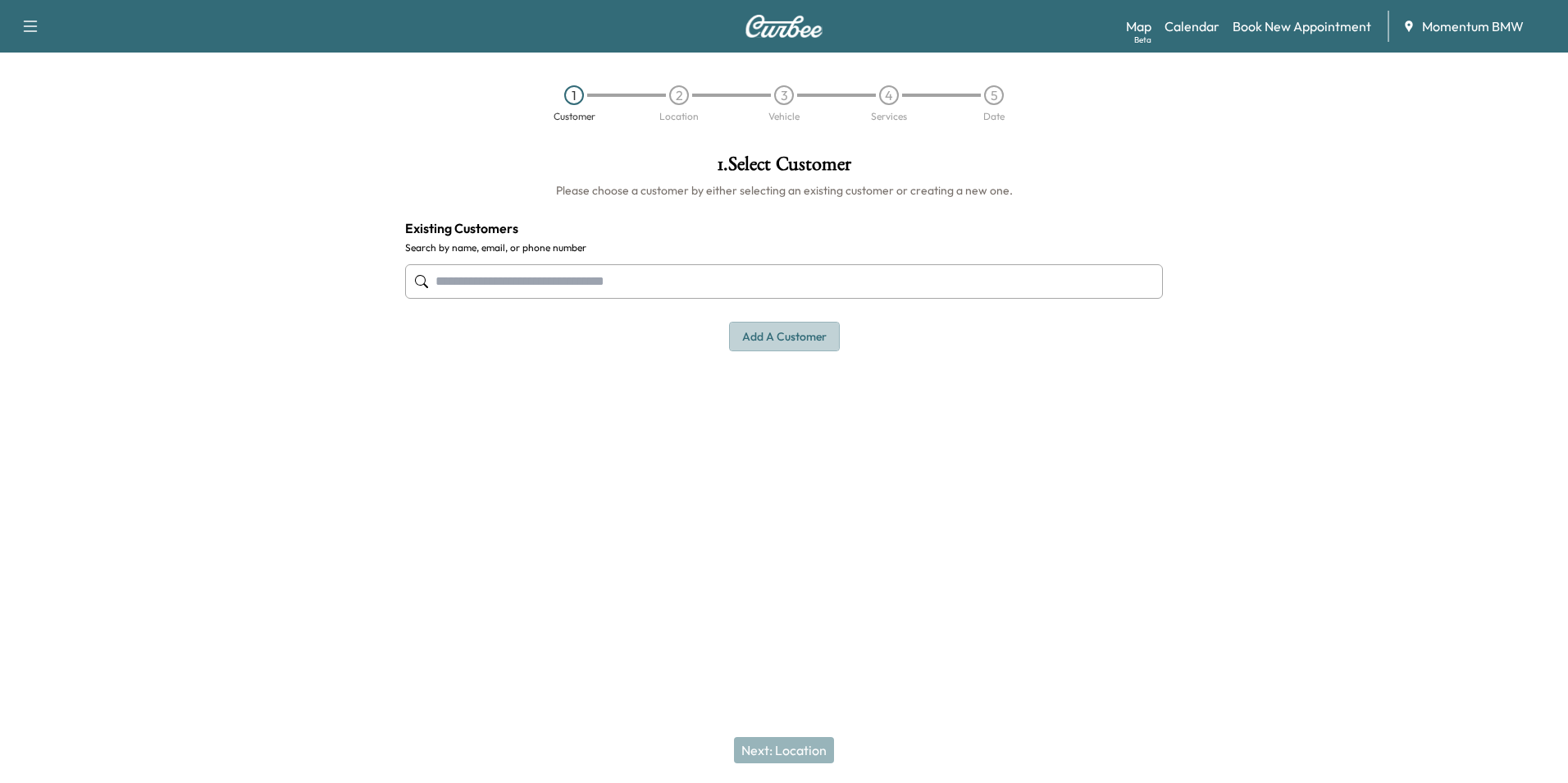
click at [792, 343] on button "Add a customer" at bounding box center [784, 337] width 110 height 30
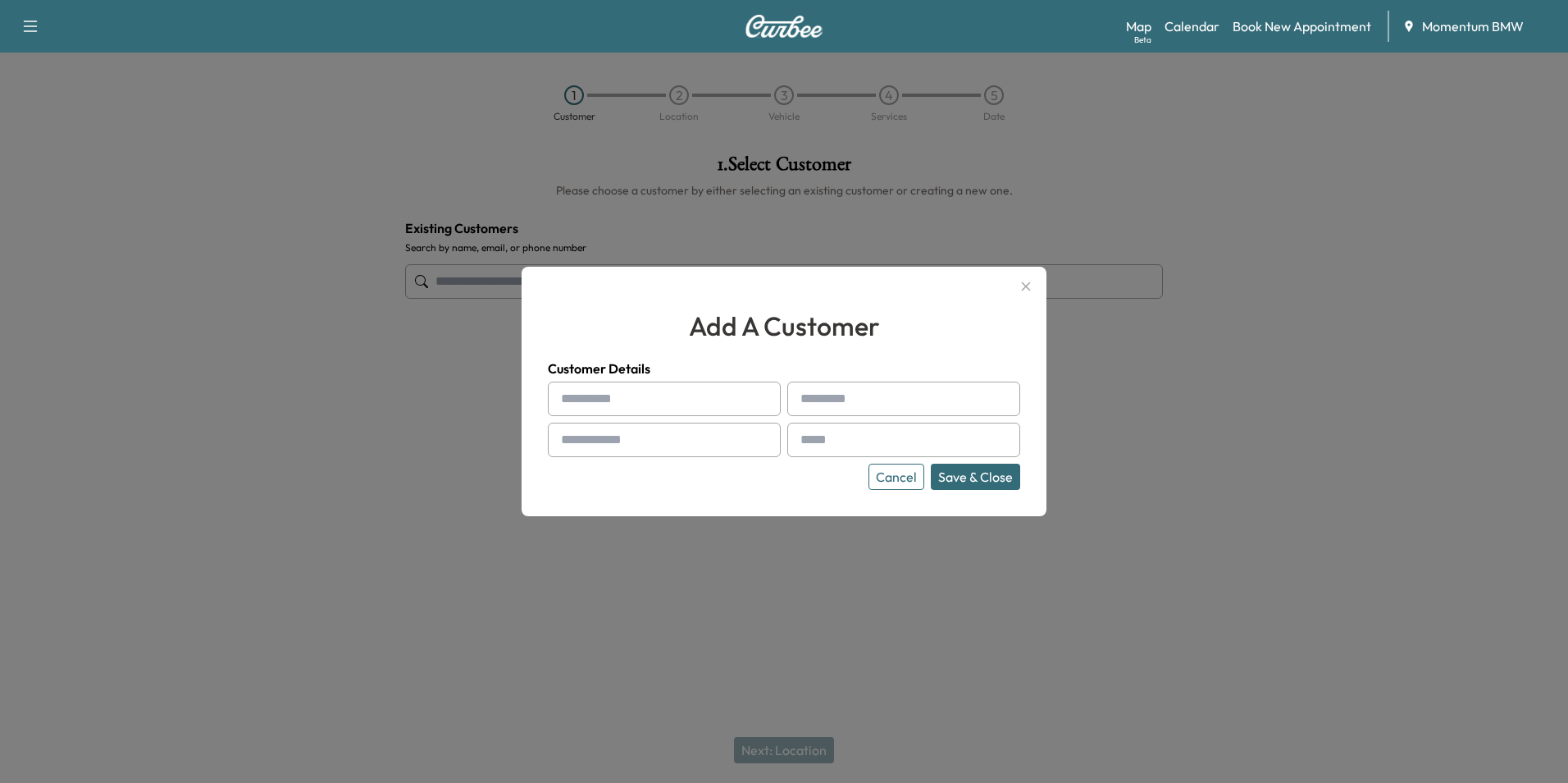
click at [599, 403] on input "text" at bounding box center [664, 399] width 233 height 34
type input "*****"
click at [850, 393] on input "text" at bounding box center [903, 399] width 233 height 34
type input "**"
click at [620, 441] on input "text" at bounding box center [664, 440] width 233 height 34
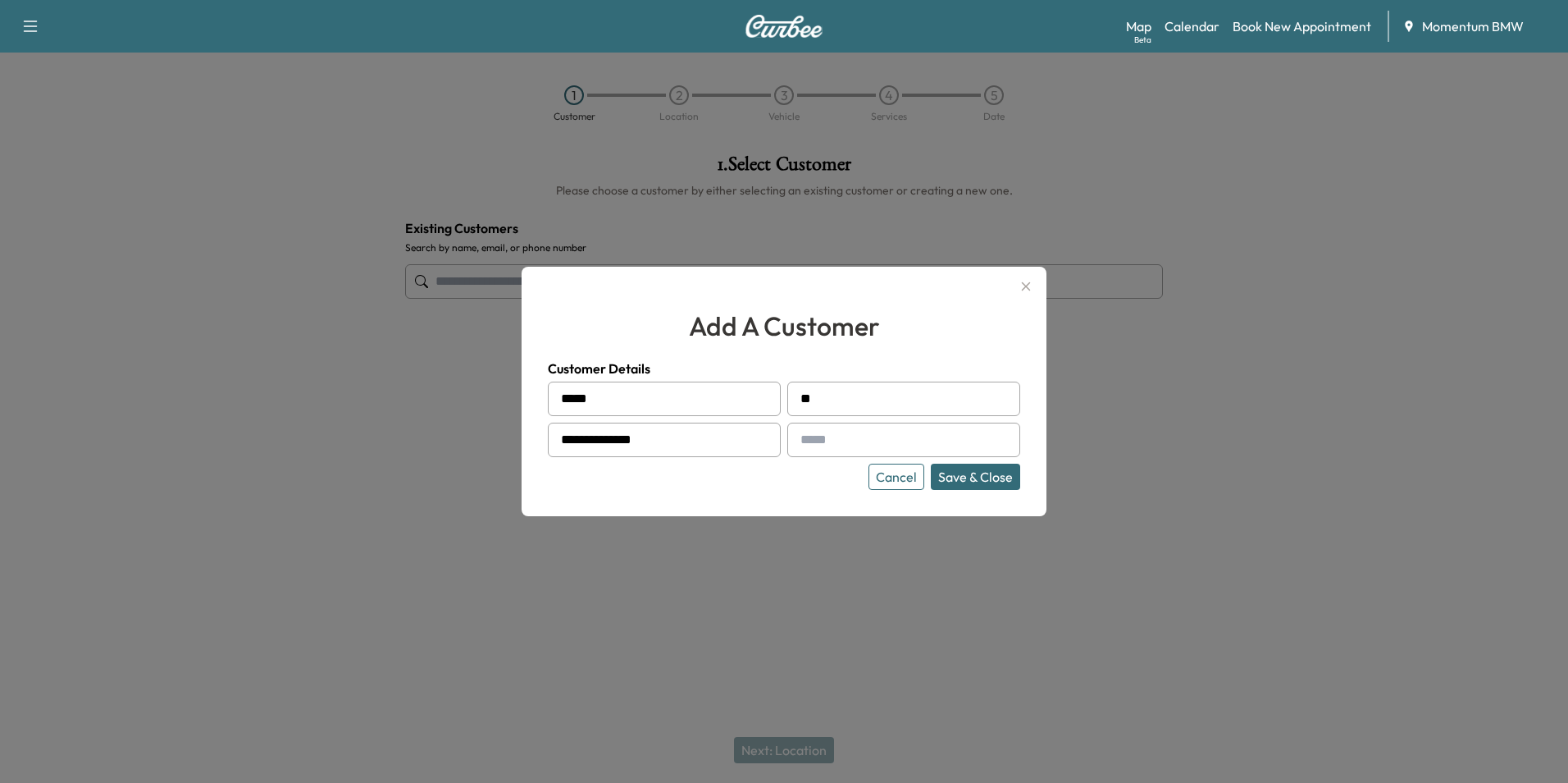
type input "**********"
click at [843, 440] on input "text" at bounding box center [903, 440] width 233 height 34
type input "**********"
click at [983, 485] on button "Save & Close" at bounding box center [976, 477] width 89 height 27
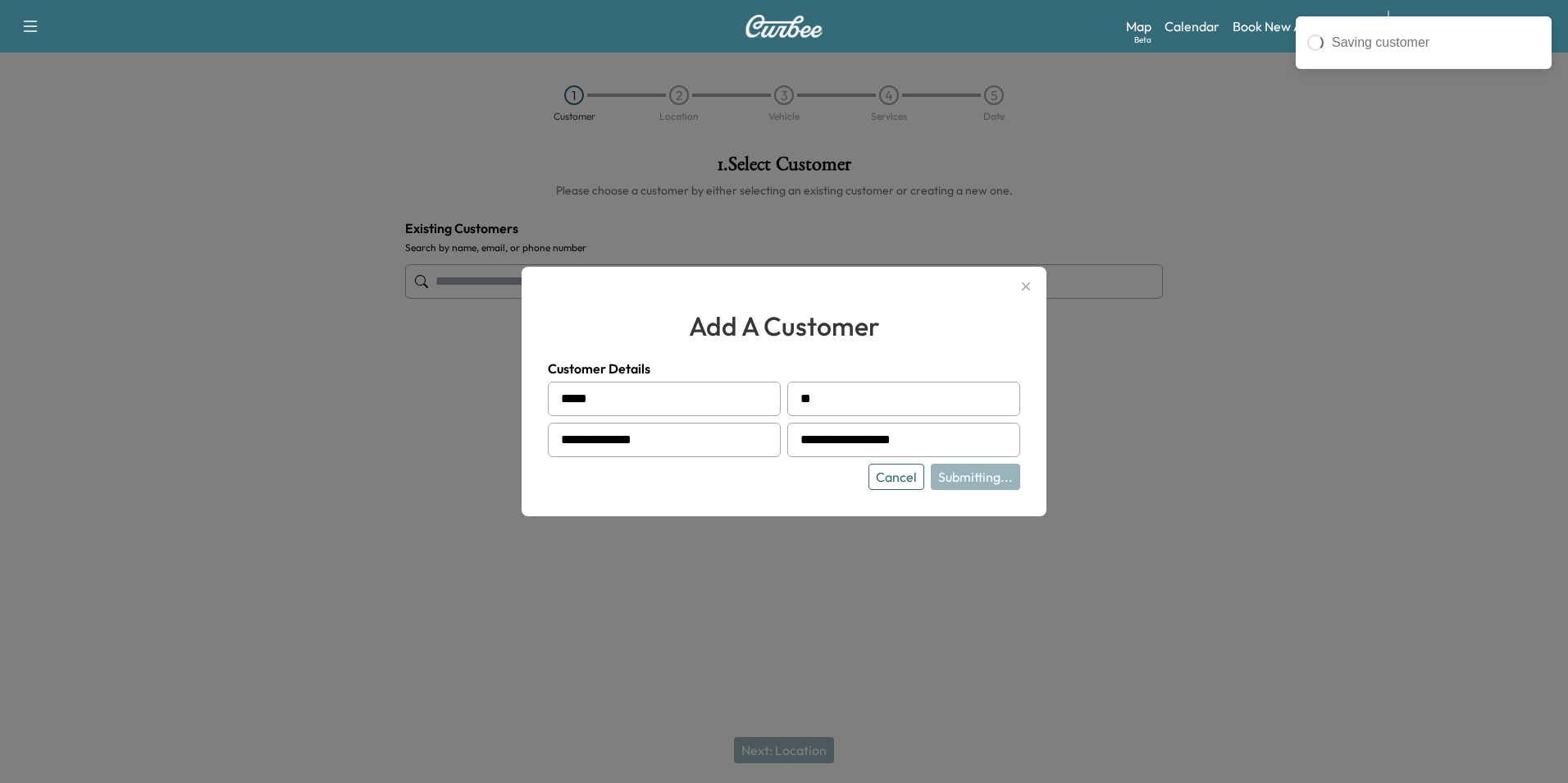
type input "********"
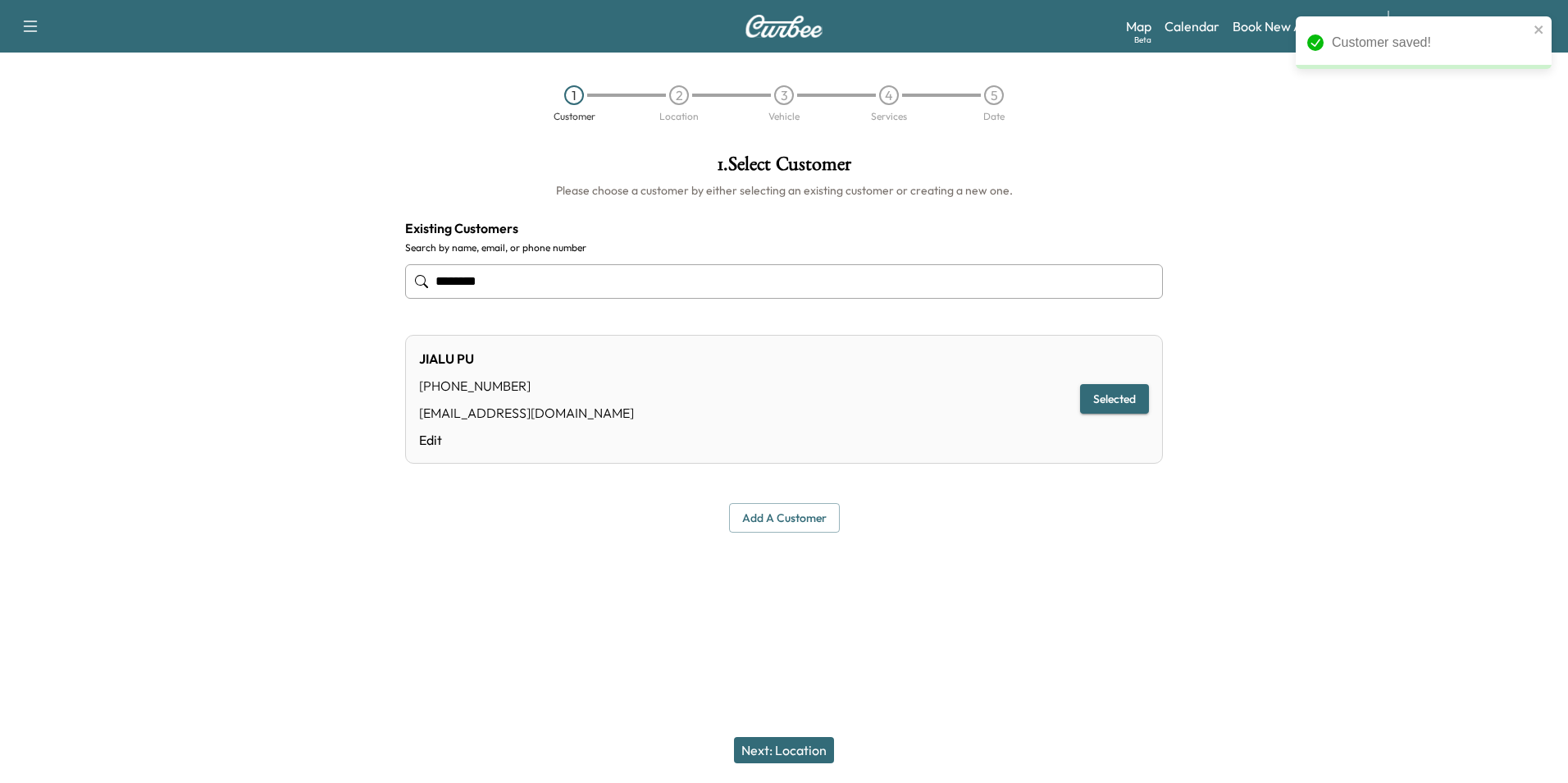
click at [775, 753] on button "Next: Location" at bounding box center [784, 750] width 100 height 27
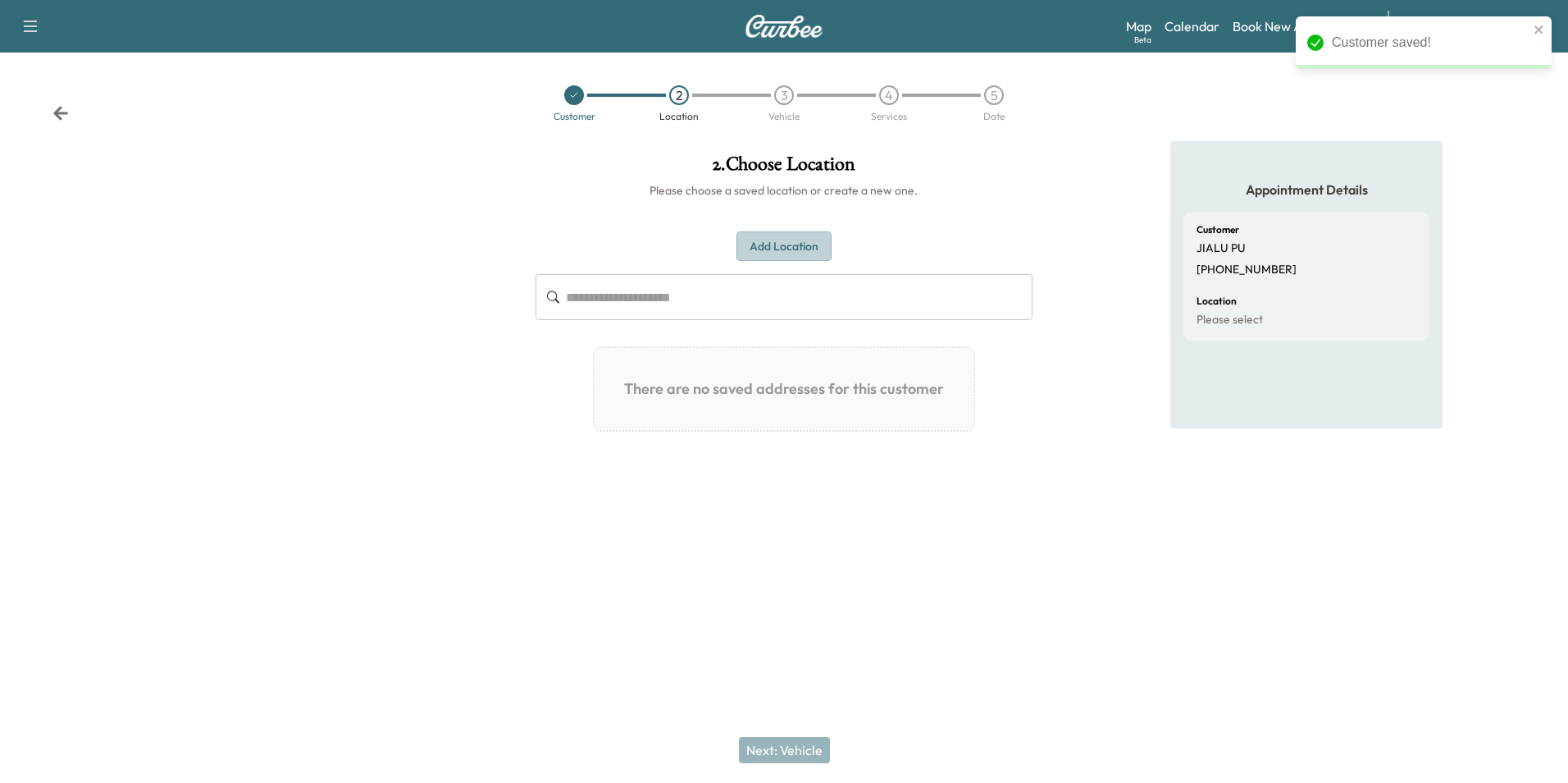
click at [789, 246] on button "Add Location" at bounding box center [784, 246] width 95 height 30
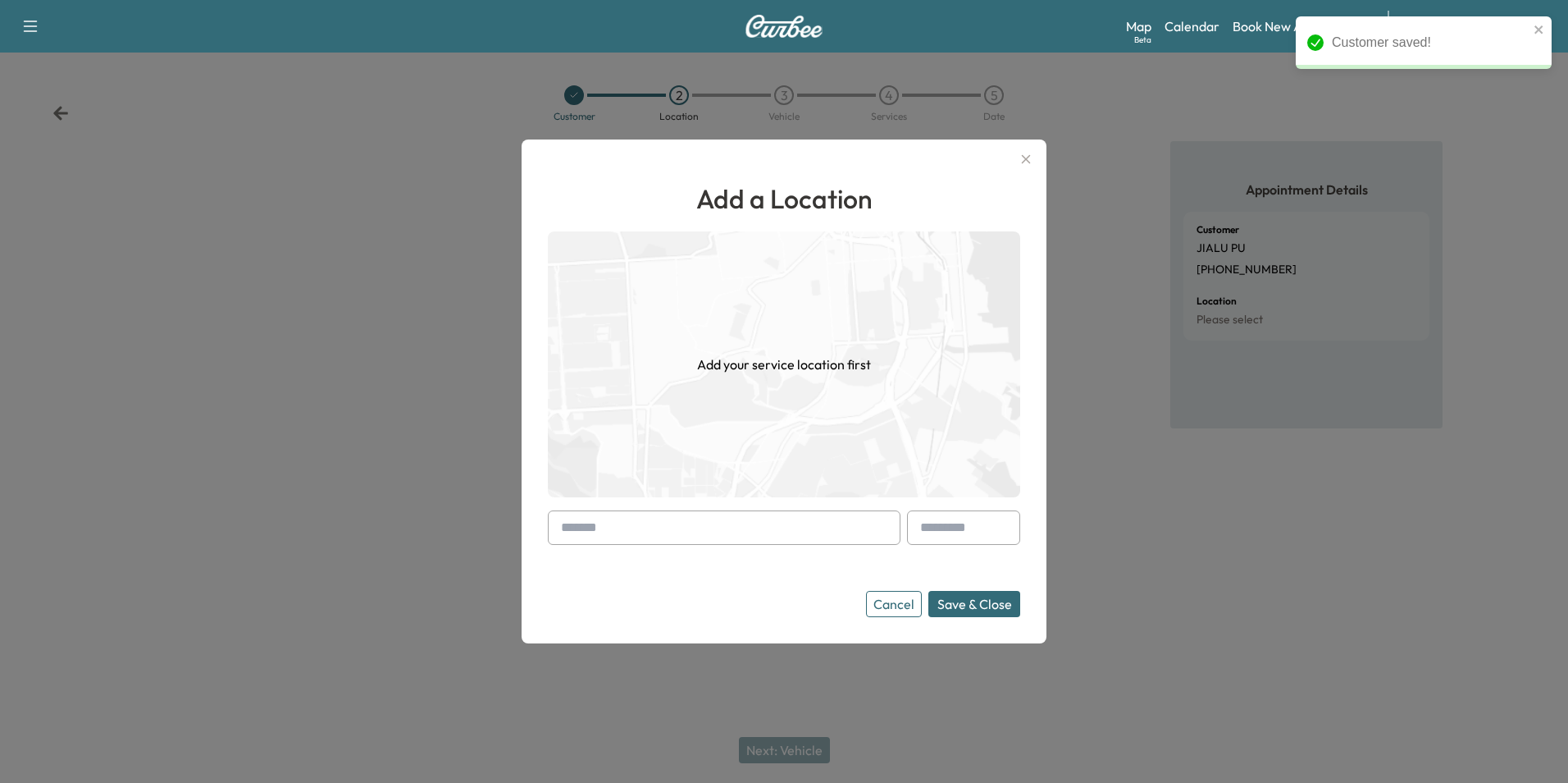
click at [578, 528] on input "text" at bounding box center [724, 527] width 353 height 34
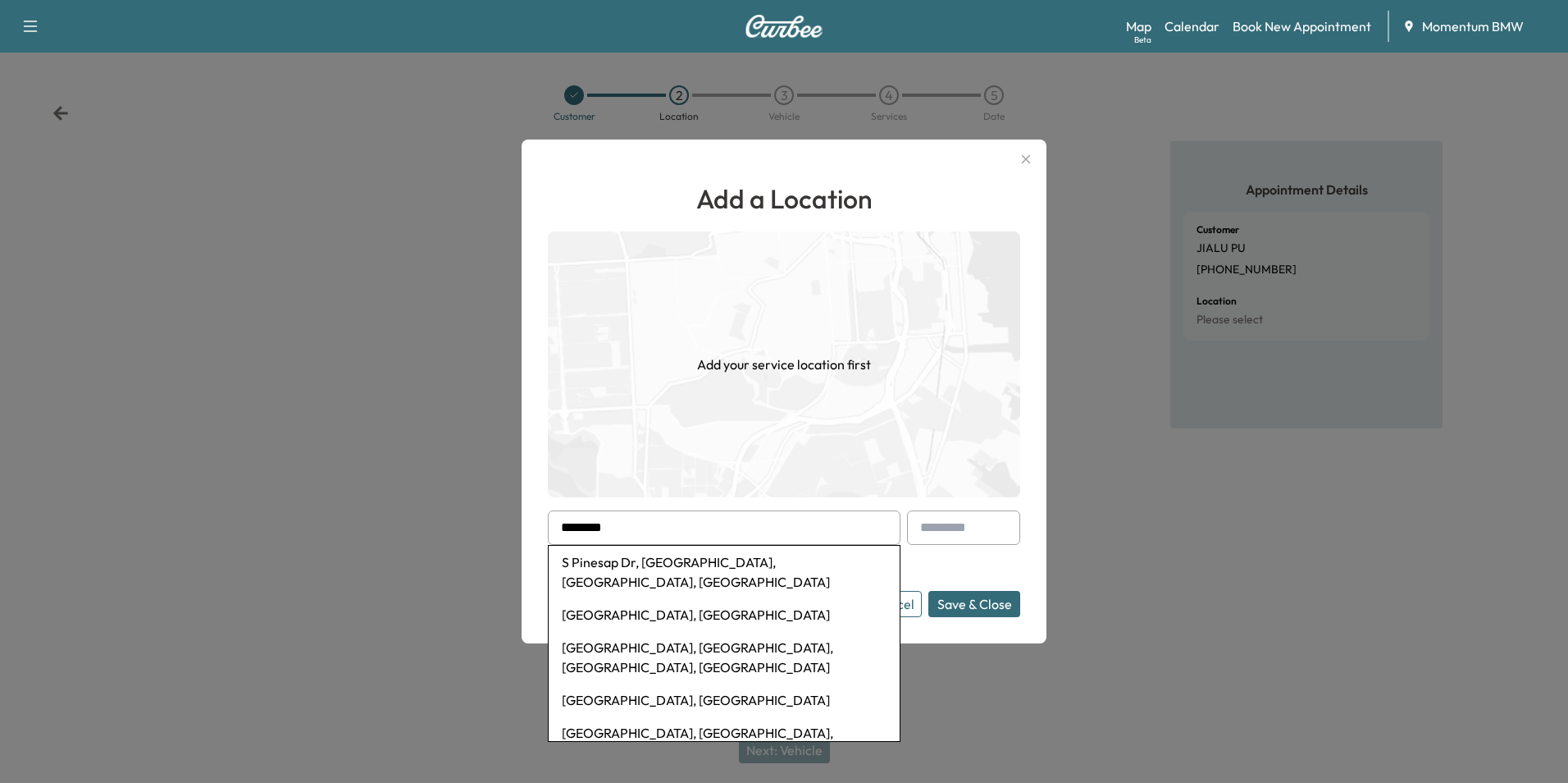
click at [651, 631] on li "[GEOGRAPHIC_DATA], [GEOGRAPHIC_DATA], [GEOGRAPHIC_DATA], [GEOGRAPHIC_DATA]" at bounding box center [724, 656] width 351 height 52
type input "**********"
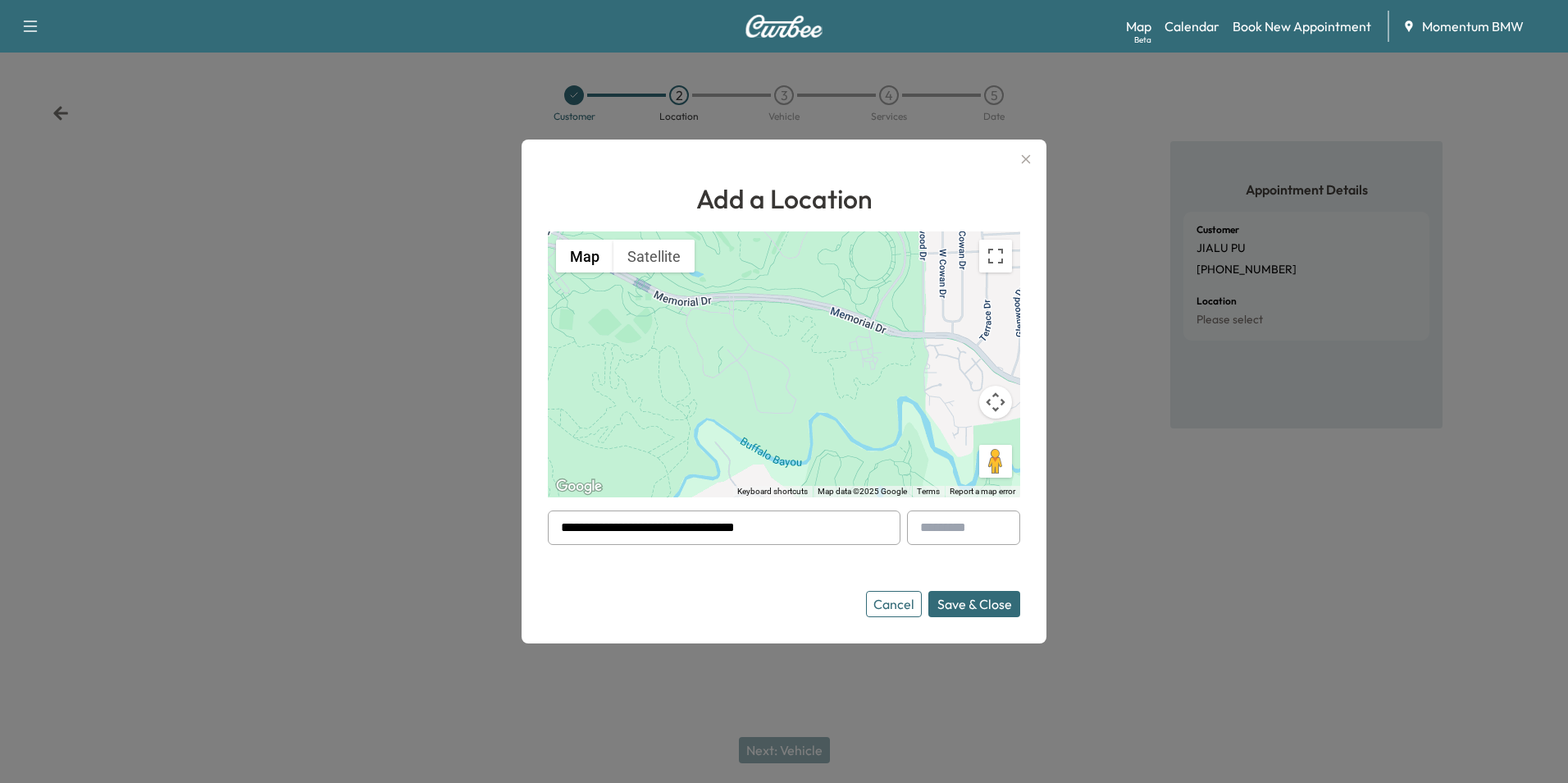
click at [986, 606] on button "Save & Close" at bounding box center [974, 604] width 92 height 27
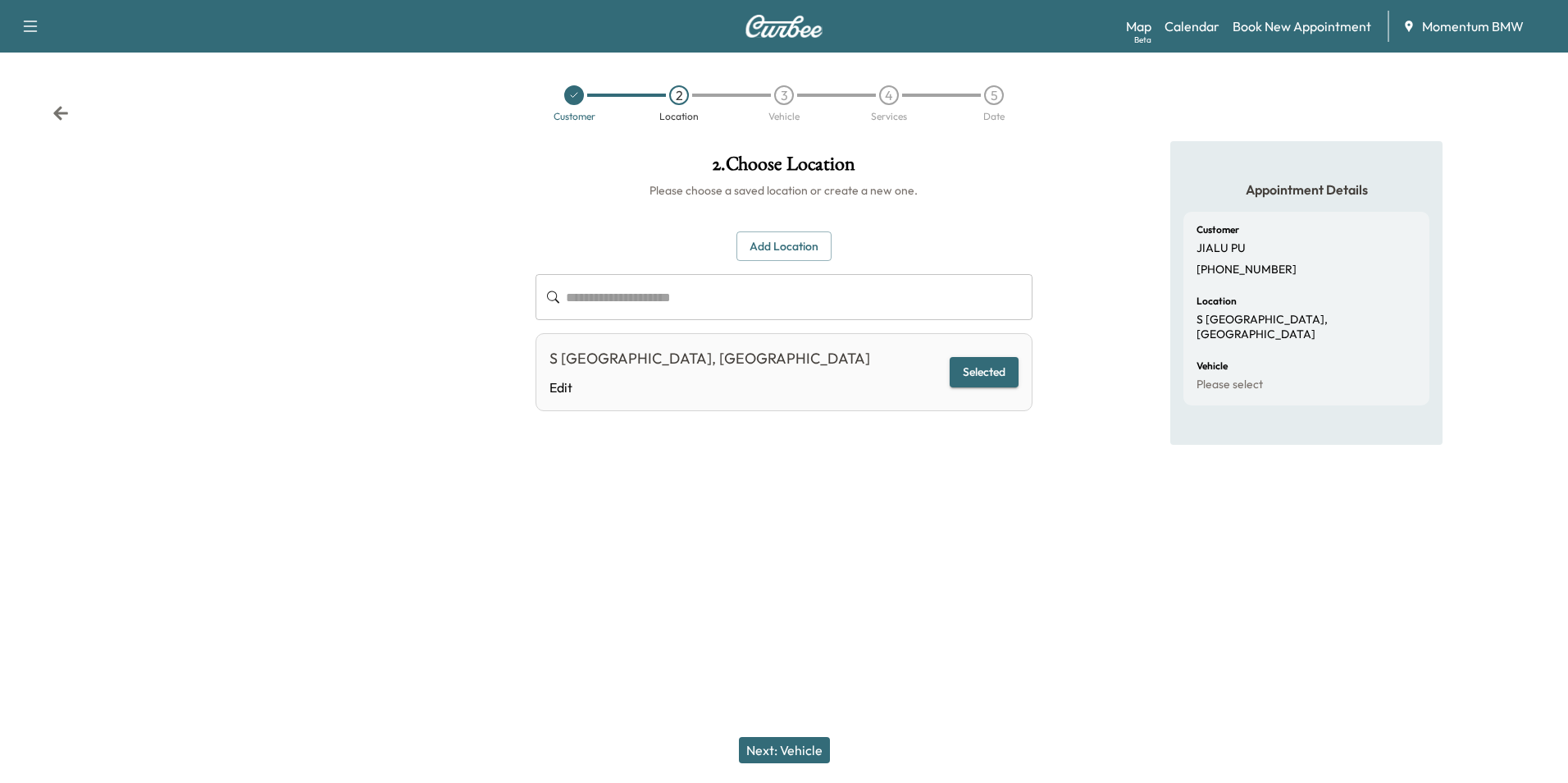
click at [794, 750] on button "Next: Vehicle" at bounding box center [784, 750] width 91 height 27
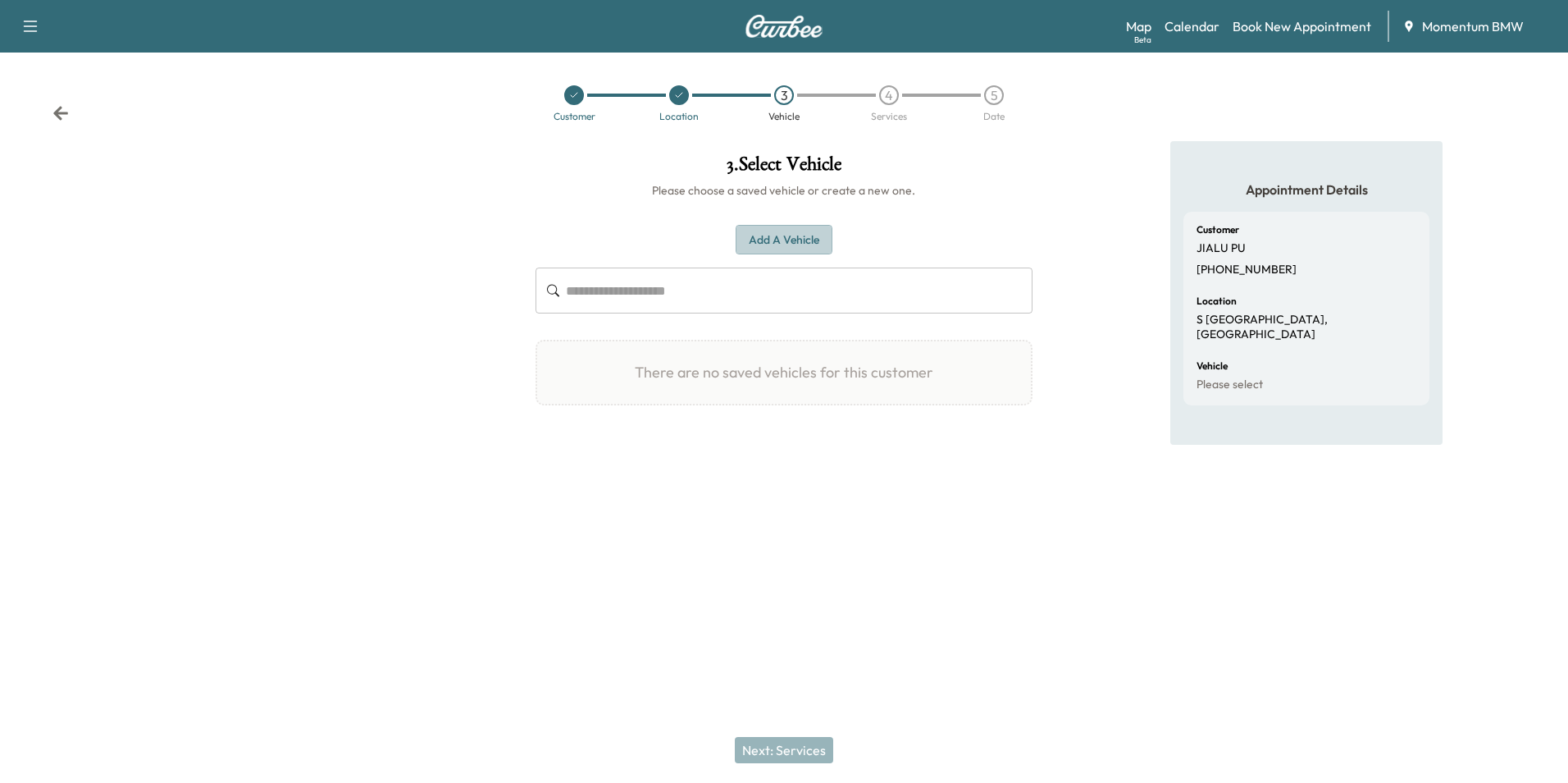
click at [783, 247] on button "Add a Vehicle" at bounding box center [784, 240] width 97 height 30
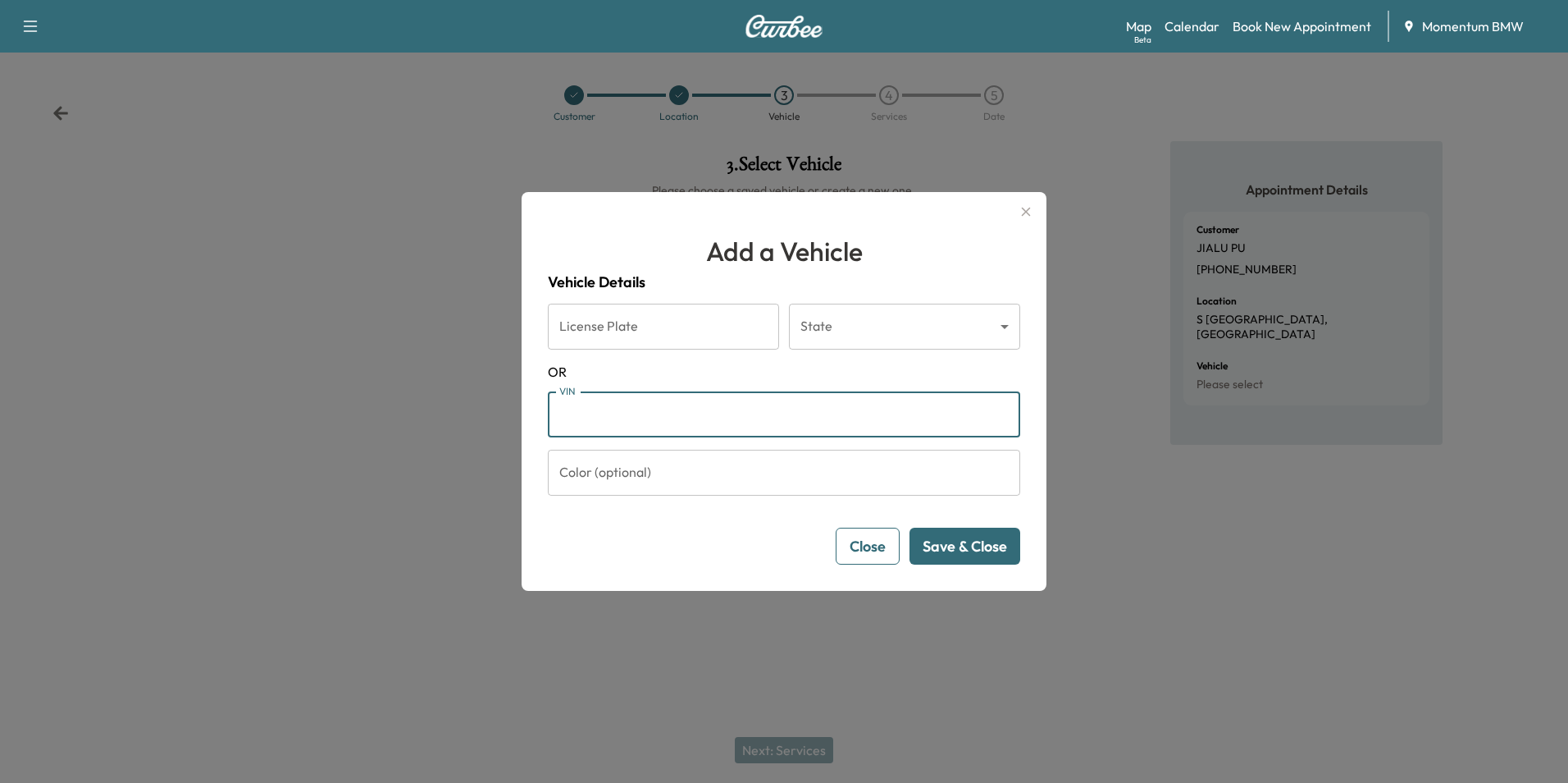
click at [602, 414] on input "VIN" at bounding box center [784, 414] width 473 height 46
paste input "**********"
type input "**********"
click at [944, 551] on button "Save & Close" at bounding box center [964, 546] width 110 height 37
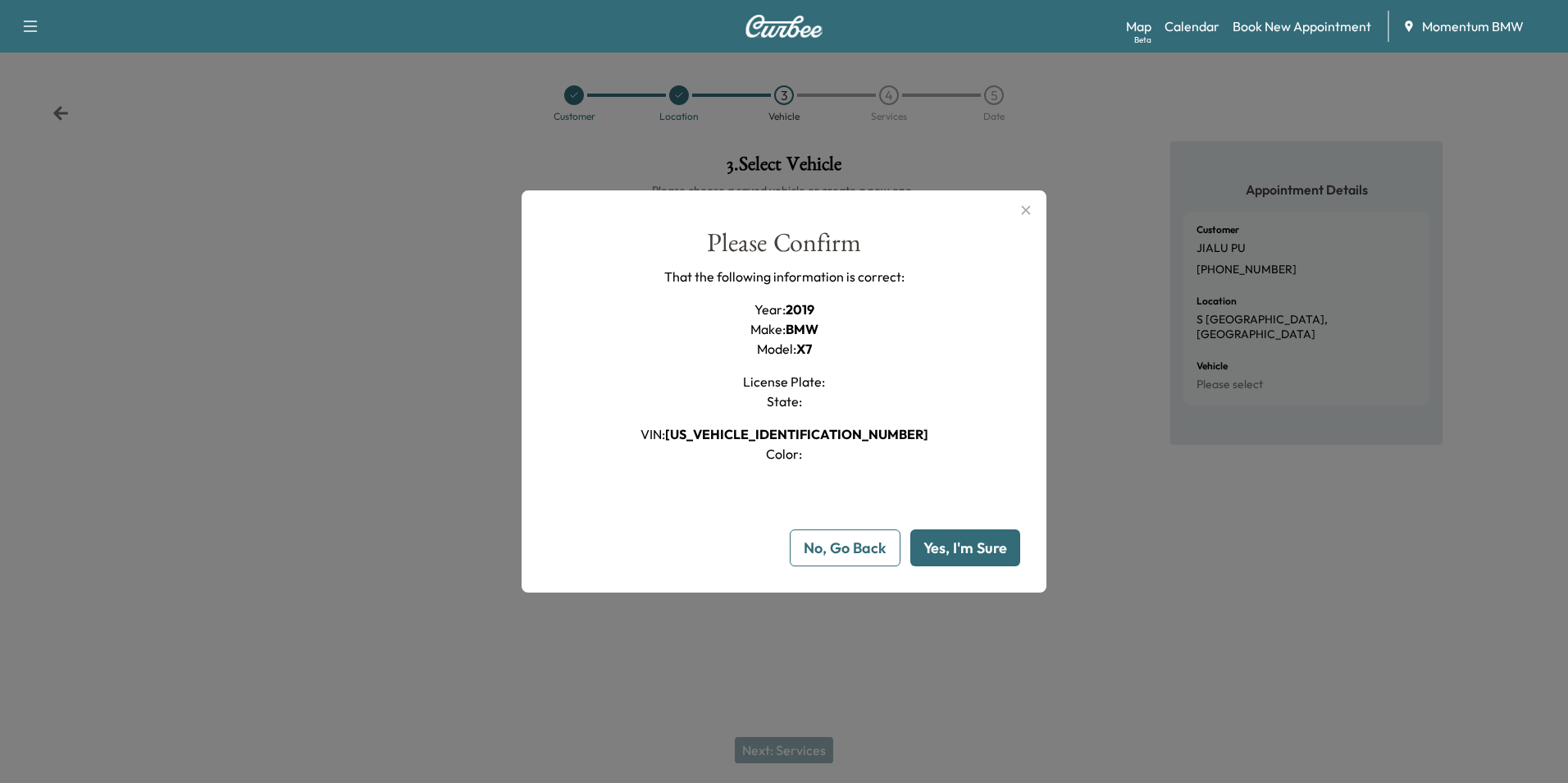
click at [944, 551] on button "Yes, I'm Sure" at bounding box center [965, 547] width 110 height 37
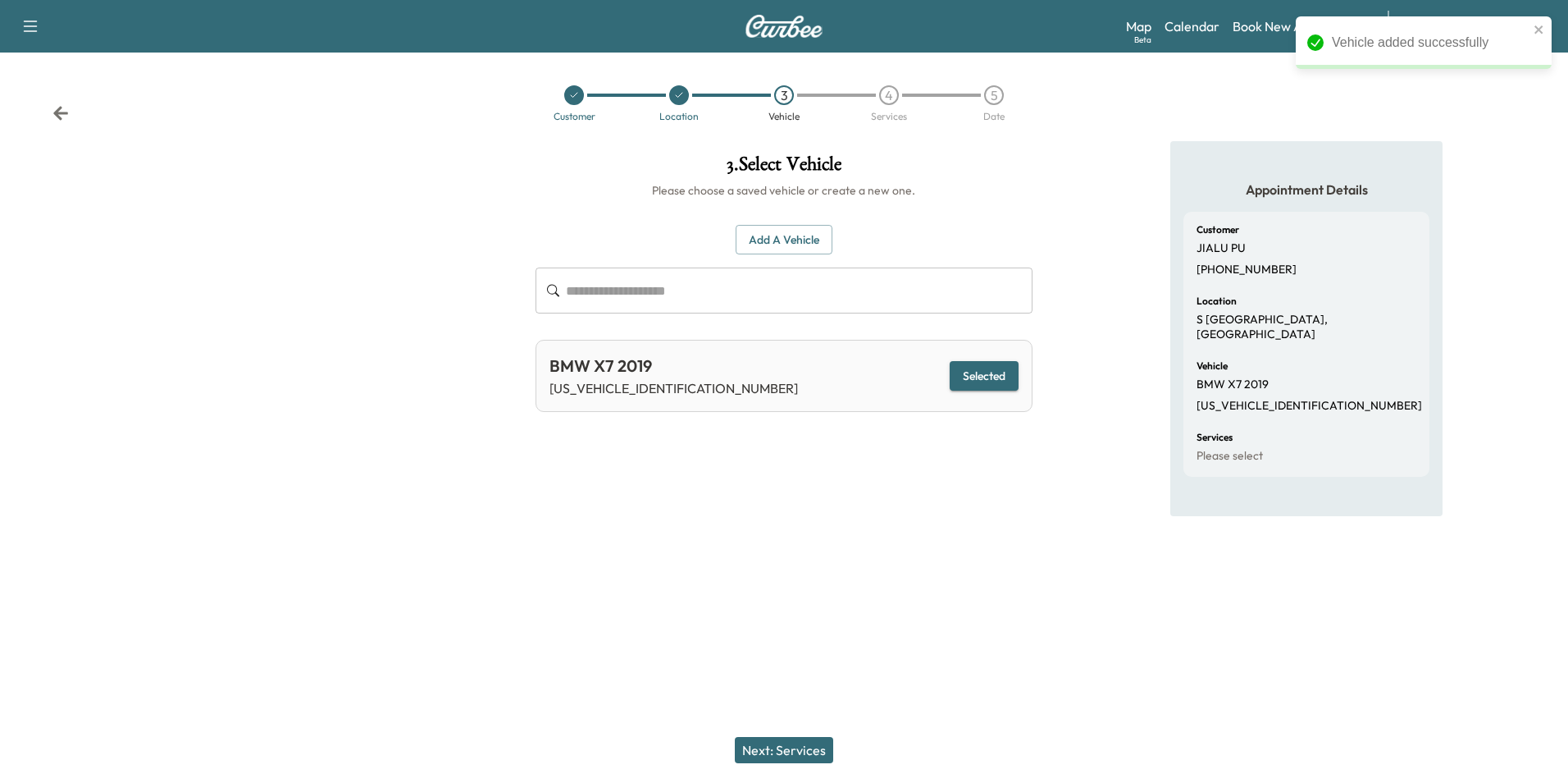
click at [801, 746] on button "Next: Services" at bounding box center [784, 750] width 98 height 27
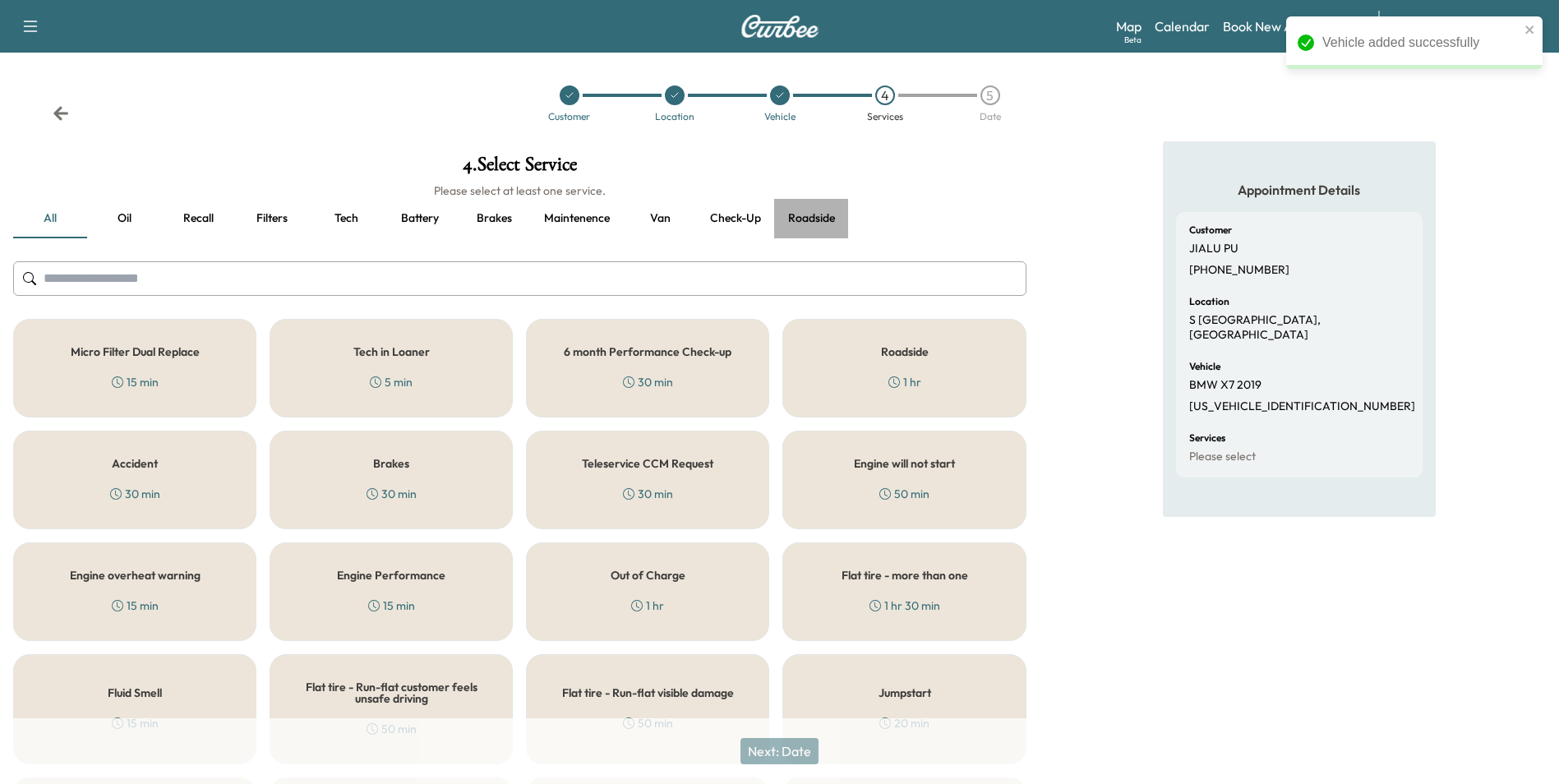
click at [815, 219] on button "Roadside" at bounding box center [811, 218] width 74 height 39
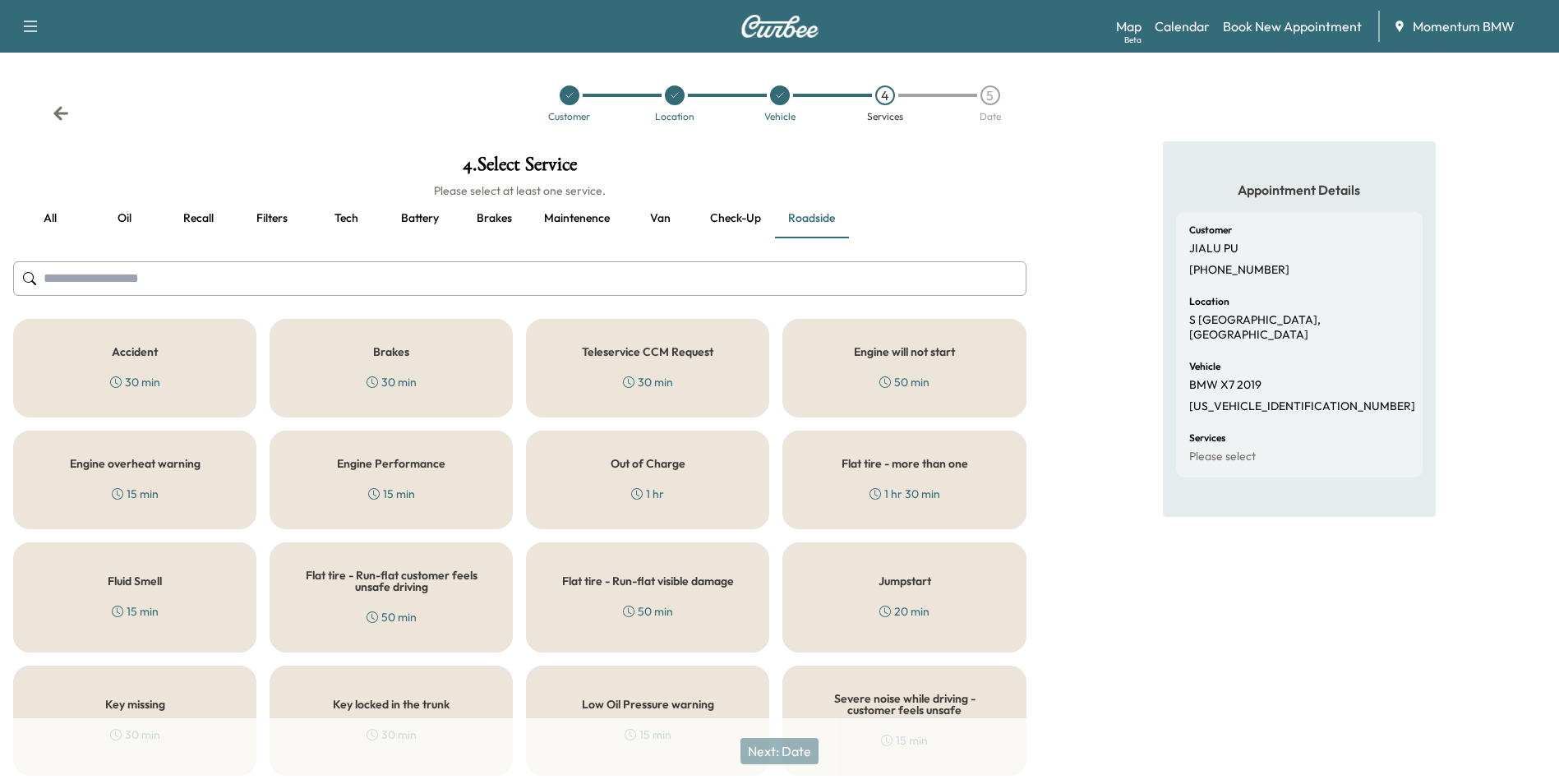
click at [893, 605] on div "20 min" at bounding box center [904, 611] width 51 height 16
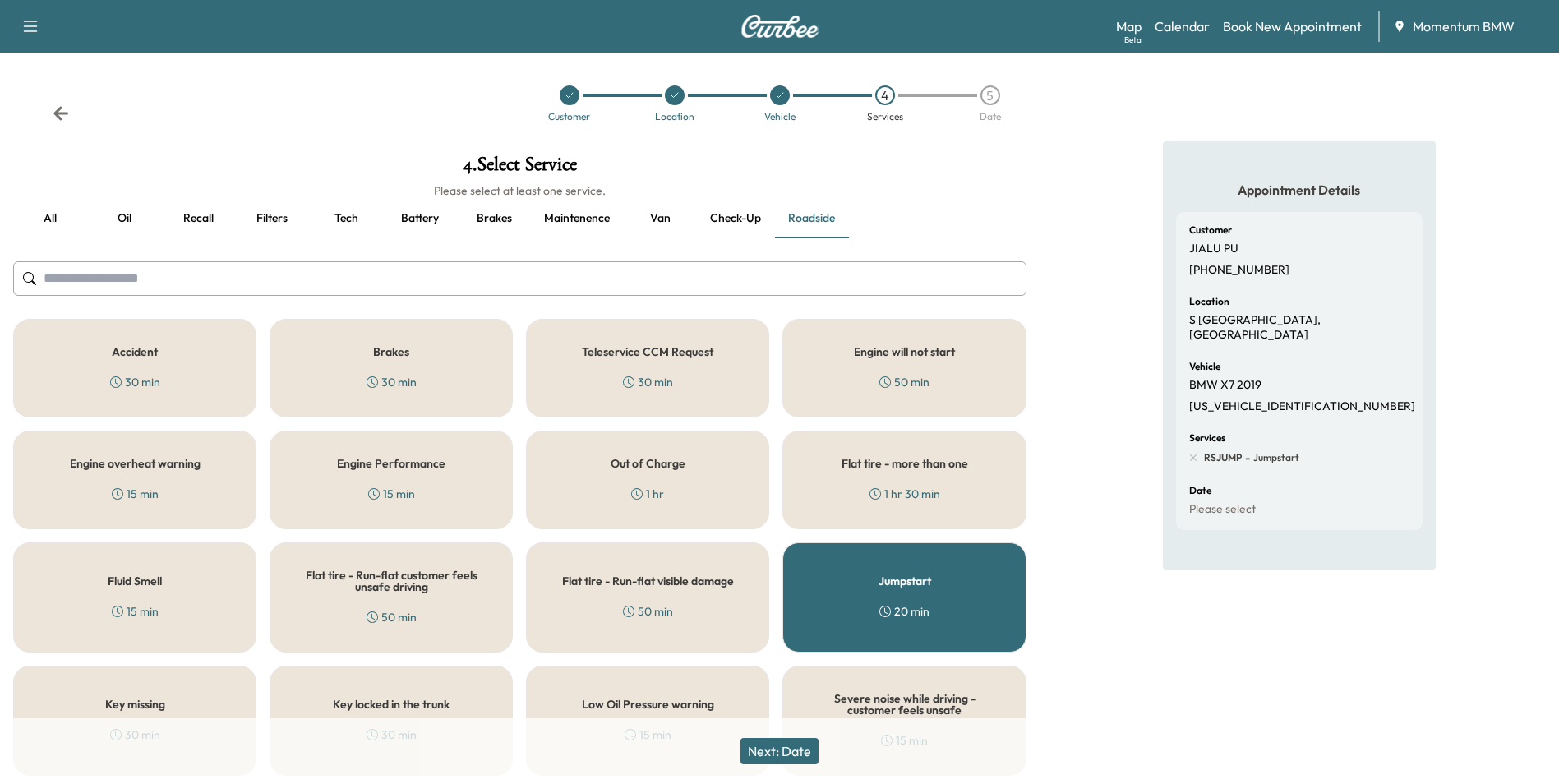
click at [786, 754] on button "Next: Date" at bounding box center [780, 751] width 78 height 27
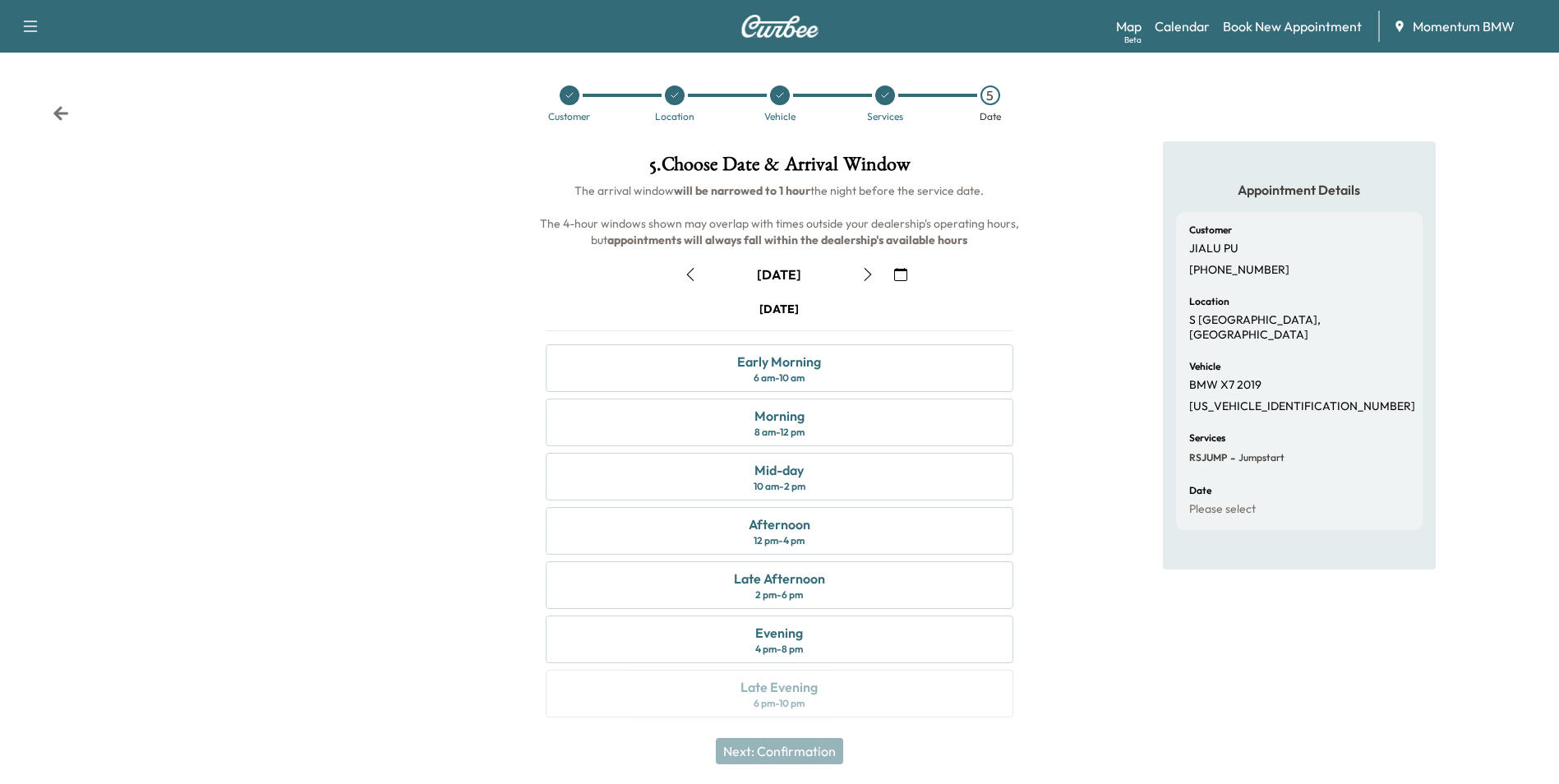
click at [697, 276] on icon "button" at bounding box center [691, 274] width 13 height 13
click at [780, 471] on div "Mid-day" at bounding box center [780, 470] width 50 height 20
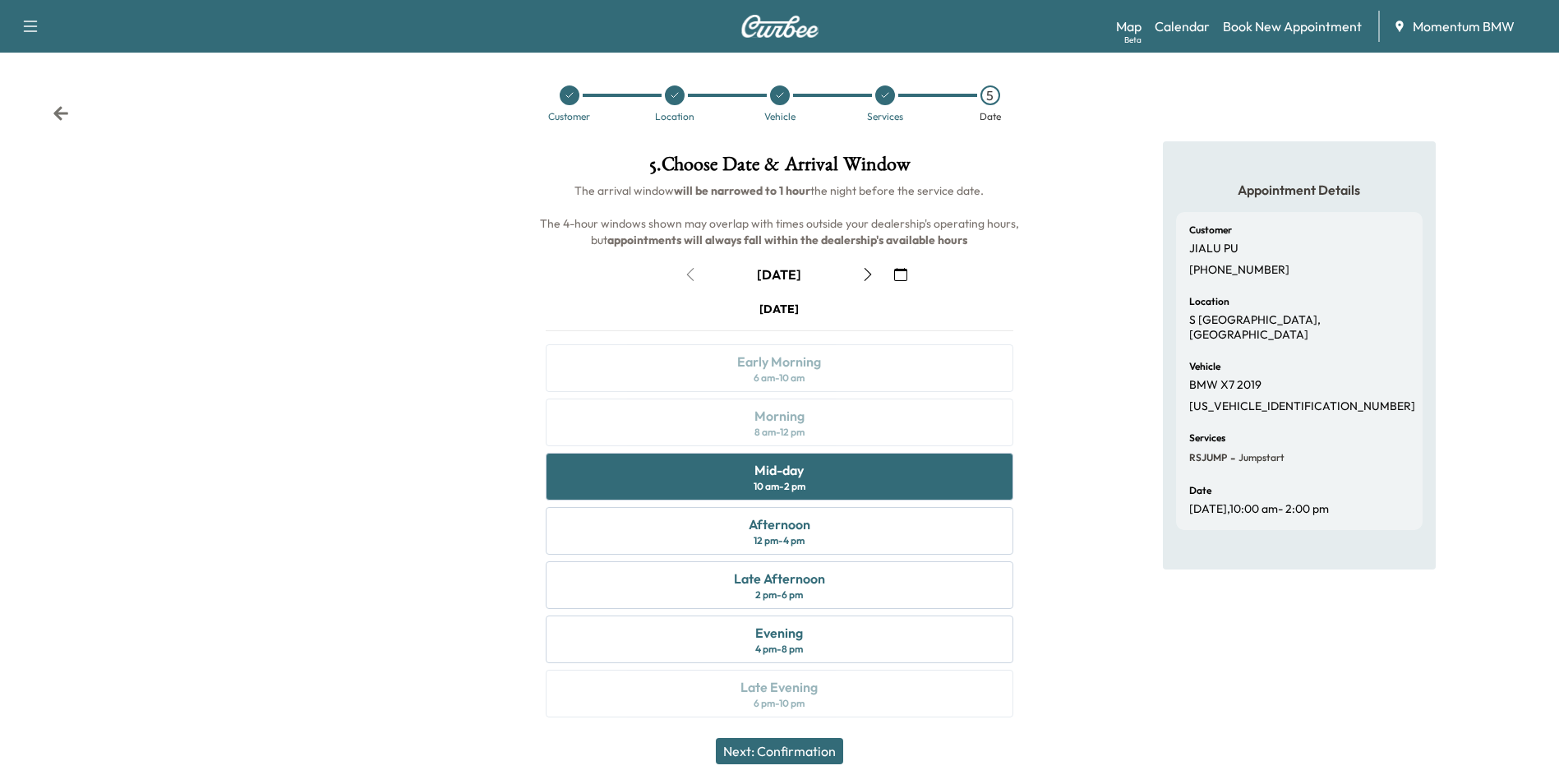
click at [783, 754] on button "Next: Confirmation" at bounding box center [780, 751] width 128 height 27
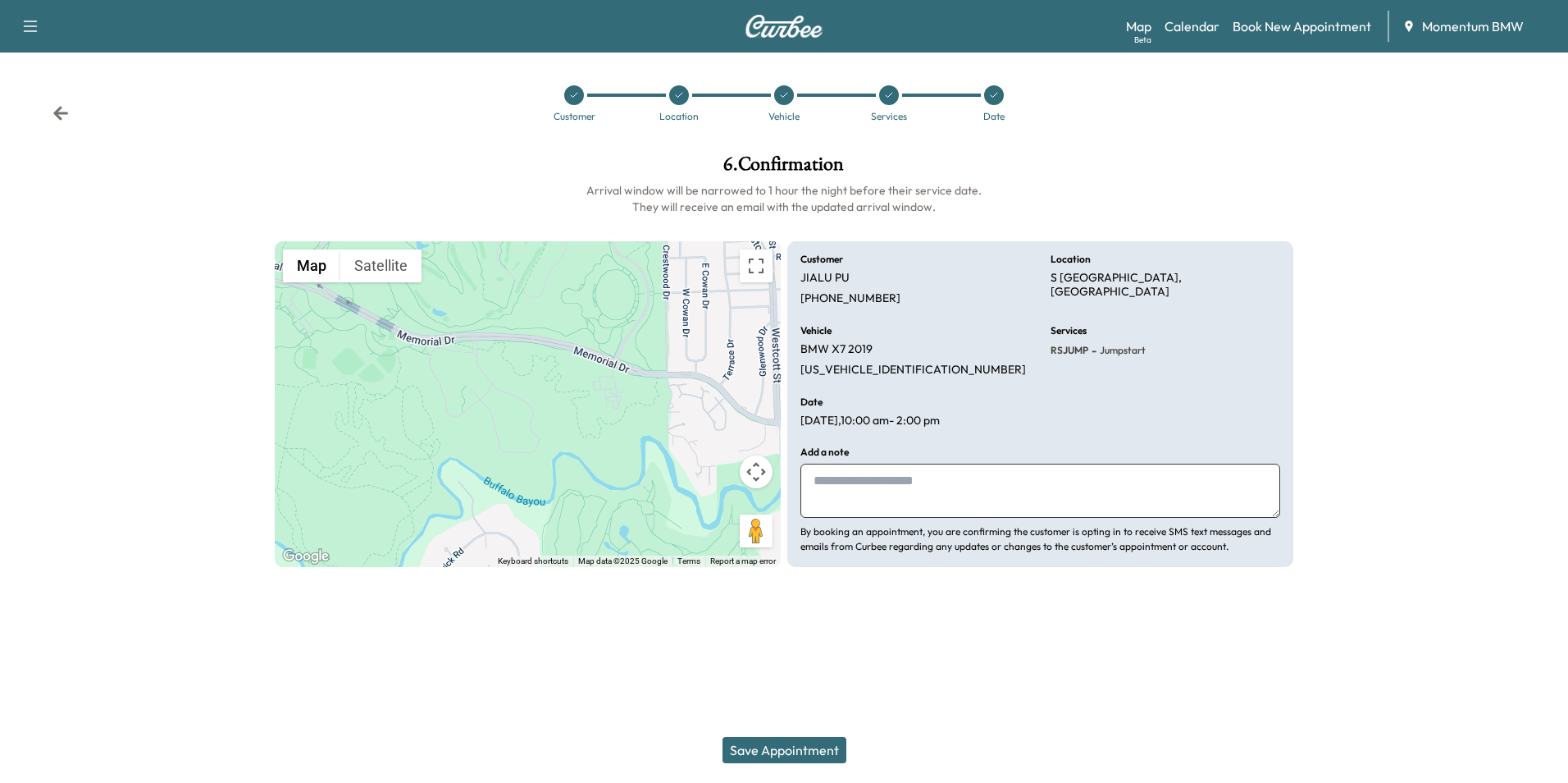
click at [828, 480] on textarea at bounding box center [1040, 490] width 480 height 54
type textarea "******"
click at [783, 749] on button "Save Appointment" at bounding box center [784, 750] width 124 height 27
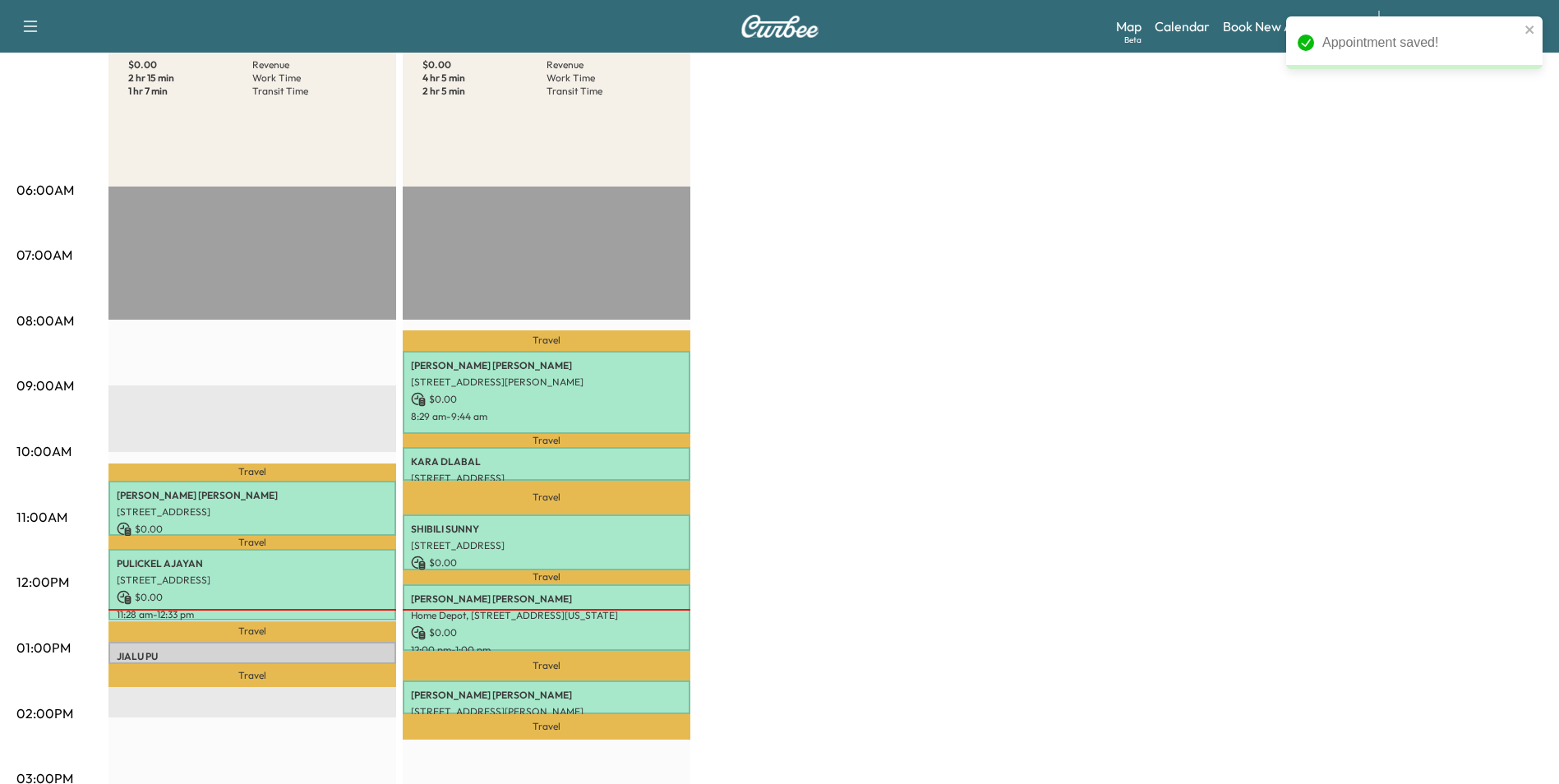
scroll to position [247, 0]
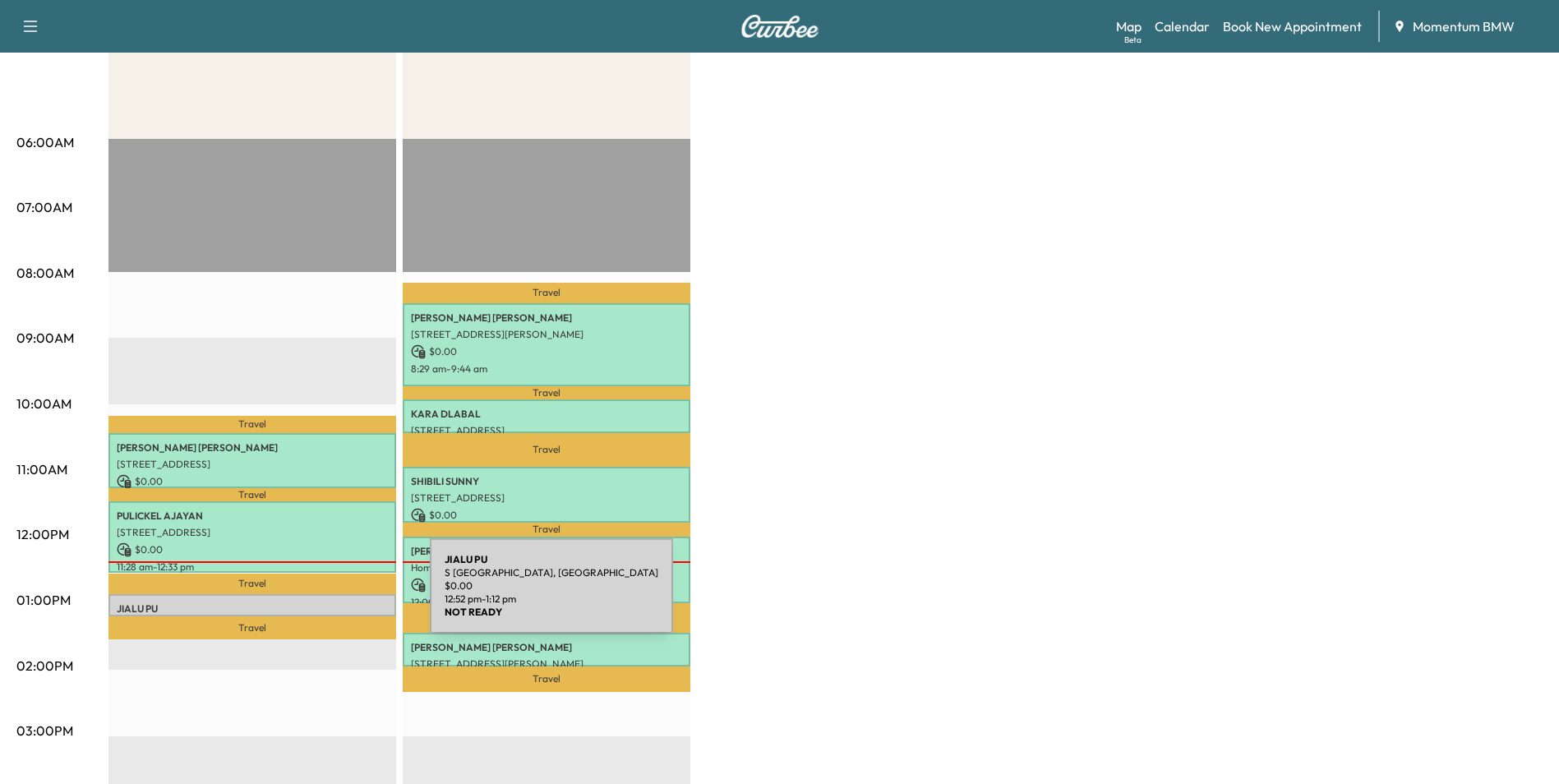
click at [307, 595] on div "JIALU PU S Picnic Ln, [GEOGRAPHIC_DATA], [GEOGRAPHIC_DATA] $ 0.00 12:52 pm - 1:…" at bounding box center [253, 605] width 288 height 22
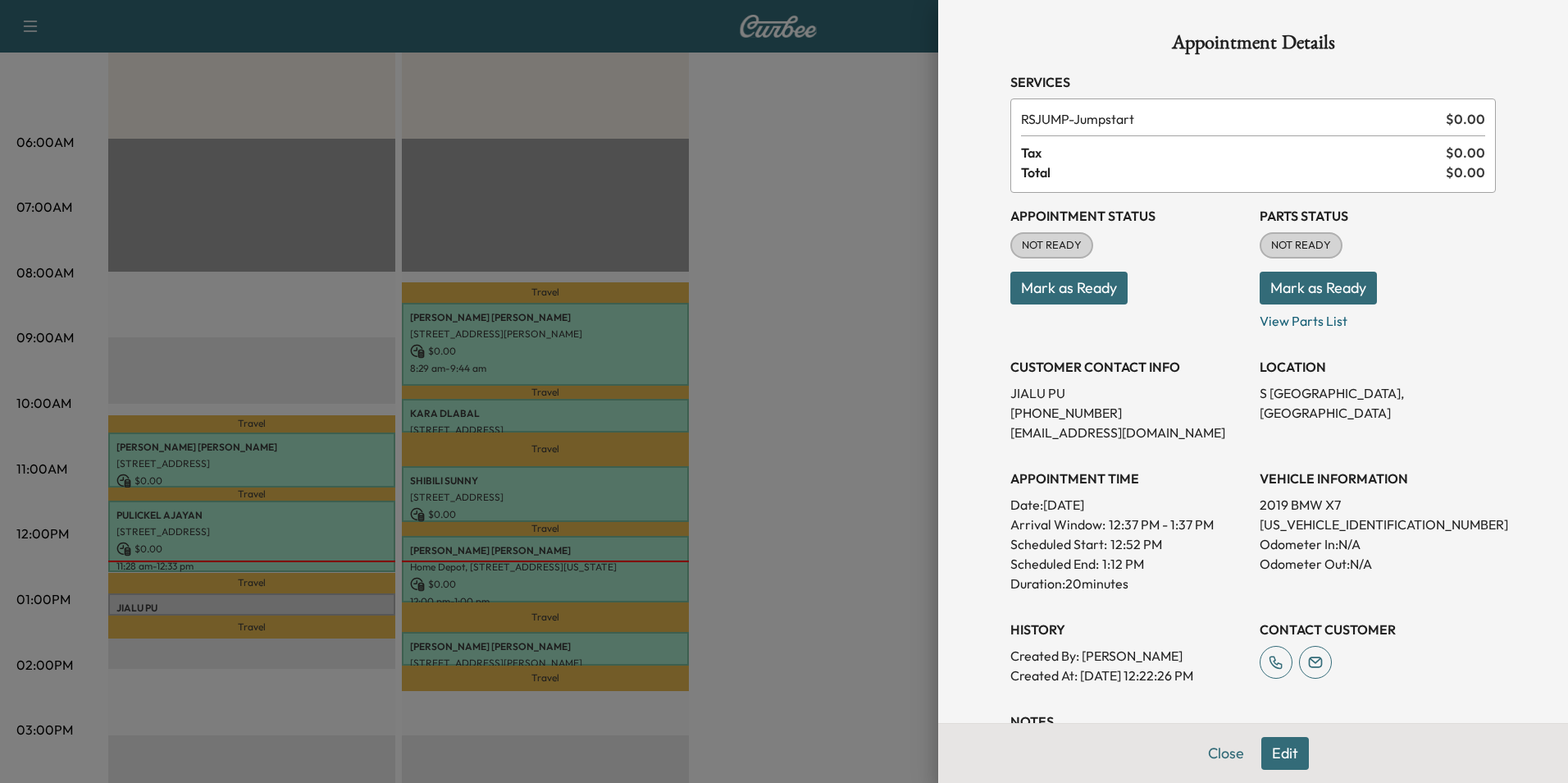
click at [1045, 244] on span "NOT READY" at bounding box center [1052, 245] width 80 height 16
drag, startPoint x: 1041, startPoint y: 288, endPoint x: 1057, endPoint y: 323, distance: 38.5
click at [1042, 287] on button "Mark as Ready" at bounding box center [1069, 287] width 117 height 32
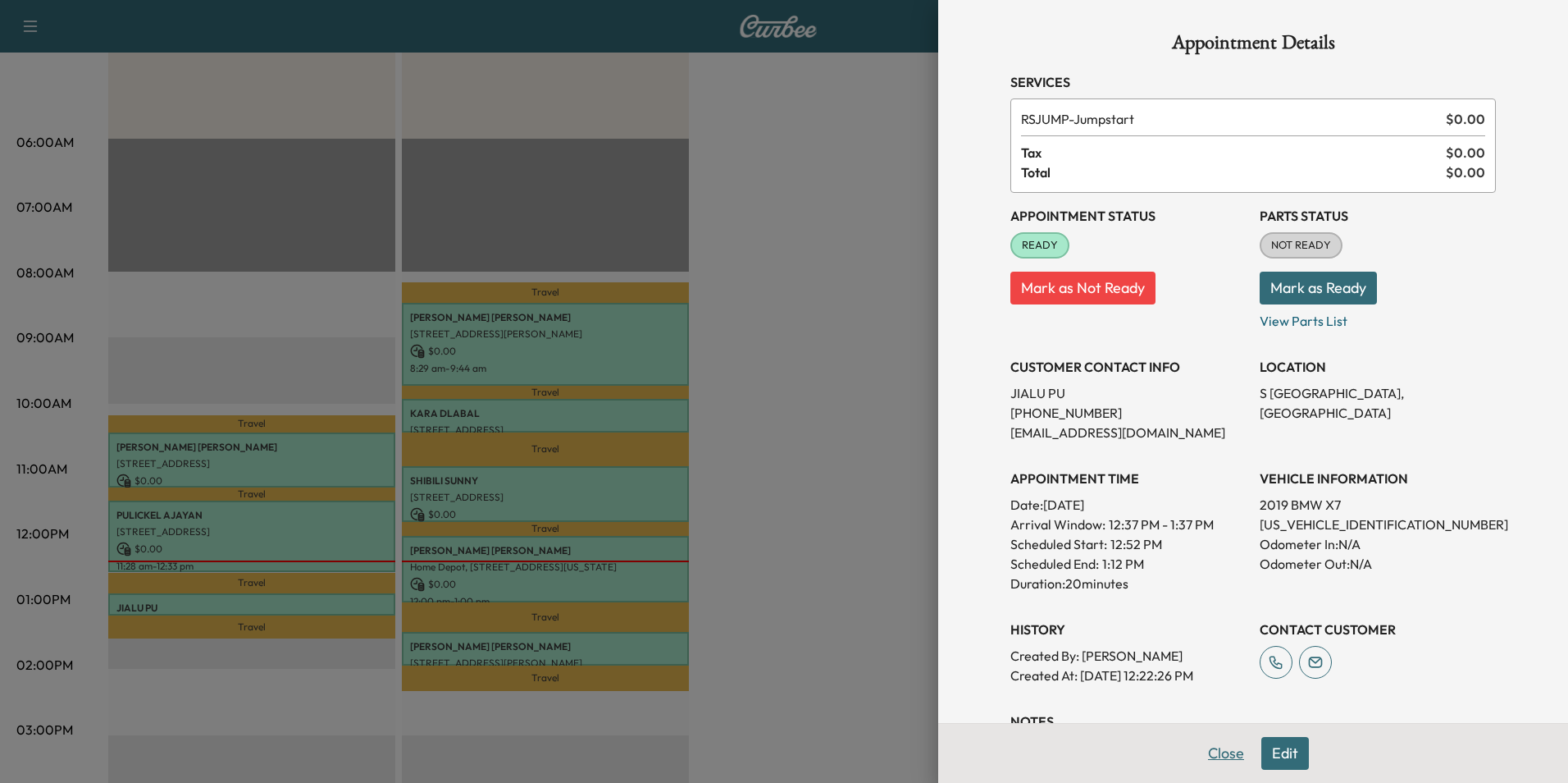
click at [1209, 754] on button "Close" at bounding box center [1226, 753] width 57 height 32
